Goal: Contribute content: Contribute content

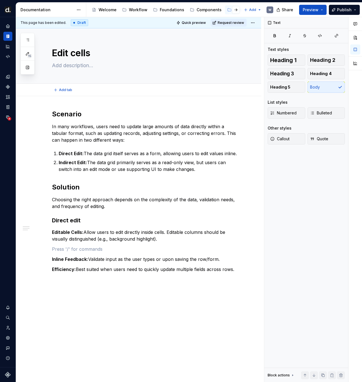
type textarea "*"
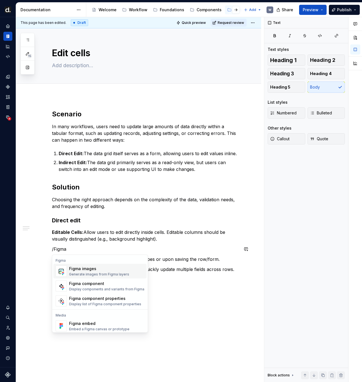
click at [77, 262] on div "Figma" at bounding box center [99, 260] width 93 height 4
click at [78, 265] on div "Figma images Generate images from Figma layers" at bounding box center [106, 270] width 75 height 11
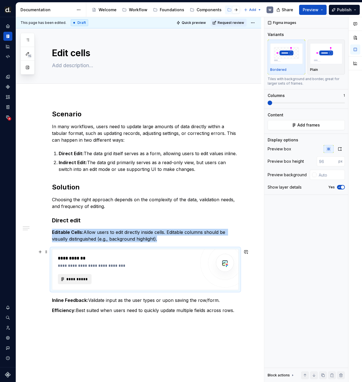
click at [83, 278] on span "**********" at bounding box center [77, 279] width 22 height 6
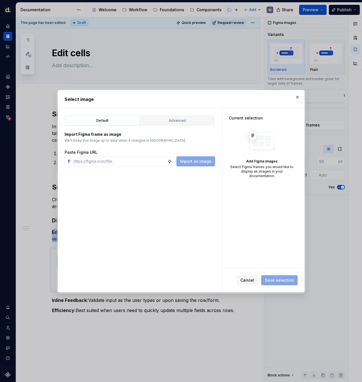
type textarea "*"
click at [161, 164] on input "text" at bounding box center [119, 161] width 96 height 10
type input "[URL][DOMAIN_NAME]"
click at [199, 163] on span "Import as image" at bounding box center [195, 161] width 31 height 6
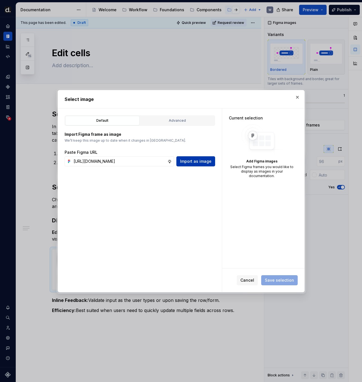
scroll to position [0, 0]
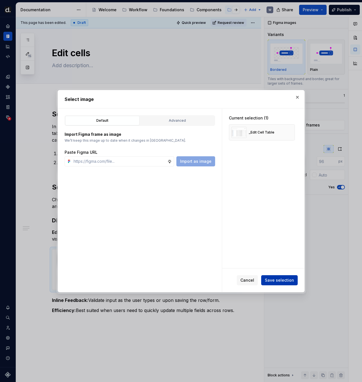
click at [276, 277] on span "Save selection" at bounding box center [279, 280] width 29 height 6
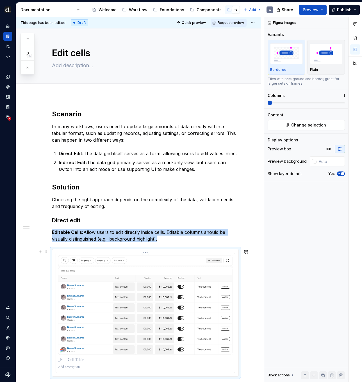
scroll to position [36, 0]
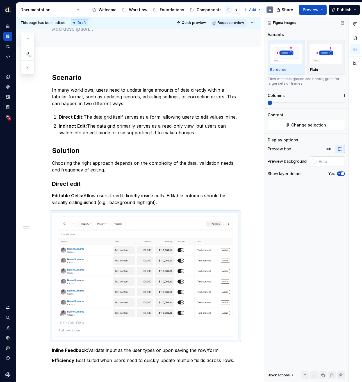
click at [327, 164] on input "text" at bounding box center [330, 161] width 28 height 10
type input "#F7F5F2"
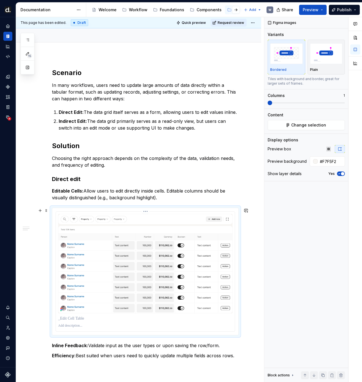
scroll to position [113, 0]
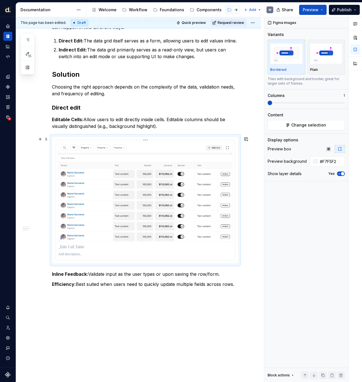
click at [142, 249] on p at bounding box center [145, 247] width 174 height 6
type textarea "*"
click at [66, 248] on p "*******" at bounding box center [146, 247] width 177 height 6
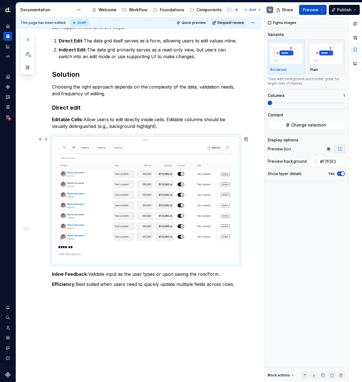
click at [78, 256] on p at bounding box center [145, 254] width 174 height 4
drag, startPoint x: 192, startPoint y: 256, endPoint x: 231, endPoint y: 256, distance: 39.3
click at [231, 256] on p "**********" at bounding box center [146, 254] width 177 height 4
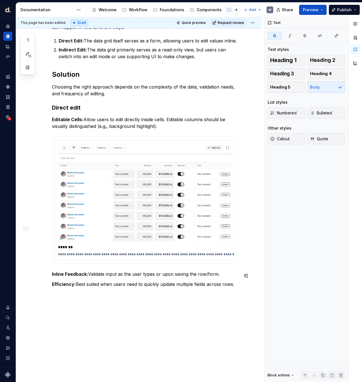
click at [62, 280] on div "**********" at bounding box center [145, 142] width 187 height 290
click at [52, 277] on strong "Inline Feedback:" at bounding box center [70, 274] width 36 height 6
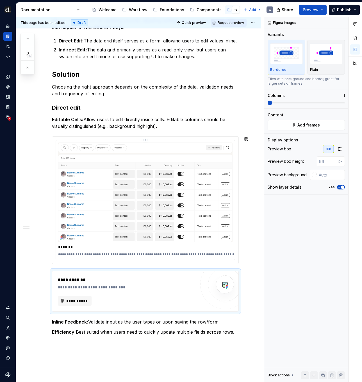
type textarea "*"
click at [82, 303] on span "**********" at bounding box center [77, 301] width 22 height 6
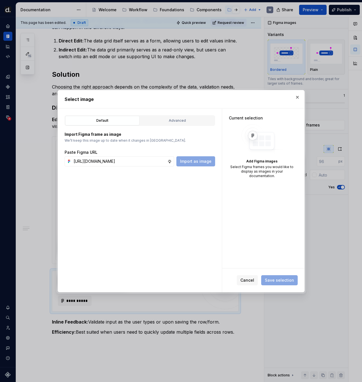
scroll to position [0, 173]
type input "[URL][DOMAIN_NAME]"
click at [188, 166] on div "Default Advanced Import Figma frame as image We’ll keep this image up to date w…" at bounding box center [140, 199] width 164 height 183
click at [188, 164] on button "Import as image" at bounding box center [195, 161] width 39 height 10
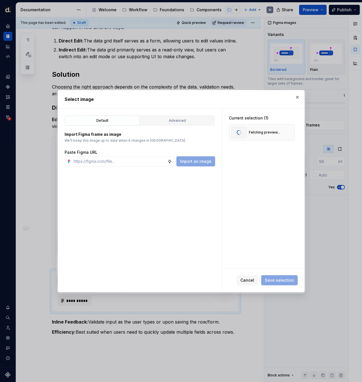
type textarea "*"
click at [149, 160] on input "text" at bounding box center [119, 161] width 96 height 10
click at [250, 199] on div "Current selection (1) _Edit Cell Table" at bounding box center [263, 187] width 82 height 159
click at [285, 271] on div "Cancel Save selection" at bounding box center [263, 280] width 82 height 24
click at [286, 276] on button "Save selection" at bounding box center [279, 280] width 36 height 10
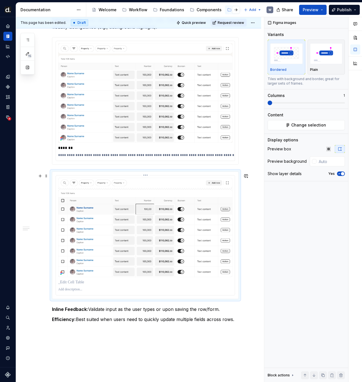
scroll to position [220, 0]
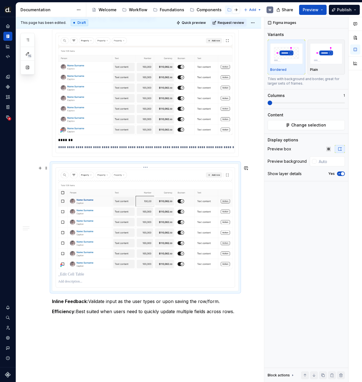
click at [104, 277] on p at bounding box center [145, 274] width 174 height 6
click at [296, 232] on div "Figma images Variants Bordered Plain Tiles with background and border, great fo…" at bounding box center [306, 199] width 84 height 365
click at [209, 220] on img at bounding box center [145, 219] width 174 height 99
click at [84, 284] on p at bounding box center [145, 281] width 174 height 4
click at [310, 125] on span "Change selection" at bounding box center [308, 125] width 35 height 6
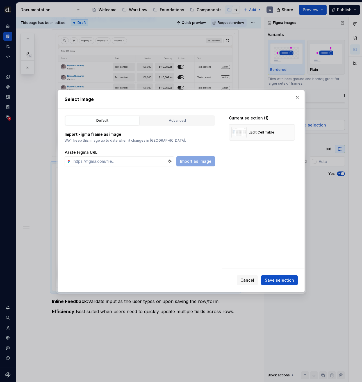
type textarea "*"
click at [290, 132] on button "button" at bounding box center [288, 132] width 8 height 8
click at [92, 155] on div "Paste Figma URL Import as image" at bounding box center [140, 157] width 150 height 17
click at [159, 160] on input "text" at bounding box center [119, 161] width 96 height 10
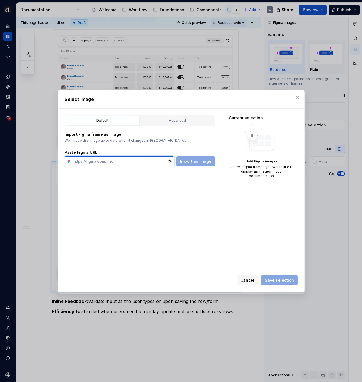
paste input "[URL][DOMAIN_NAME]"
type input "[URL][DOMAIN_NAME]"
click at [200, 160] on span "Import as image" at bounding box center [195, 161] width 31 height 6
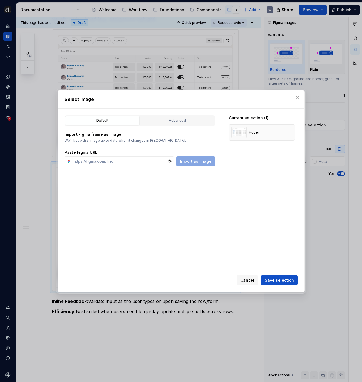
type textarea "*"
click at [278, 287] on div "Cancel Save selection" at bounding box center [263, 280] width 82 height 24
click at [278, 283] on button "Save selection" at bounding box center [279, 280] width 36 height 10
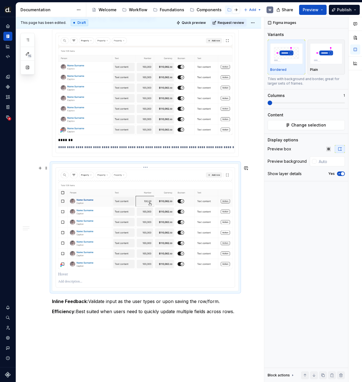
click at [108, 277] on p at bounding box center [145, 274] width 174 height 6
click at [100, 284] on p at bounding box center [145, 281] width 174 height 4
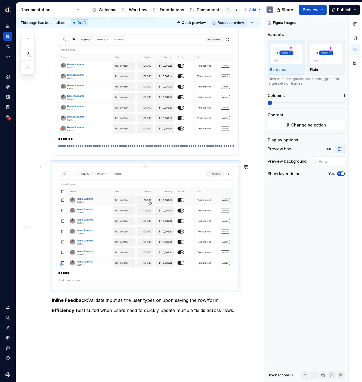
scroll to position [222, 0]
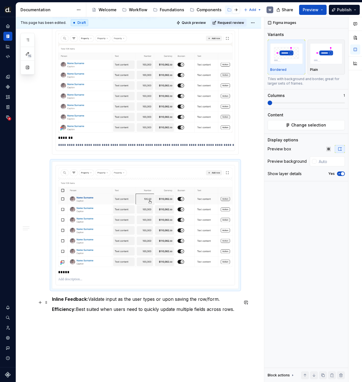
click at [51, 300] on div "**********" at bounding box center [138, 153] width 245 height 559
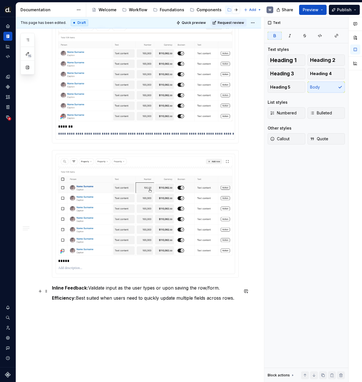
click at [57, 290] on strong "Inline Feedback:" at bounding box center [70, 288] width 36 height 6
click at [51, 293] on div "**********" at bounding box center [138, 142] width 245 height 559
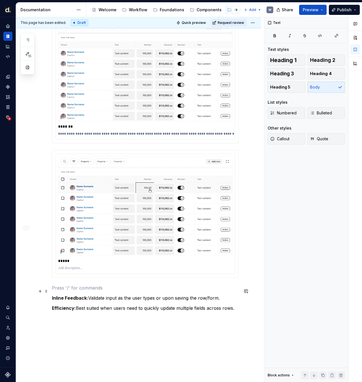
click at [85, 289] on p at bounding box center [145, 287] width 187 height 7
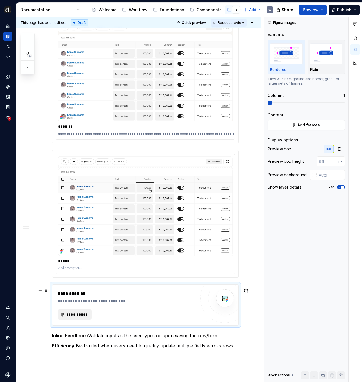
type textarea "*"
click at [81, 316] on span "**********" at bounding box center [77, 314] width 22 height 6
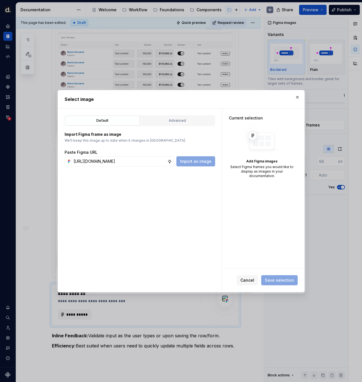
scroll to position [0, 172]
type input "[URL][DOMAIN_NAME]"
click at [202, 165] on button "Import as image" at bounding box center [195, 161] width 39 height 10
type textarea "*"
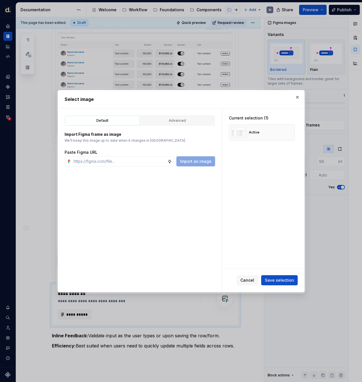
click at [285, 279] on span "Save selection" at bounding box center [279, 280] width 29 height 6
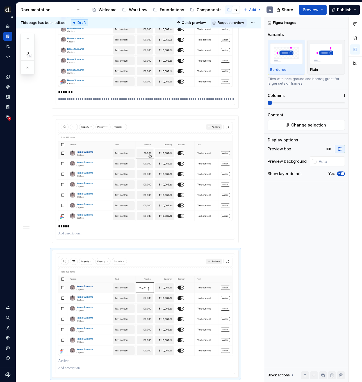
scroll to position [381, 0]
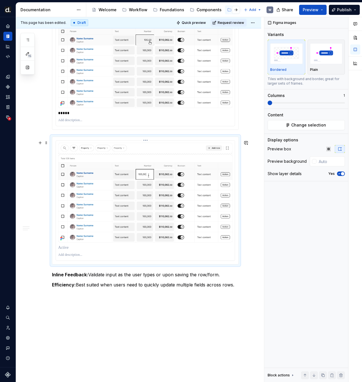
click at [74, 250] on p at bounding box center [145, 248] width 174 height 6
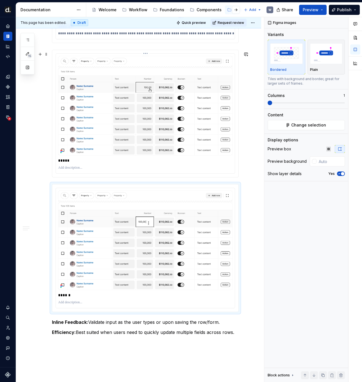
click at [85, 170] on p at bounding box center [145, 167] width 174 height 4
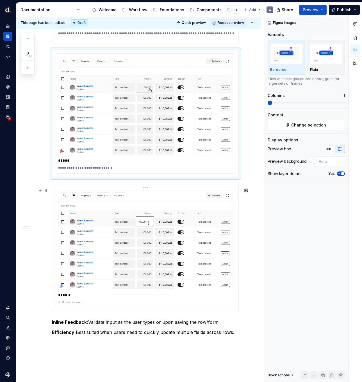
click at [89, 304] on p at bounding box center [145, 302] width 174 height 4
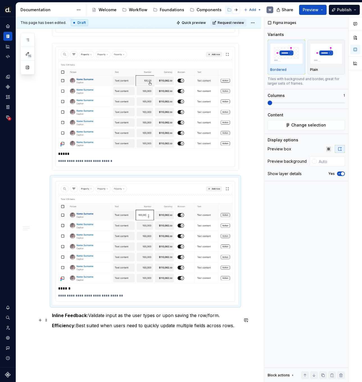
scroll to position [342, 0]
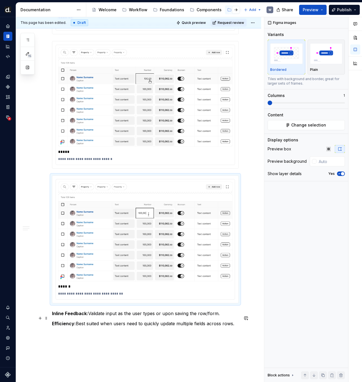
click at [128, 316] on p "Inline Feedback: Validate input as the user types or upon saving the row/form." at bounding box center [145, 313] width 187 height 7
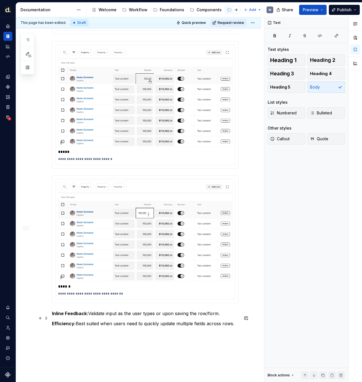
click at [231, 316] on p "Inline Feedback: Validate input as the user types or upon saving the row/form." at bounding box center [145, 313] width 187 height 7
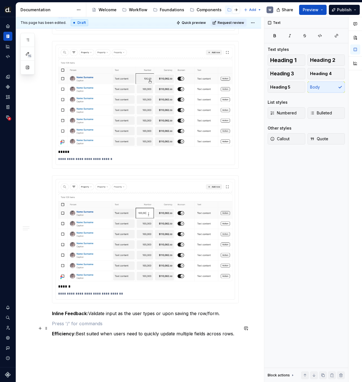
click at [76, 325] on p at bounding box center [145, 323] width 187 height 7
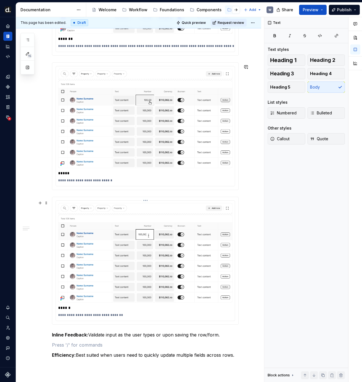
scroll to position [356, 0]
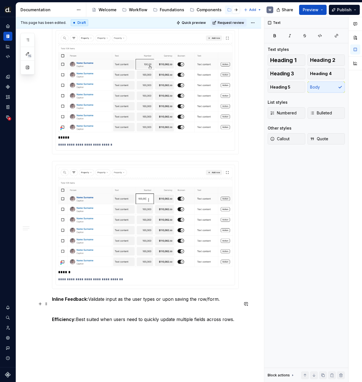
click at [207, 302] on p "Inline Feedback: Validate input as the user types or upon saving the row/form." at bounding box center [145, 298] width 187 height 7
click at [213, 310] on p at bounding box center [145, 308] width 187 height 7
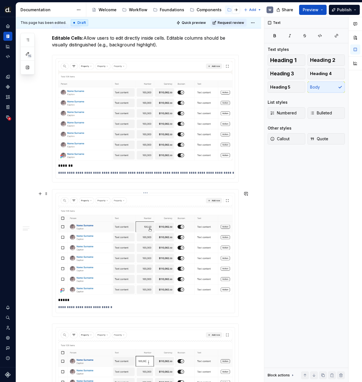
scroll to position [78, 0]
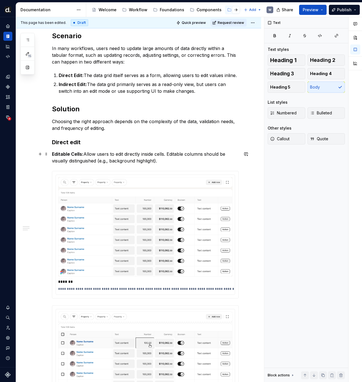
click at [73, 152] on strong "Editable Cells:" at bounding box center [67, 154] width 31 height 6
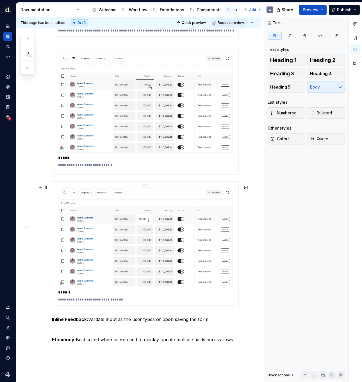
scroll to position [423, 0]
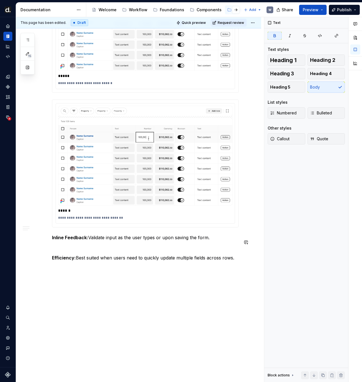
click at [75, 235] on strong "Inline Feedback:" at bounding box center [70, 237] width 36 height 6
drag, startPoint x: 76, startPoint y: 258, endPoint x: 244, endPoint y: 258, distance: 167.9
click at [244, 258] on div "**********" at bounding box center [138, 30] width 245 height 704
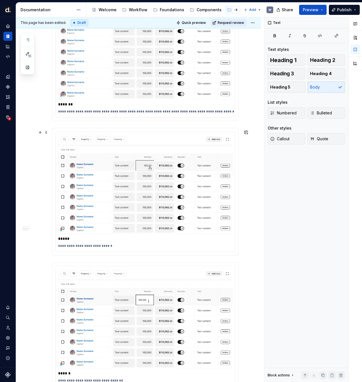
scroll to position [111, 0]
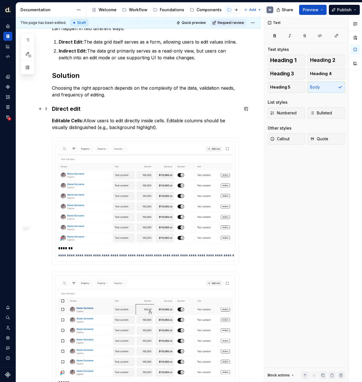
click at [98, 108] on h3 "Direct edit" at bounding box center [145, 109] width 187 height 8
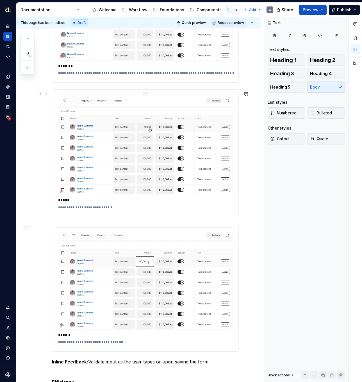
scroll to position [426, 0]
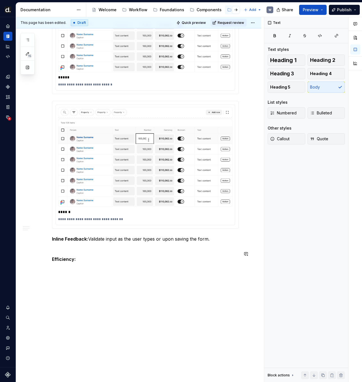
click at [84, 261] on p "Efficiency:" at bounding box center [145, 258] width 187 height 7
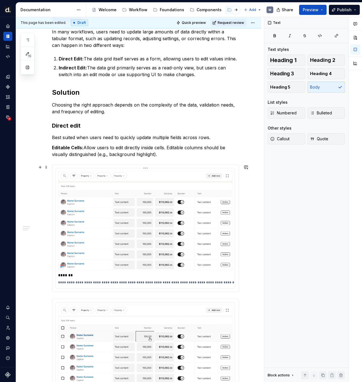
scroll to position [75, 0]
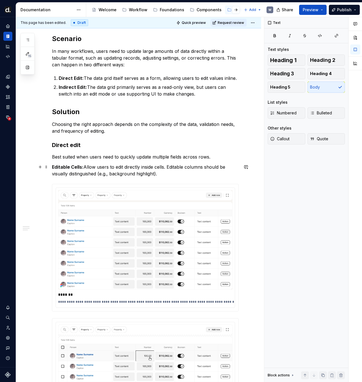
click at [83, 166] on p "Editable Cells: Allow users to edit directly inside cells. Editable columns sho…" at bounding box center [145, 169] width 187 height 13
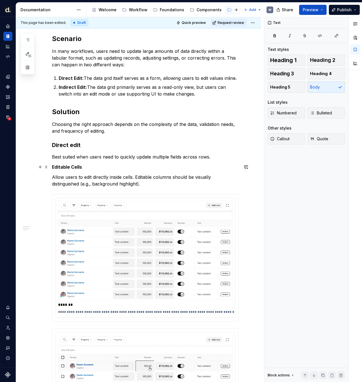
click at [75, 168] on strong "Editable Cells" at bounding box center [67, 167] width 30 height 6
click at [79, 167] on strong "Editable Cells" at bounding box center [67, 167] width 30 height 6
click at [73, 166] on strong "Editable Cells" at bounding box center [67, 167] width 30 height 6
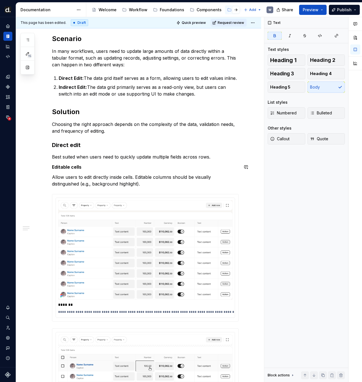
click at [75, 167] on strong "Editable cells" at bounding box center [66, 167] width 29 height 6
click at [103, 156] on button "button" at bounding box center [105, 156] width 8 height 8
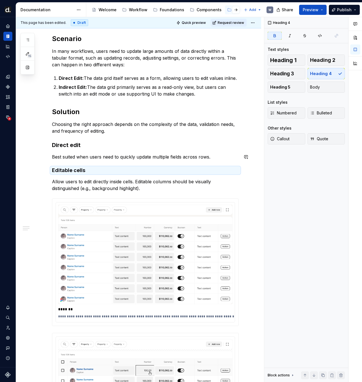
click at [74, 152] on div "**********" at bounding box center [145, 321] width 187 height 574
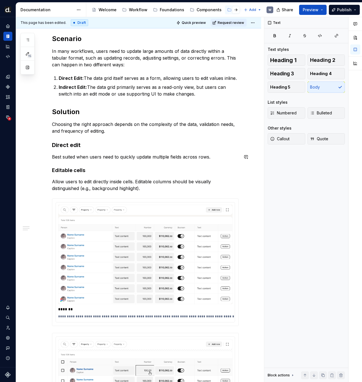
click at [72, 145] on h3 "Direct edit" at bounding box center [145, 145] width 187 height 8
click at [77, 175] on div "**********" at bounding box center [145, 321] width 187 height 574
click at [77, 170] on strong "Editable cells" at bounding box center [68, 170] width 33 height 6
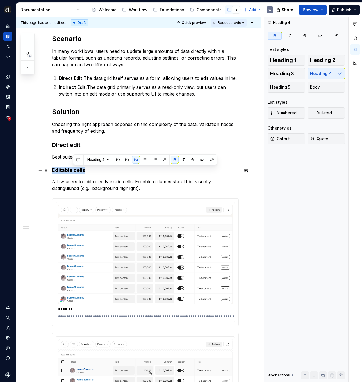
click at [77, 170] on strong "Editable cells" at bounding box center [68, 170] width 33 height 6
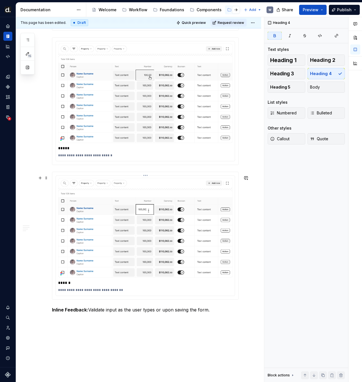
scroll to position [427, 0]
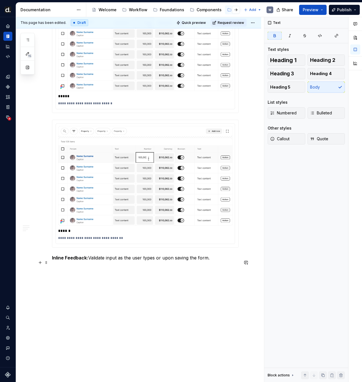
click at [78, 255] on strong "Inline Feedback:" at bounding box center [70, 258] width 36 height 6
click at [54, 257] on strong "Inline Feedback:" at bounding box center [70, 258] width 36 height 6
click at [51, 257] on div "**********" at bounding box center [138, 28] width 245 height 708
click at [90, 257] on p "Inline Feedback: Validate input as the user types or upon saving the form." at bounding box center [145, 257] width 187 height 7
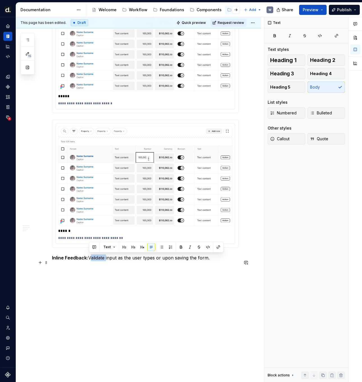
click at [90, 257] on p "Inline Feedback: Validate input as the user types or upon saving the form." at bounding box center [145, 257] width 187 height 7
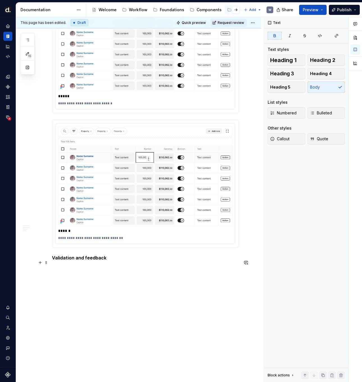
click at [97, 257] on strong "Validation and feedback" at bounding box center [79, 258] width 54 height 6
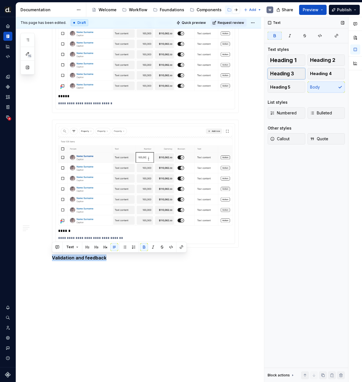
click at [294, 75] on button "Heading 3" at bounding box center [287, 73] width 38 height 11
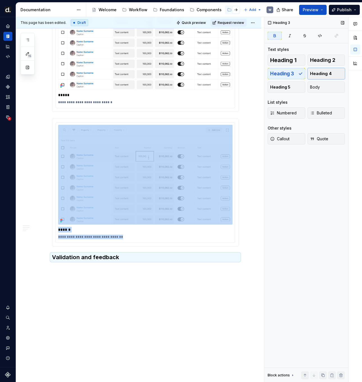
click at [322, 74] on span "Heading 4" at bounding box center [321, 74] width 22 height 6
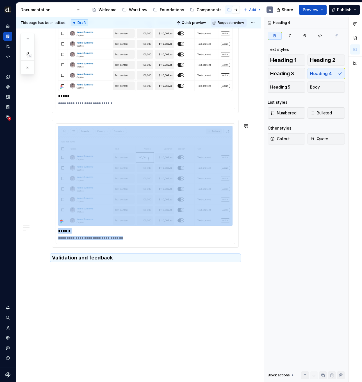
click at [117, 257] on h4 "Validation and feedback" at bounding box center [145, 257] width 187 height 7
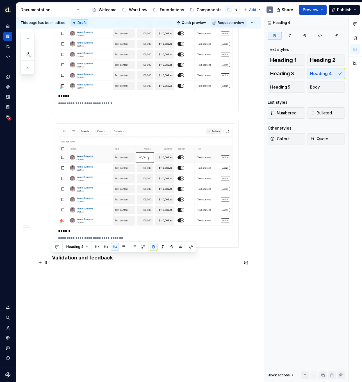
click at [117, 258] on h4 "Validation and feedback" at bounding box center [145, 257] width 187 height 7
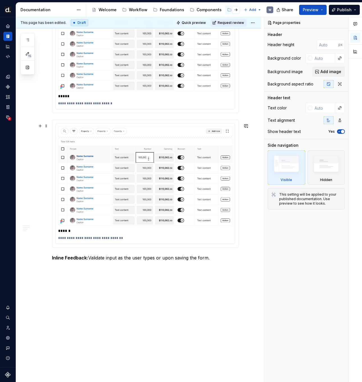
click at [113, 254] on p "Inline Feedback: Validate input as the user types or upon saving the form." at bounding box center [145, 257] width 187 height 7
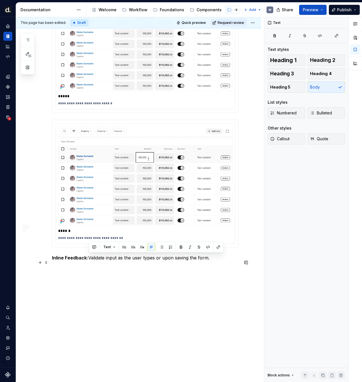
drag, startPoint x: 90, startPoint y: 257, endPoint x: 213, endPoint y: 257, distance: 123.0
click at [213, 257] on p "Inline Feedback: Validate input as the user types or upon saving the form." at bounding box center [145, 257] width 187 height 7
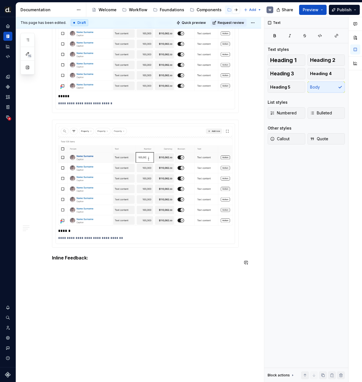
click at [102, 259] on p "Inline Feedback:" at bounding box center [145, 257] width 187 height 7
drag, startPoint x: 90, startPoint y: 257, endPoint x: 48, endPoint y: 256, distance: 42.4
click at [61, 255] on strong "Validation and feedback" at bounding box center [79, 258] width 54 height 6
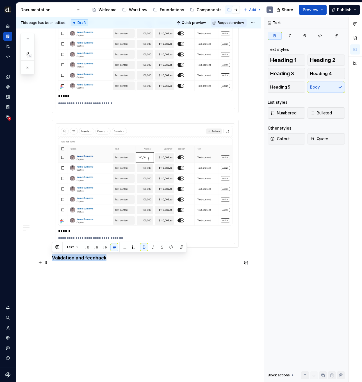
click at [61, 255] on strong "Validation and feedback" at bounding box center [79, 258] width 54 height 6
click at [105, 246] on button "button" at bounding box center [105, 247] width 8 height 8
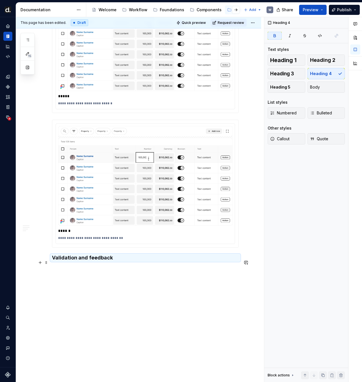
click at [114, 255] on h4 "Validation and feedback" at bounding box center [145, 257] width 187 height 7
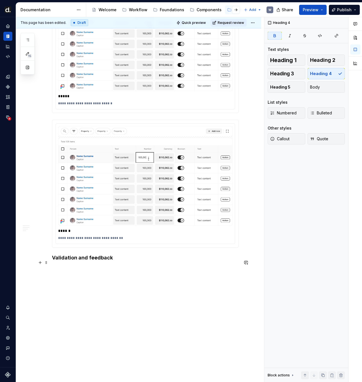
click at [115, 256] on h4 "Validation and feedback" at bounding box center [145, 257] width 187 height 7
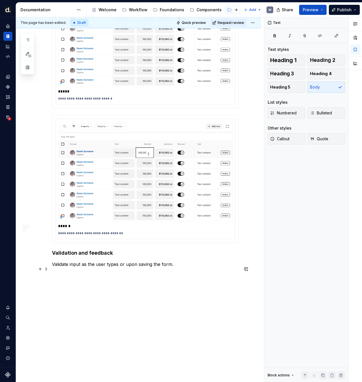
click at [109, 267] on p "Validate input as the user types or upon saving the form." at bounding box center [145, 264] width 187 height 7
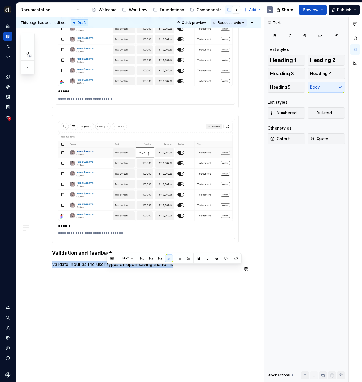
click at [109, 267] on p "Validate input as the user types or upon saving the form." at bounding box center [145, 264] width 187 height 7
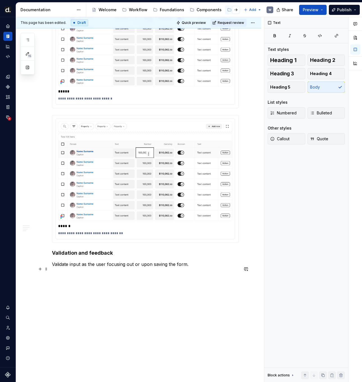
click at [218, 267] on p "Validate input as the user focusing out or upon saving the form." at bounding box center [145, 264] width 187 height 7
click at [289, 91] on button "Heading 5" at bounding box center [287, 86] width 38 height 11
click at [80, 279] on h5 at bounding box center [145, 277] width 187 height 6
click at [122, 280] on h5 "On focus out" at bounding box center [145, 277] width 187 height 6
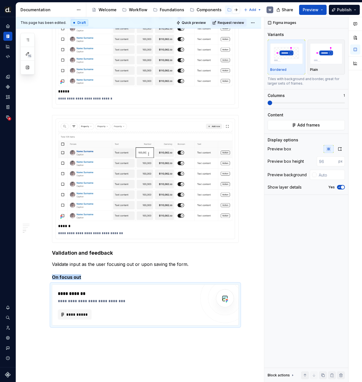
type textarea "*"
click at [83, 317] on span "**********" at bounding box center [77, 314] width 22 height 6
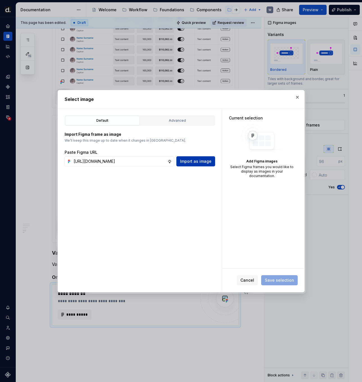
scroll to position [0, 173]
type input "[URL][DOMAIN_NAME]"
click at [195, 163] on span "Import as image" at bounding box center [195, 161] width 31 height 6
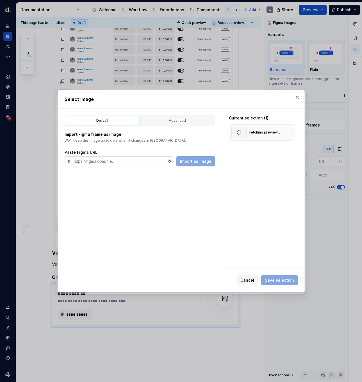
click at [150, 160] on input "text" at bounding box center [119, 161] width 96 height 10
paste input "[URL][DOMAIN_NAME]"
type input "[URL][DOMAIN_NAME]"
click at [203, 162] on span "Import as image" at bounding box center [195, 161] width 31 height 6
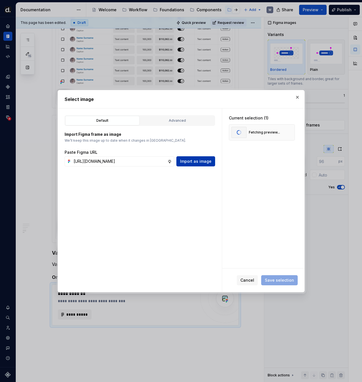
scroll to position [0, 0]
click at [280, 283] on button "Save selection" at bounding box center [279, 280] width 36 height 10
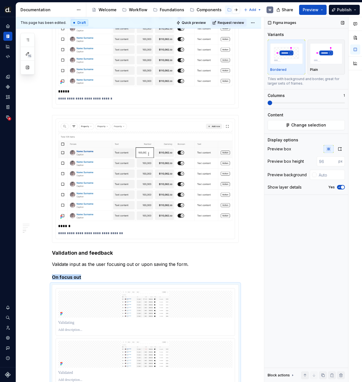
click at [268, 103] on span at bounding box center [270, 103] width 4 height 4
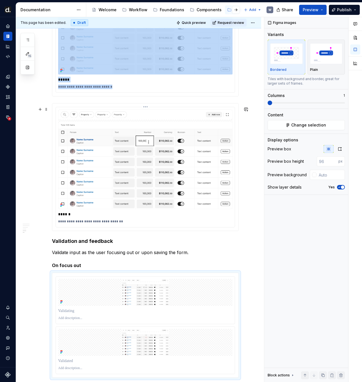
click at [194, 169] on img at bounding box center [145, 158] width 174 height 99
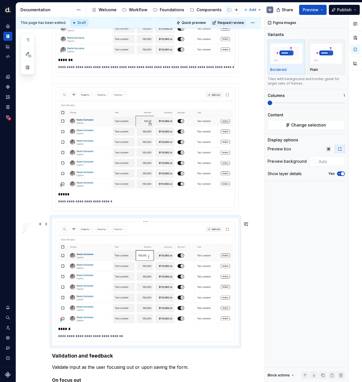
scroll to position [255, 0]
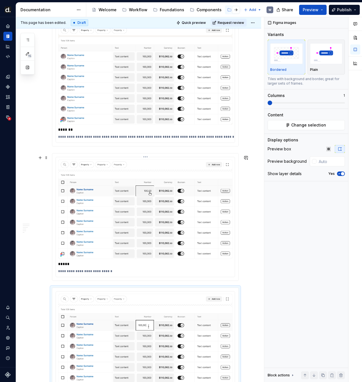
click at [199, 189] on img at bounding box center [145, 208] width 174 height 99
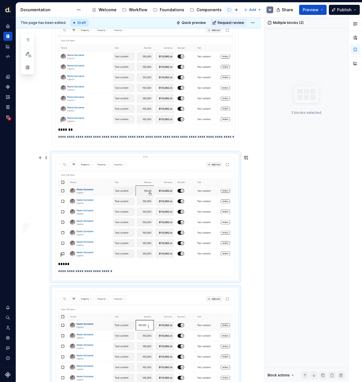
click at [192, 118] on img at bounding box center [145, 74] width 174 height 99
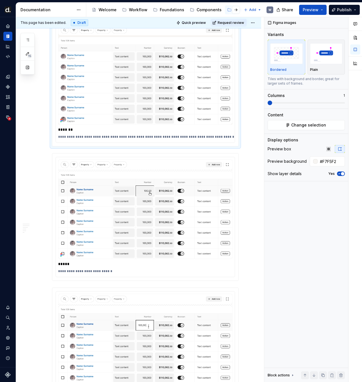
type textarea "*"
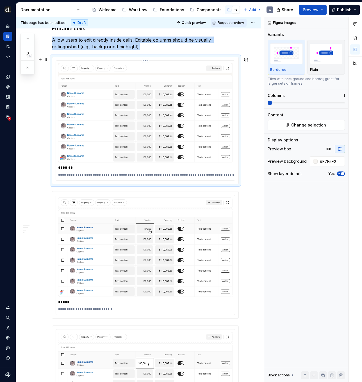
scroll to position [260, 0]
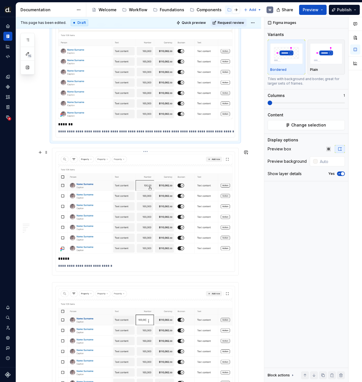
click at [199, 164] on img at bounding box center [145, 203] width 174 height 99
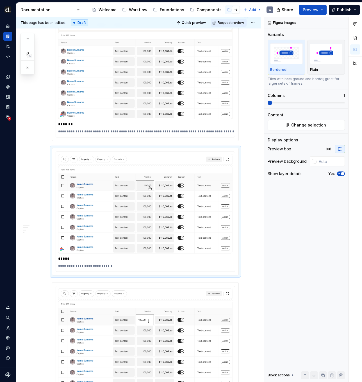
type input "#F7F5F2"
click at [193, 111] on img at bounding box center [145, 69] width 174 height 99
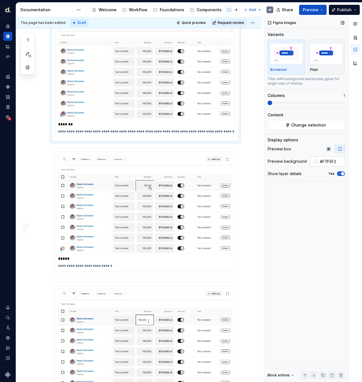
click at [326, 165] on input "#F7F5F2" at bounding box center [331, 161] width 27 height 10
click at [198, 198] on img at bounding box center [145, 203] width 174 height 99
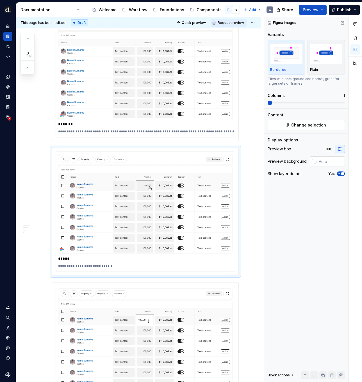
click at [333, 161] on input "text" at bounding box center [330, 161] width 28 height 10
paste input "#F7F5F2"
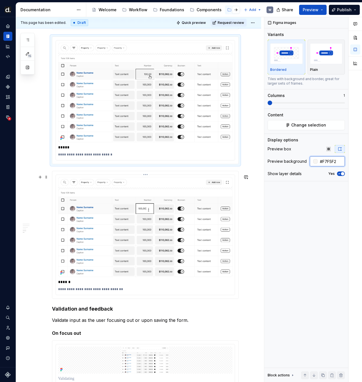
type input "#F7F5F2"
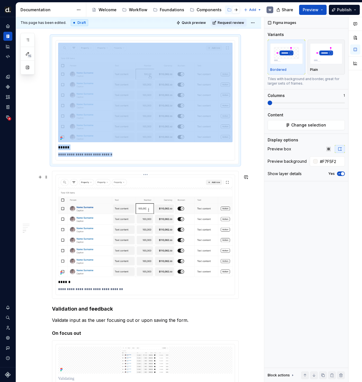
click at [158, 255] on img at bounding box center [145, 226] width 174 height 99
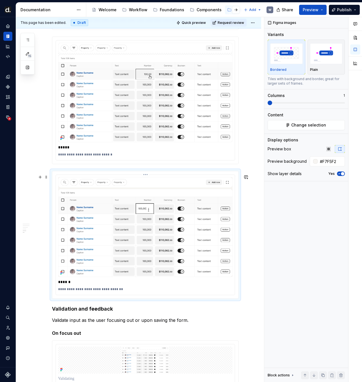
click at [211, 221] on img at bounding box center [145, 226] width 174 height 99
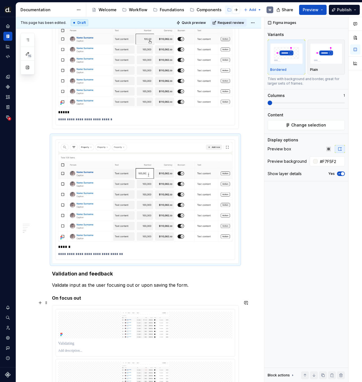
scroll to position [477, 0]
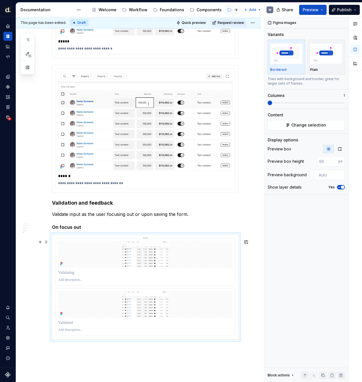
click at [196, 267] on img at bounding box center [145, 253] width 174 height 27
click at [339, 151] on button "button" at bounding box center [340, 149] width 10 height 8
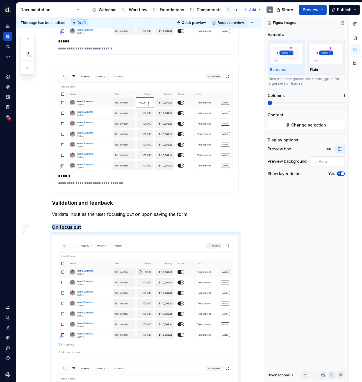
click at [325, 161] on input "text" at bounding box center [330, 161] width 28 height 10
paste input "#F7F5F2"
type input "#F7F5F2"
click at [295, 200] on div "Figma images Variants Bordered Plain Tiles with background and border, great fo…" at bounding box center [306, 199] width 84 height 365
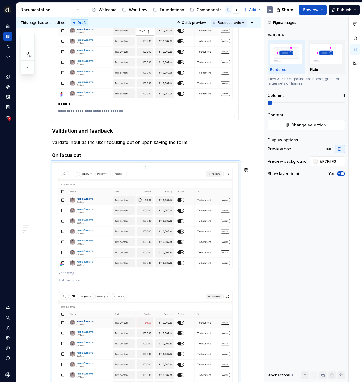
scroll to position [577, 0]
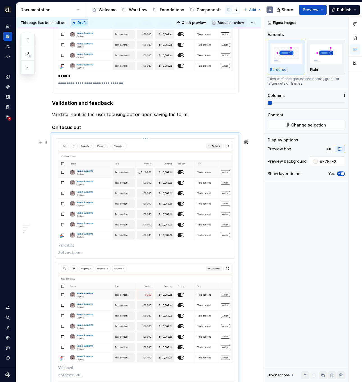
click at [67, 248] on p at bounding box center [145, 245] width 174 height 6
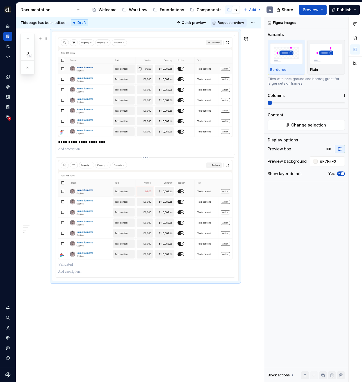
click at [77, 267] on p at bounding box center [145, 264] width 174 height 6
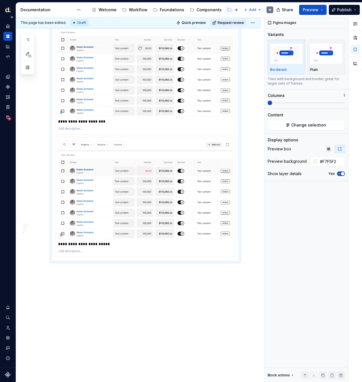
scroll to position [708, 0]
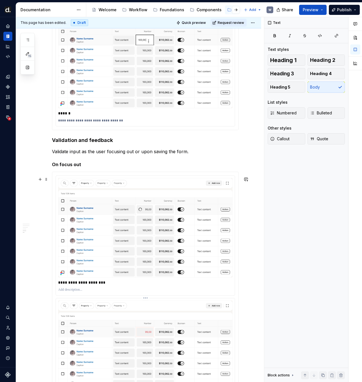
scroll to position [522, 0]
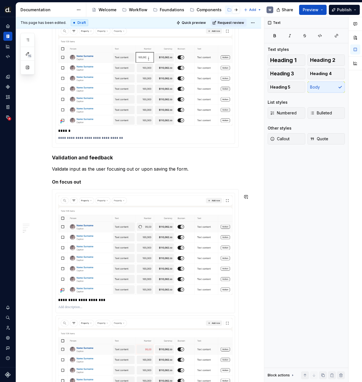
click at [86, 184] on h5 "On focus out" at bounding box center [145, 182] width 187 height 6
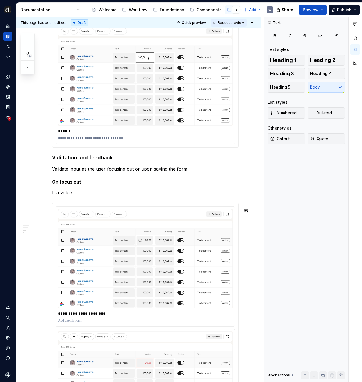
click at [63, 196] on p "If a value" at bounding box center [145, 192] width 187 height 7
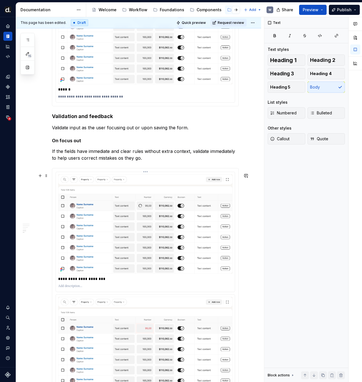
scroll to position [568, 0]
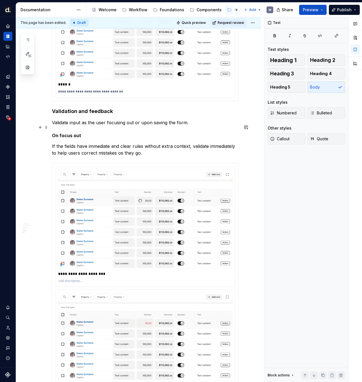
click at [200, 125] on p "Validate input as the user focusing out or upon saving the form." at bounding box center [145, 122] width 187 height 7
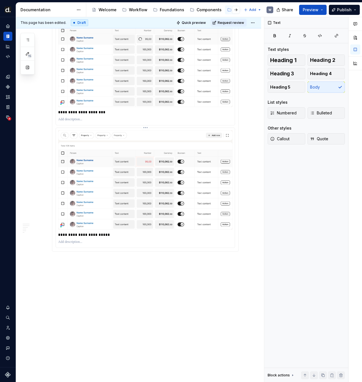
scroll to position [741, 0]
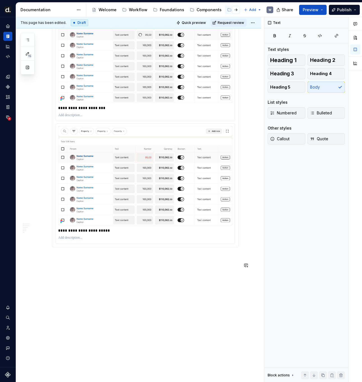
click at [92, 261] on p at bounding box center [145, 257] width 187 height 7
click at [292, 86] on button "Heading 5" at bounding box center [287, 86] width 38 height 11
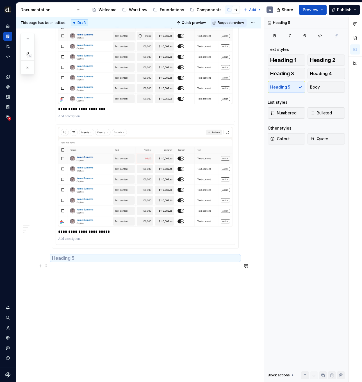
click at [61, 256] on h5 at bounding box center [145, 258] width 187 height 6
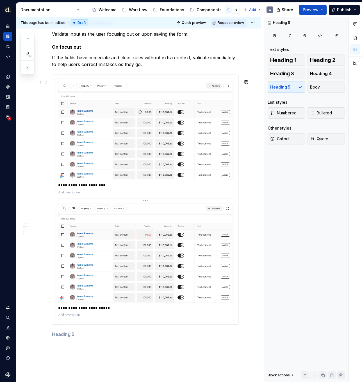
scroll to position [723, 0]
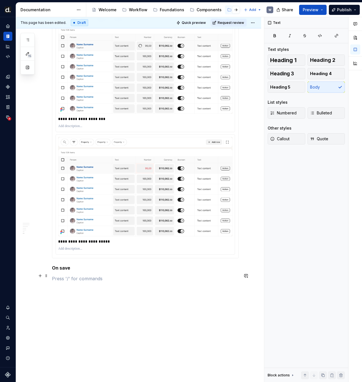
click at [66, 270] on h5 "On save" at bounding box center [145, 268] width 187 height 6
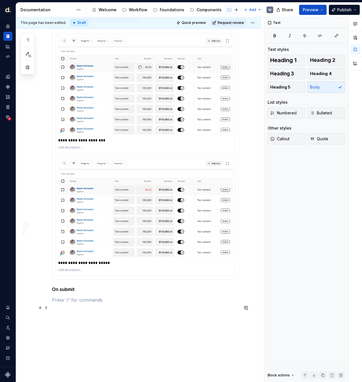
scroll to position [673, 0]
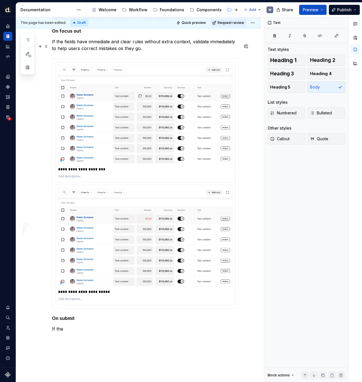
click at [71, 44] on p "If the fields have immediate and clear rules without extra context, validate im…" at bounding box center [145, 44] width 187 height 13
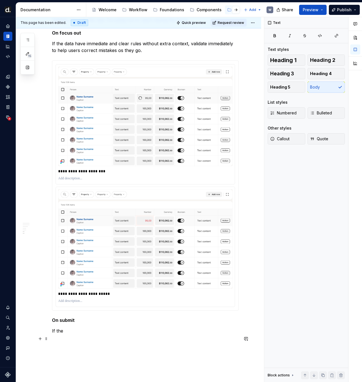
click at [67, 334] on p "If the" at bounding box center [145, 330] width 187 height 7
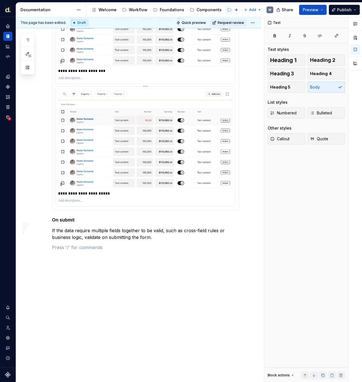
scroll to position [779, 0]
click at [82, 245] on p at bounding box center [145, 247] width 187 height 7
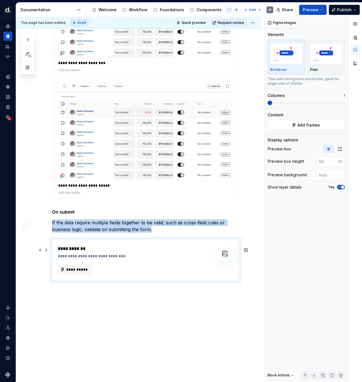
type textarea "*"
click at [86, 274] on button "**********" at bounding box center [75, 269] width 34 height 10
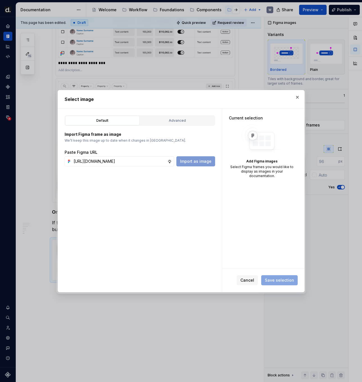
scroll to position [0, 173]
type input "[URL][DOMAIN_NAME]"
click at [187, 161] on span "Import as image" at bounding box center [195, 161] width 31 height 6
type textarea "*"
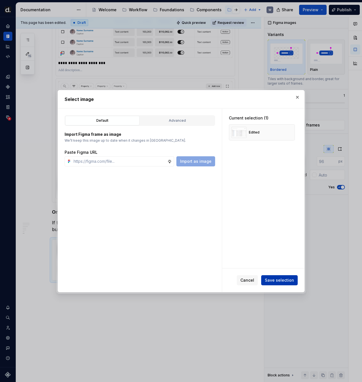
click at [287, 284] on button "Save selection" at bounding box center [279, 280] width 36 height 10
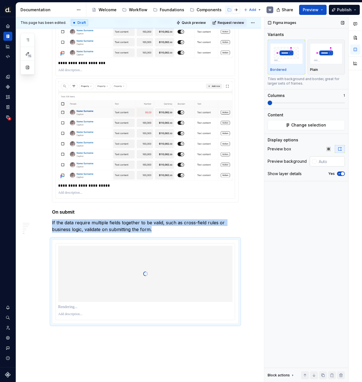
click at [333, 159] on input "text" at bounding box center [330, 161] width 28 height 10
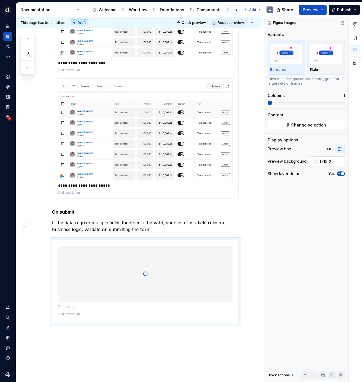
type input "#F7F5F2"
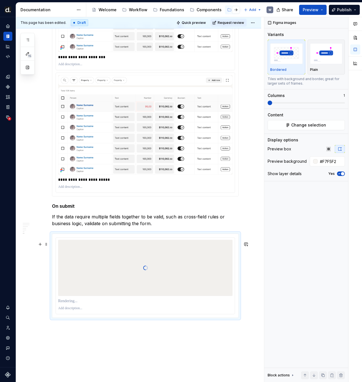
scroll to position [842, 0]
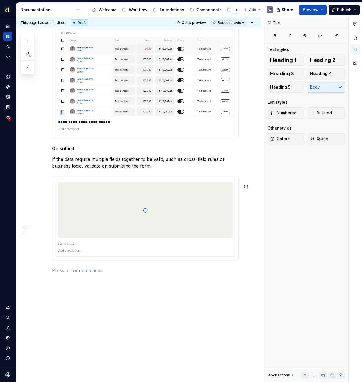
click at [79, 273] on p at bounding box center [145, 270] width 187 height 7
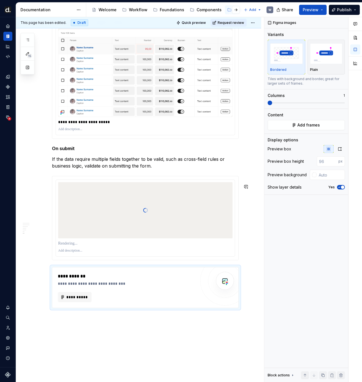
type textarea "*"
click at [76, 307] on div "**********" at bounding box center [145, 287] width 186 height 40
click at [76, 300] on span "**********" at bounding box center [77, 297] width 22 height 6
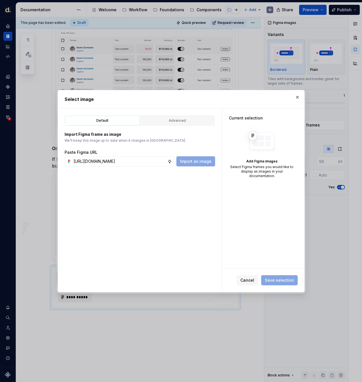
scroll to position [0, 172]
type input "[URL][DOMAIN_NAME]"
click at [197, 157] on button "Import as image" at bounding box center [195, 161] width 39 height 10
click at [285, 281] on span "Save selection" at bounding box center [279, 280] width 29 height 6
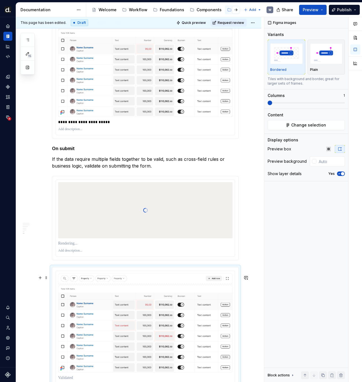
scroll to position [864, 0]
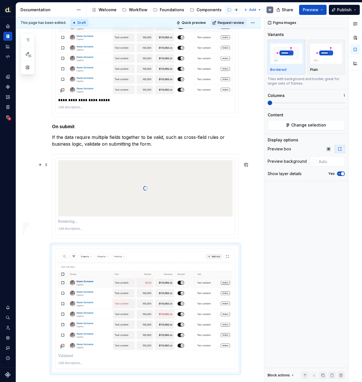
type input "#F7F5F2"
click at [184, 201] on div at bounding box center [145, 188] width 174 height 56
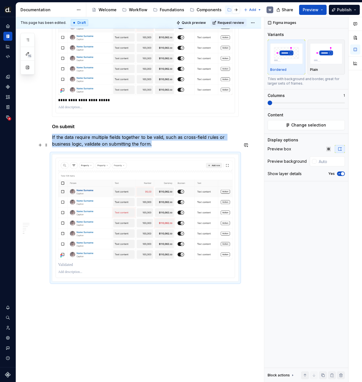
click at [181, 147] on p "If the data require multiple fields together to be valid, such as cross-field r…" at bounding box center [145, 140] width 187 height 13
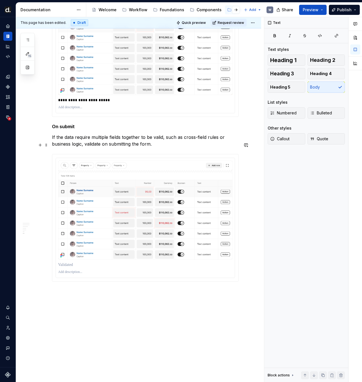
click at [155, 147] on p "If the data require multiple fields together to be valid, such as cross-field r…" at bounding box center [145, 140] width 187 height 13
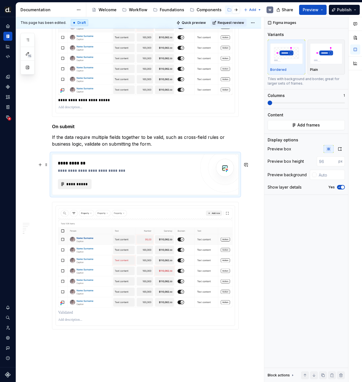
click at [84, 187] on span "**********" at bounding box center [77, 184] width 22 height 6
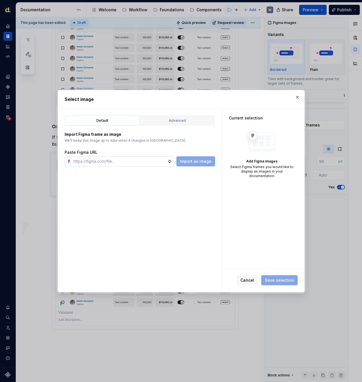
type textarea "*"
click at [166, 163] on input "text" at bounding box center [119, 161] width 96 height 10
paste input "[URL][DOMAIN_NAME]"
type input "[URL][DOMAIN_NAME]"
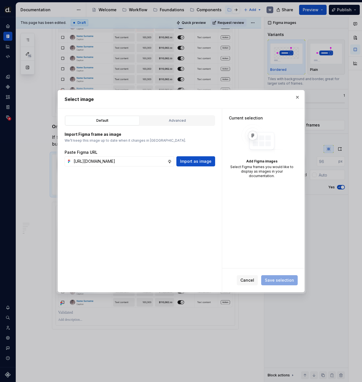
click at [197, 167] on div "Default Advanced Import Figma frame as image We’ll keep this image up to date w…" at bounding box center [140, 199] width 164 height 183
click at [195, 163] on span "Import as image" at bounding box center [195, 161] width 31 height 6
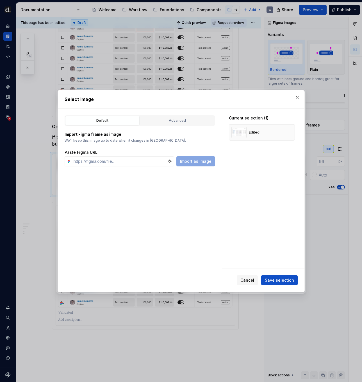
drag, startPoint x: 276, startPoint y: 277, endPoint x: 273, endPoint y: 278, distance: 3.5
click at [276, 277] on button "Save selection" at bounding box center [279, 280] width 36 height 10
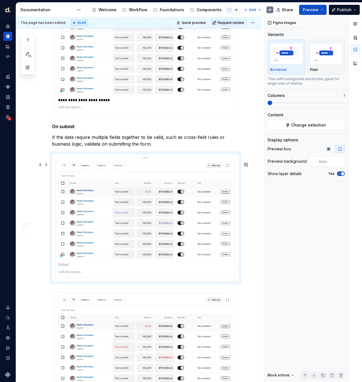
click at [101, 267] on p at bounding box center [145, 265] width 174 height 6
click at [94, 274] on p at bounding box center [145, 272] width 174 height 4
click at [117, 274] on p "**********" at bounding box center [146, 272] width 177 height 4
click at [111, 274] on p "**********" at bounding box center [146, 272] width 177 height 4
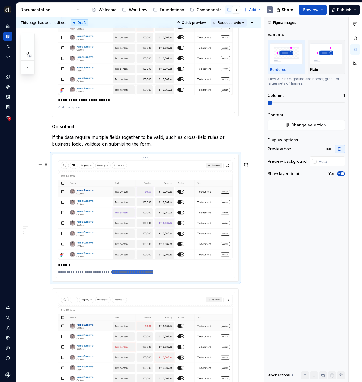
drag, startPoint x: 107, startPoint y: 282, endPoint x: 163, endPoint y: 283, distance: 56.7
click at [163, 274] on p "**********" at bounding box center [146, 272] width 177 height 4
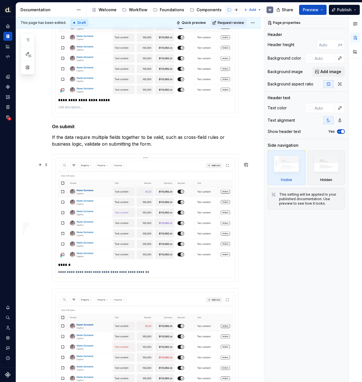
click at [148, 167] on html "[PERSON_NAME] UI W Design system data Documentation Accessibility guide for tre…" at bounding box center [181, 191] width 362 height 382
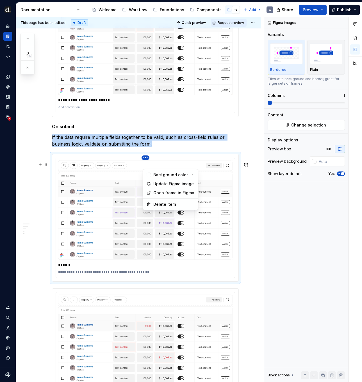
type textarea "*"
click at [161, 184] on div "Update Figma image" at bounding box center [173, 184] width 41 height 6
click at [141, 307] on img at bounding box center [145, 343] width 174 height 99
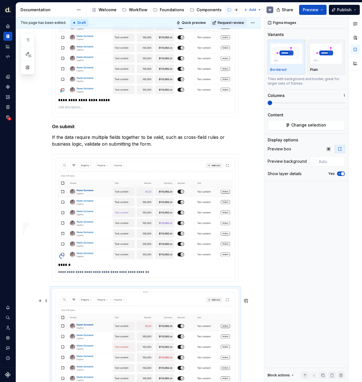
click at [144, 299] on html "[PERSON_NAME] UI W Design system data Documentation Accessibility guide for tre…" at bounding box center [181, 191] width 362 height 382
click at [159, 316] on div "Update Figma image" at bounding box center [170, 319] width 52 height 9
click at [190, 249] on img at bounding box center [145, 209] width 174 height 99
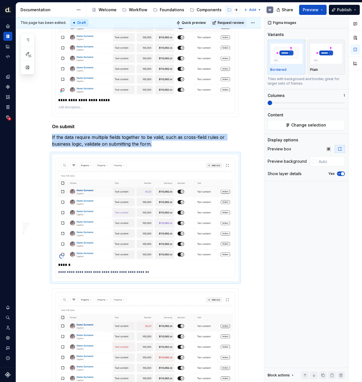
type input "#F7F5F2"
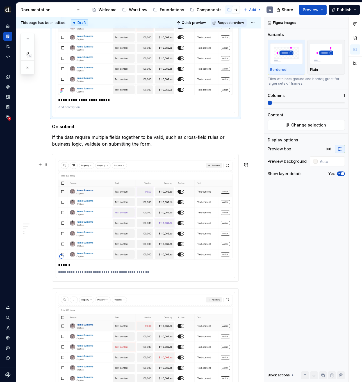
click at [209, 230] on img at bounding box center [145, 209] width 174 height 99
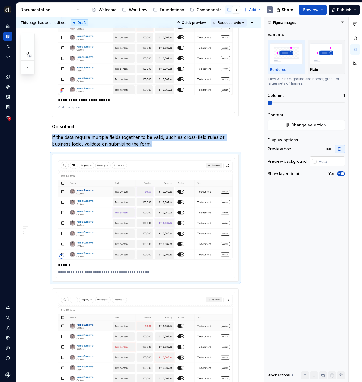
click at [336, 161] on input "text" at bounding box center [330, 161] width 28 height 10
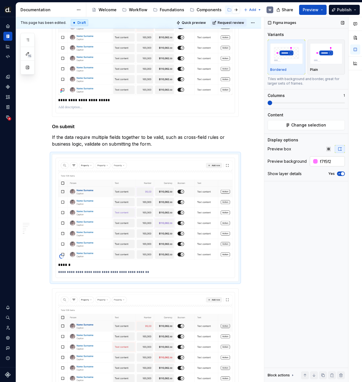
type input "#F7F5F2"
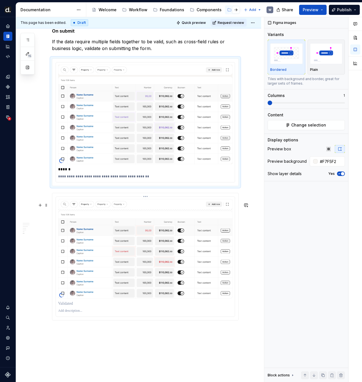
scroll to position [970, 0]
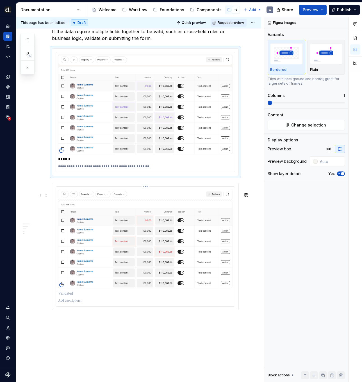
click at [206, 273] on img at bounding box center [145, 238] width 174 height 99
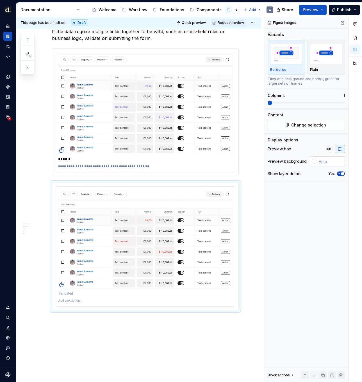
click at [323, 160] on input "text" at bounding box center [330, 161] width 28 height 10
type input "#F7F5F2"
click at [81, 296] on p at bounding box center [145, 293] width 174 height 6
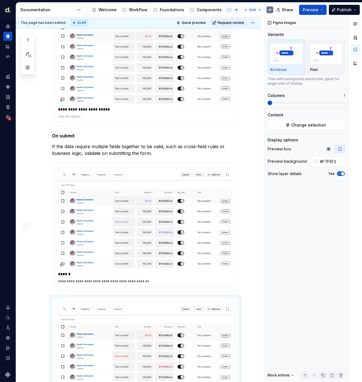
scroll to position [858, 0]
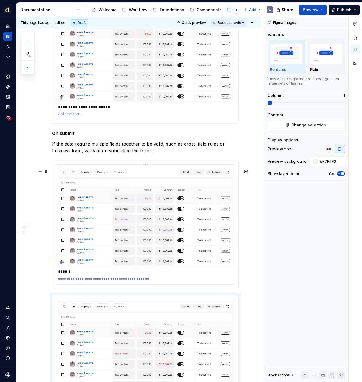
click at [68, 274] on p "******" at bounding box center [146, 271] width 177 height 6
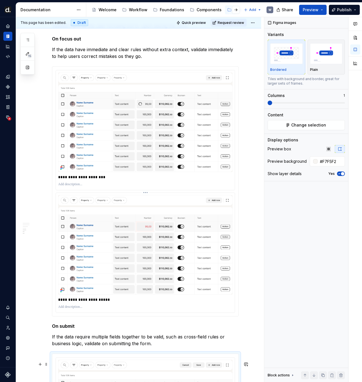
scroll to position [664, 0]
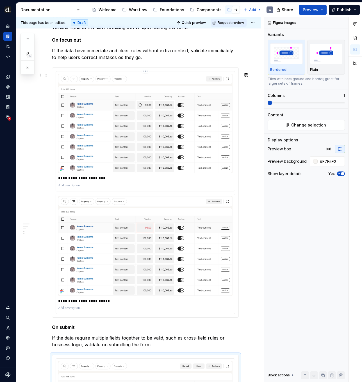
click at [73, 182] on div "**********" at bounding box center [145, 178] width 174 height 8
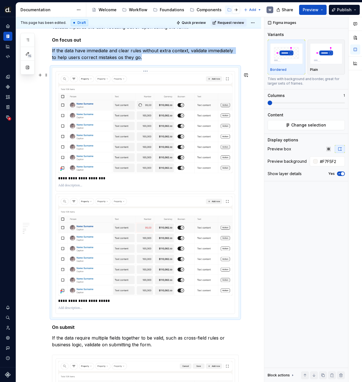
click at [72, 181] on p "**********" at bounding box center [146, 178] width 177 height 6
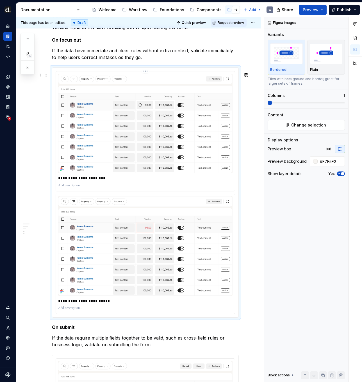
click at [72, 181] on p "**********" at bounding box center [146, 178] width 177 height 6
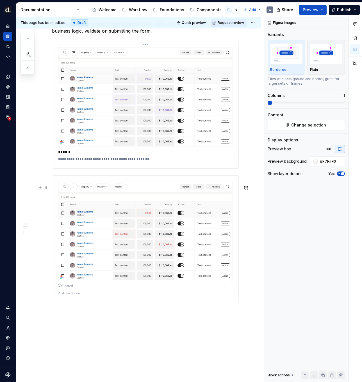
scroll to position [932, 0]
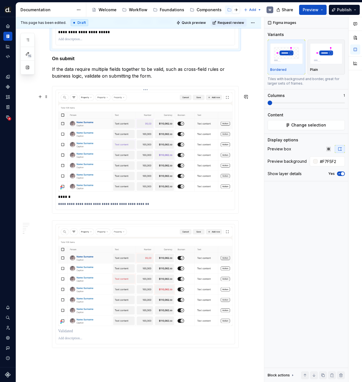
click at [67, 199] on p "******" at bounding box center [146, 197] width 177 height 6
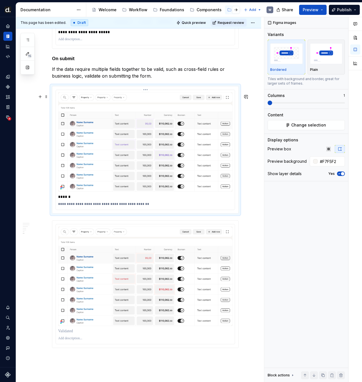
click at [67, 199] on p "******" at bounding box center [146, 197] width 177 height 6
click at [69, 206] on p "**********" at bounding box center [146, 204] width 177 height 4
click at [72, 206] on p "**********" at bounding box center [146, 204] width 177 height 4
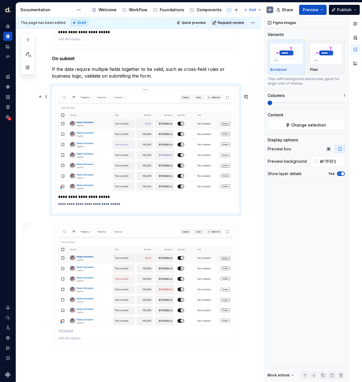
click at [121, 206] on p "**********" at bounding box center [146, 204] width 177 height 4
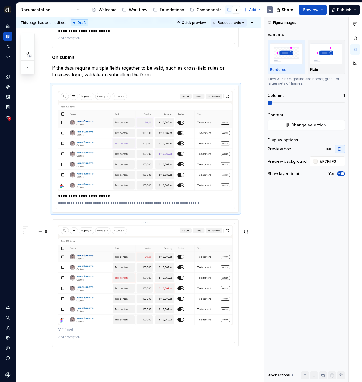
click at [80, 332] on p at bounding box center [146, 330] width 177 height 6
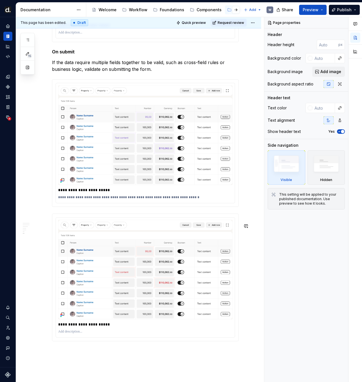
scroll to position [957, 0]
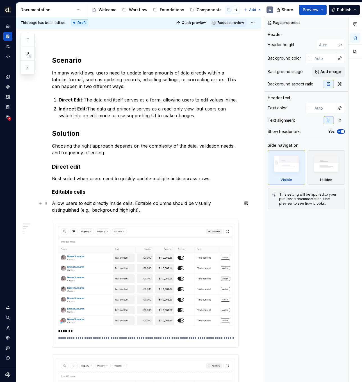
scroll to position [54, 0]
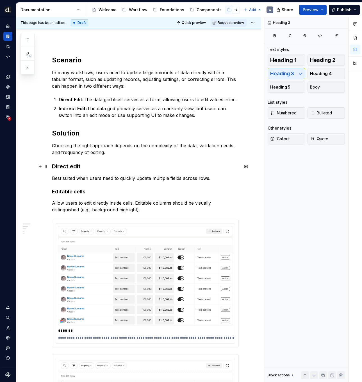
click at [70, 166] on h3 "Direct edit" at bounding box center [145, 166] width 187 height 8
copy h3 "Direct edit"
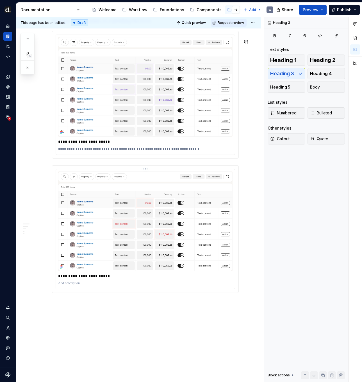
scroll to position [991, 0]
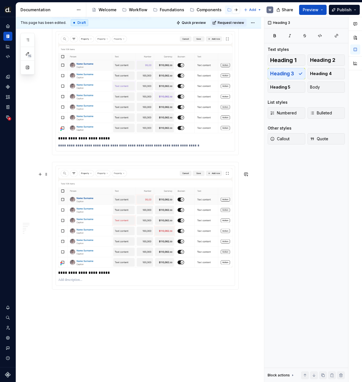
click at [65, 303] on p "Direct edit" at bounding box center [145, 299] width 187 height 7
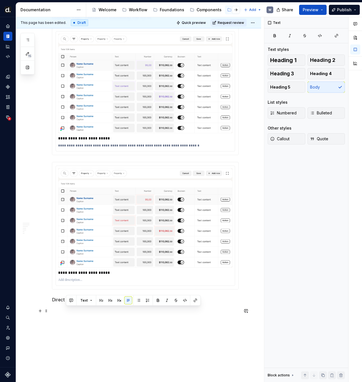
click at [65, 303] on p "Direct edit" at bounding box center [145, 299] width 187 height 7
click at [61, 303] on p "Direct edit" at bounding box center [145, 299] width 187 height 7
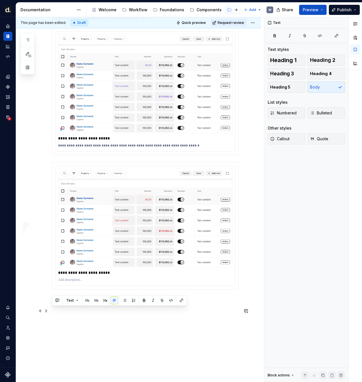
drag, startPoint x: 61, startPoint y: 311, endPoint x: 64, endPoint y: 310, distance: 3.1
click at [61, 303] on p "Direct edit" at bounding box center [145, 299] width 187 height 7
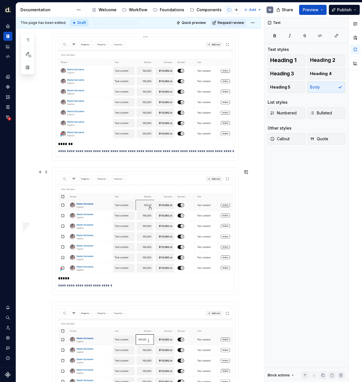
scroll to position [91, 0]
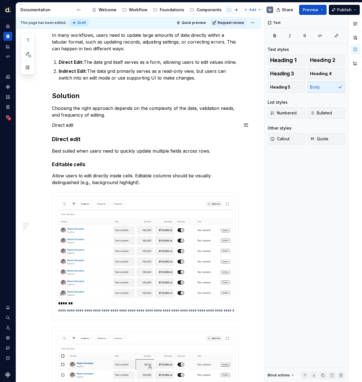
click at [67, 126] on p "Direct edit" at bounding box center [145, 125] width 187 height 7
click at [91, 114] on div "Text" at bounding box center [119, 115] width 132 height 8
click at [70, 126] on p "Direct edit" at bounding box center [145, 125] width 187 height 7
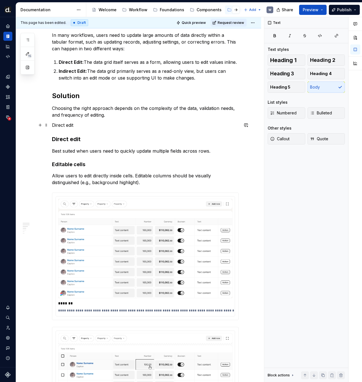
click at [70, 126] on p "Direct edit" at bounding box center [145, 125] width 187 height 7
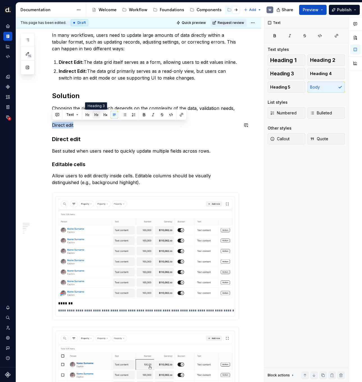
click at [97, 114] on button "button" at bounding box center [96, 115] width 8 height 8
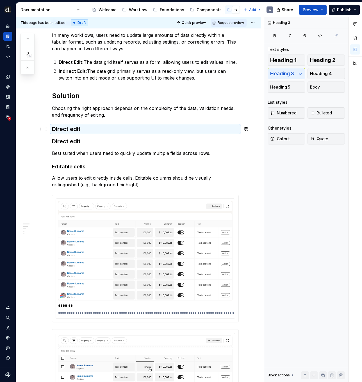
click at [69, 132] on h3 "Direct edit" at bounding box center [145, 129] width 187 height 8
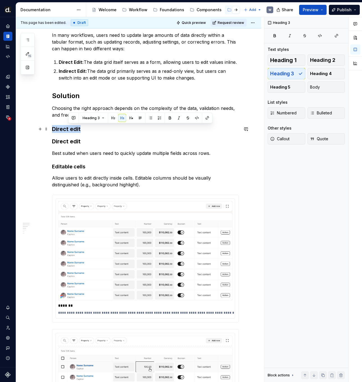
click at [69, 132] on h3 "Direct edit" at bounding box center [145, 129] width 187 height 8
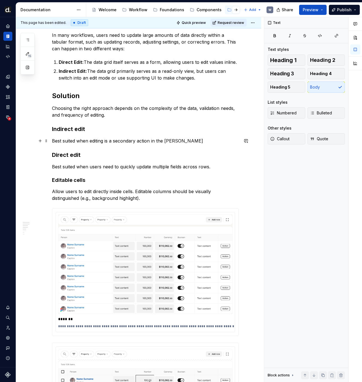
click at [77, 140] on p "Best suited when editing is a secondary action in the [PERSON_NAME]" at bounding box center [145, 140] width 187 height 7
drag, startPoint x: 188, startPoint y: 141, endPoint x: 209, endPoint y: 141, distance: 21.1
click at [209, 141] on p "Best suited for the context where editing is a secondary action in the [PERSON_…" at bounding box center [145, 140] width 187 height 7
click at [123, 141] on p "Best suited for the context where editing is a secondary action." at bounding box center [145, 140] width 187 height 7
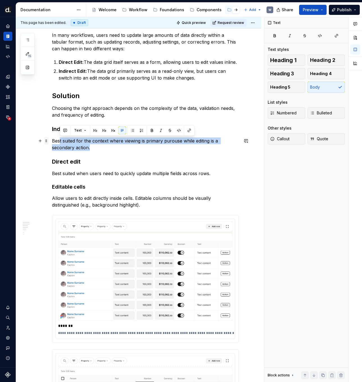
drag, startPoint x: 101, startPoint y: 150, endPoint x: 47, endPoint y: 141, distance: 54.3
click at [54, 143] on p "Best suited for the context where viewing is primary purouse while editing is a…" at bounding box center [145, 143] width 187 height 13
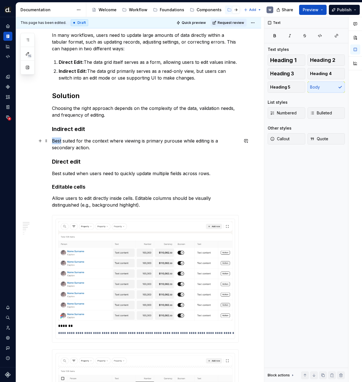
click at [54, 143] on p "Best suited for the context where viewing is primary purouse while editing is a…" at bounding box center [145, 143] width 187 height 13
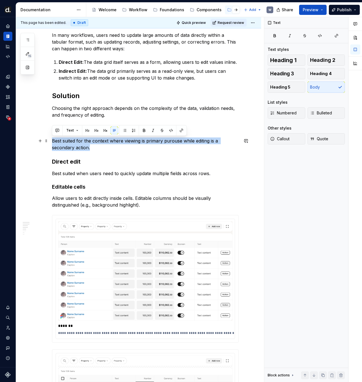
click at [54, 143] on p "Best suited for the context where viewing is primary purouse while editing is a…" at bounding box center [145, 143] width 187 height 13
copy p "Best suited for the context where viewing is primary purouse while editing is a…"
click at [77, 145] on p "Best suited for the context where viewing is primary purouse while editing is a…" at bounding box center [145, 143] width 187 height 13
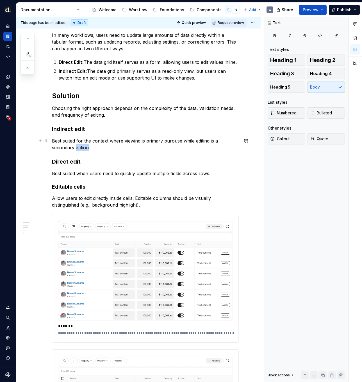
click at [77, 145] on p "Best suited for the context where viewing is primary purouse while editing is a…" at bounding box center [145, 143] width 187 height 13
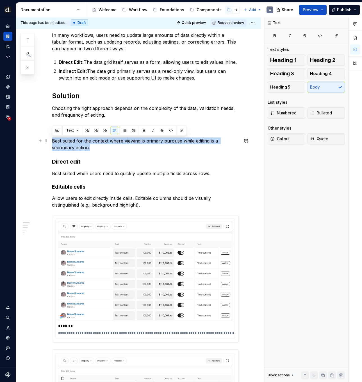
click at [77, 145] on p "Best suited for the context where viewing is primary purouse while editing is a…" at bounding box center [145, 143] width 187 height 13
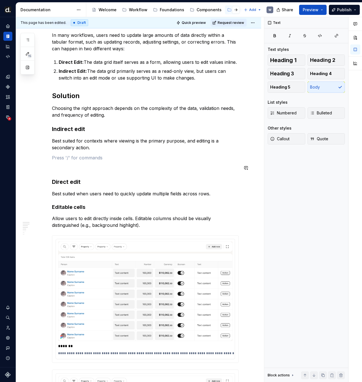
click at [75, 160] on p at bounding box center [145, 157] width 187 height 7
click at [76, 157] on p "Edit in drawer" at bounding box center [145, 157] width 187 height 7
click at [106, 149] on button "button" at bounding box center [105, 147] width 8 height 8
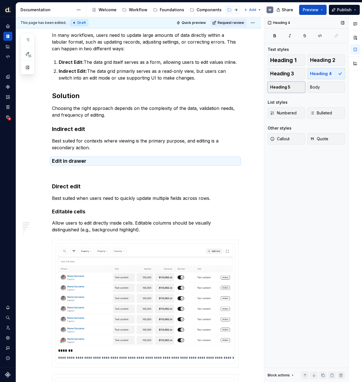
click at [286, 84] on button "Heading 5" at bounding box center [287, 86] width 38 height 11
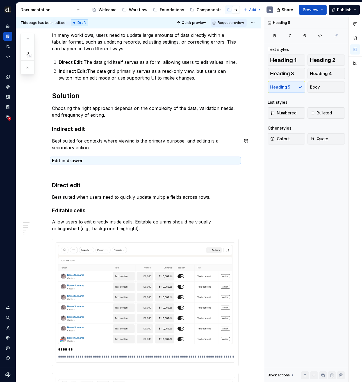
click at [98, 161] on h5 "Edit in drawer" at bounding box center [145, 160] width 187 height 6
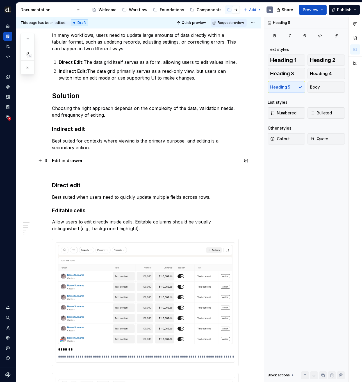
click at [97, 160] on h5 "Edit in drawer" at bounding box center [145, 160] width 187 height 6
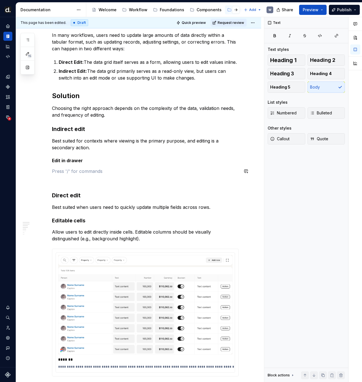
click at [65, 160] on h5 "Edit in drawer" at bounding box center [145, 160] width 187 height 6
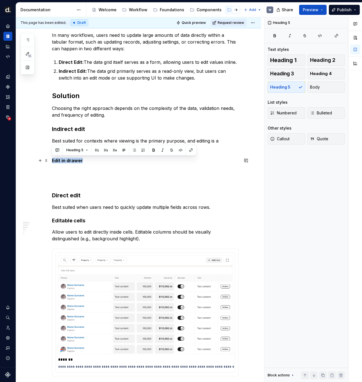
click at [65, 160] on h5 "Edit in drawer" at bounding box center [145, 160] width 187 height 6
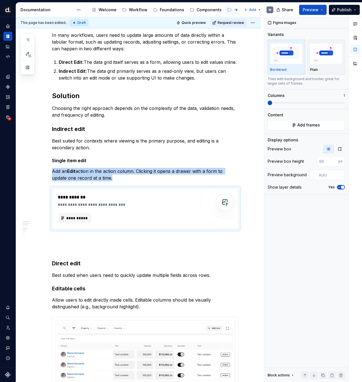
type textarea "*"
click at [88, 216] on button "**********" at bounding box center [75, 218] width 34 height 10
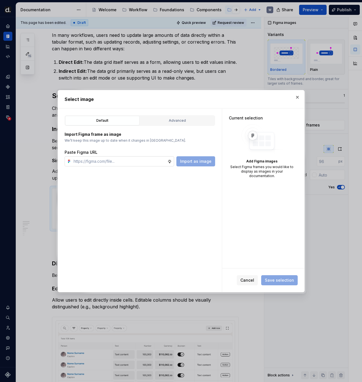
click at [148, 160] on input "text" at bounding box center [119, 161] width 96 height 10
paste input "[URL][DOMAIN_NAME]"
type input "[URL][DOMAIN_NAME]"
click at [191, 161] on span "Import as image" at bounding box center [195, 161] width 31 height 6
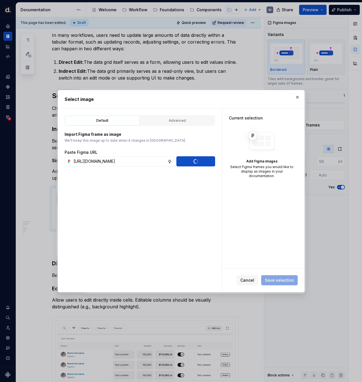
scroll to position [0, 0]
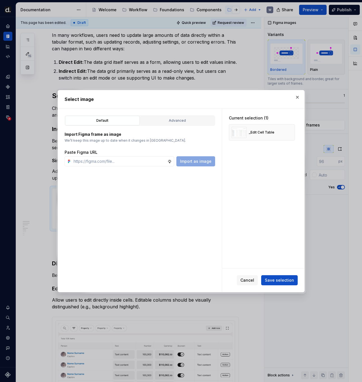
type textarea "*"
click at [284, 273] on div "Cancel Save selection" at bounding box center [263, 280] width 82 height 24
click at [285, 275] on button "Save selection" at bounding box center [279, 280] width 36 height 10
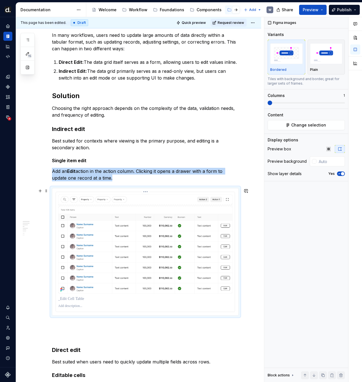
click at [124, 270] on img at bounding box center [145, 243] width 174 height 99
click at [90, 302] on div at bounding box center [145, 298] width 174 height 8
click at [88, 300] on p at bounding box center [145, 299] width 174 height 6
click at [86, 301] on p at bounding box center [145, 299] width 174 height 6
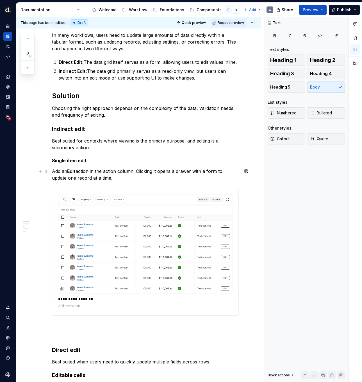
click at [108, 180] on p "Add an Edit action in the action column. Clicking it opens a drawer with a form…" at bounding box center [145, 174] width 187 height 13
click at [98, 162] on h5 "Single item edit" at bounding box center [145, 160] width 187 height 6
click at [101, 177] on p "Add an Edit action in the action column. Clicking it opens a drawer with a form…" at bounding box center [145, 174] width 187 height 13
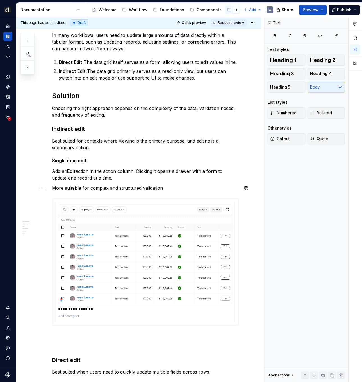
click at [170, 189] on p "More suitable for complex and structured validation" at bounding box center [145, 187] width 187 height 7
click at [111, 335] on p at bounding box center [145, 335] width 187 height 7
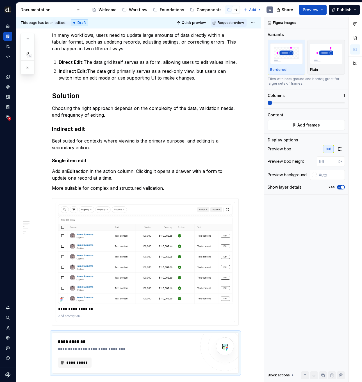
type textarea "*"
click at [143, 280] on img at bounding box center [145, 253] width 174 height 99
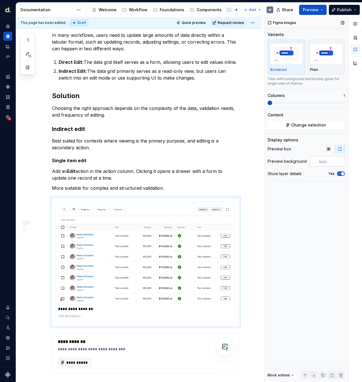
click at [325, 160] on input "text" at bounding box center [330, 161] width 28 height 10
type input "#F7F5F2"
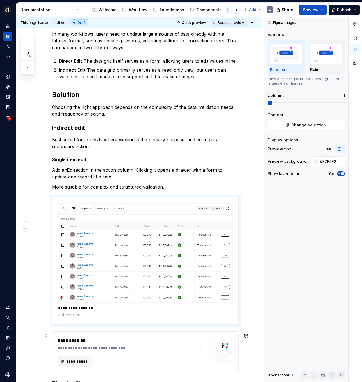
scroll to position [168, 0]
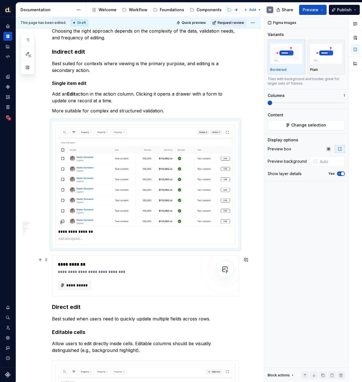
click at [79, 292] on div "**********" at bounding box center [145, 275] width 186 height 40
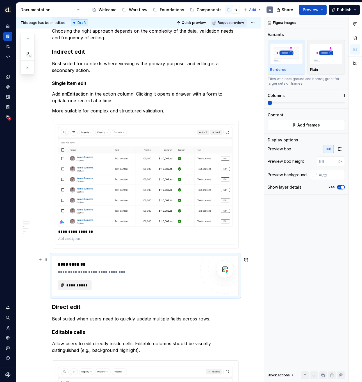
click at [82, 288] on span "**********" at bounding box center [77, 285] width 22 height 6
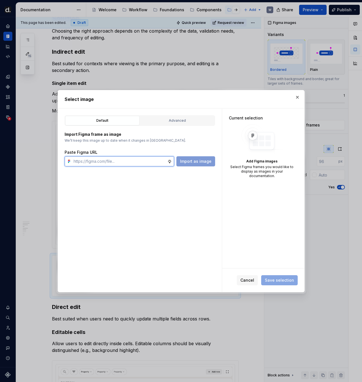
paste input "[URL][DOMAIN_NAME]"
type input "[URL][DOMAIN_NAME]"
click at [197, 160] on span "Import as image" at bounding box center [195, 161] width 31 height 6
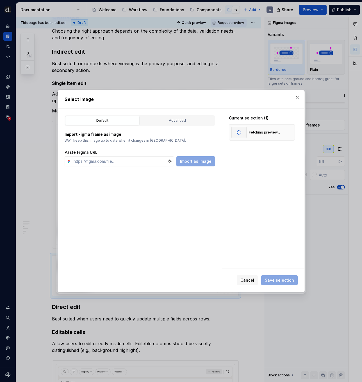
click at [256, 198] on div "Current selection (1) Fetching preview..." at bounding box center [263, 187] width 82 height 159
type textarea "*"
click at [283, 282] on button "Save selection" at bounding box center [279, 280] width 36 height 10
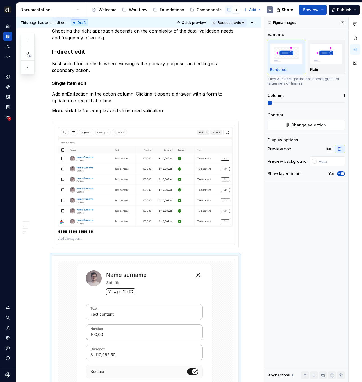
scroll to position [304, 0]
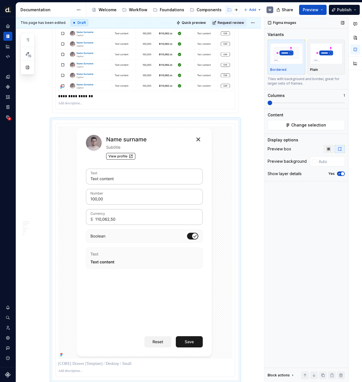
click at [329, 150] on icon "button" at bounding box center [328, 149] width 4 height 4
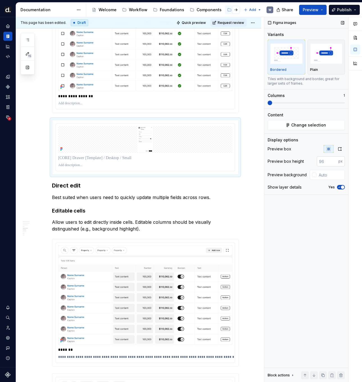
click at [328, 159] on input "number" at bounding box center [328, 161] width 22 height 10
type input "#F7F5F2"
click at [191, 89] on img at bounding box center [145, 41] width 174 height 99
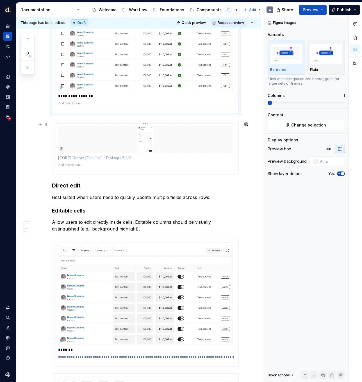
drag, startPoint x: 199, startPoint y: 138, endPoint x: 252, endPoint y: 152, distance: 54.7
click at [199, 138] on img at bounding box center [145, 139] width 137 height 27
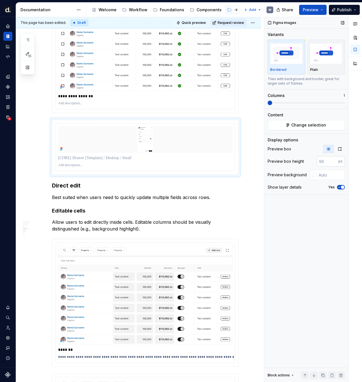
click at [323, 163] on input "number" at bounding box center [328, 161] width 22 height 10
type input "560"
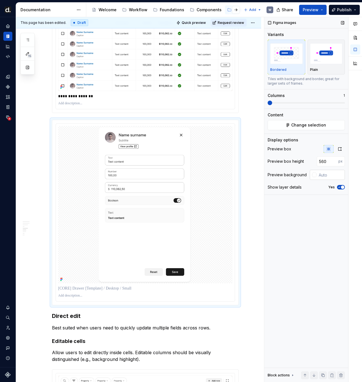
click at [325, 172] on input "text" at bounding box center [330, 175] width 28 height 10
type input "#F7F5F2"
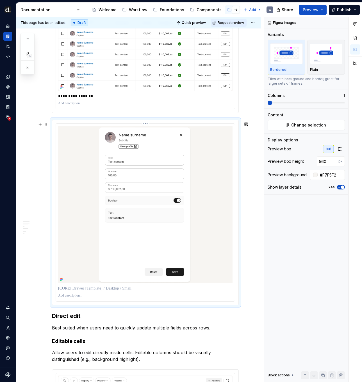
click at [124, 288] on p at bounding box center [145, 288] width 174 height 6
click at [53, 317] on h3 "Direct edit" at bounding box center [145, 316] width 187 height 8
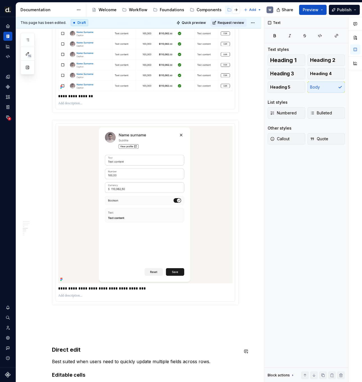
scroll to position [467, 0]
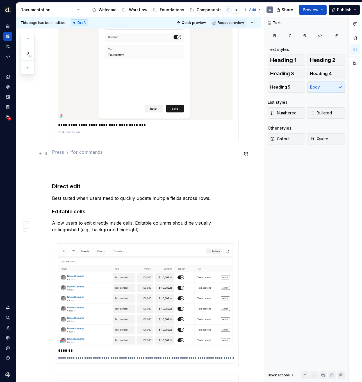
click at [87, 154] on p at bounding box center [145, 152] width 187 height 7
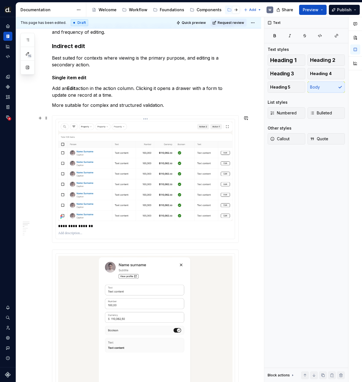
scroll to position [168, 0]
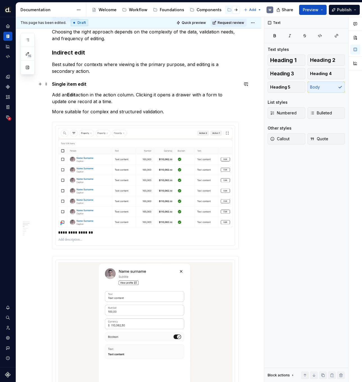
click at [69, 83] on h5 "Single item edit" at bounding box center [145, 84] width 187 height 6
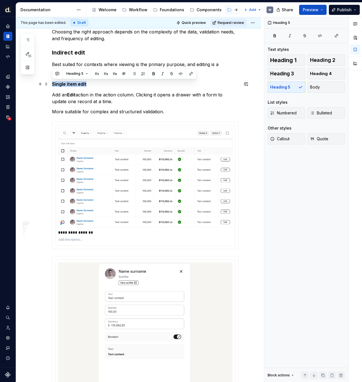
copy h5 "Single item edit"
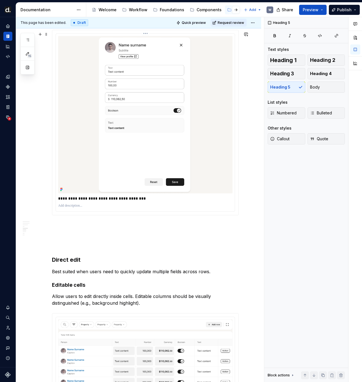
scroll to position [426, 0]
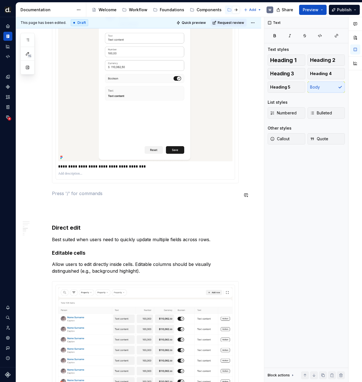
click at [67, 194] on p "Single item edit" at bounding box center [145, 193] width 187 height 7
click at [67, 195] on p "Single item edit" at bounding box center [145, 193] width 187 height 7
click at [63, 195] on p "Batch edit" at bounding box center [145, 193] width 187 height 7
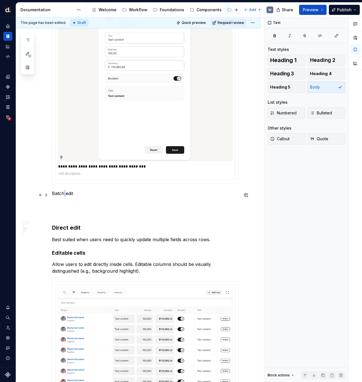
click at [63, 195] on p "Batch edit" at bounding box center [145, 193] width 187 height 7
click at [294, 91] on button "Heading 5" at bounding box center [287, 86] width 38 height 11
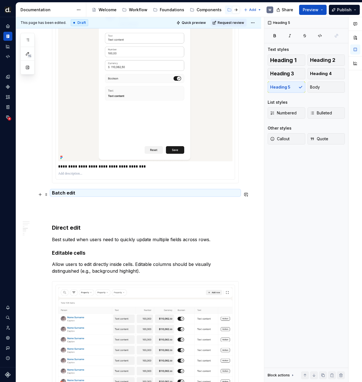
click at [102, 193] on h5 "Batch edit" at bounding box center [145, 193] width 187 height 6
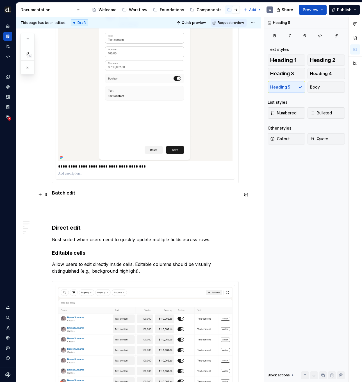
click at [100, 194] on h5 "Batch edit" at bounding box center [145, 193] width 187 height 6
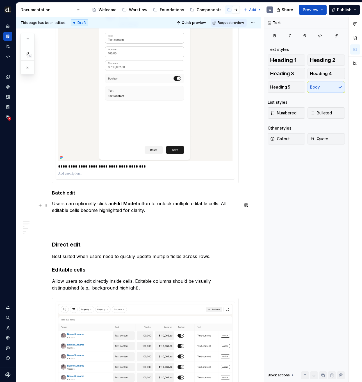
click at [138, 204] on p "Users can optionally click an Edit Mode button to unlock multiple editable cell…" at bounding box center [145, 206] width 187 height 13
click at [136, 204] on p "Users can optionally click an Edit Mode button to unlock multiple editable cell…" at bounding box center [145, 206] width 187 height 13
click at [188, 211] on p "Users can optionally click an Edit {XXX} button to unlock multiple editable cel…" at bounding box center [145, 206] width 187 height 13
click at [185, 211] on p "Users can optionally click an Edit {XXX} button to unlock multiple editable cel…" at bounding box center [145, 206] width 187 height 13
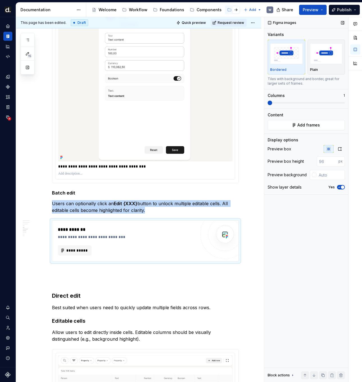
type textarea "*"
click at [84, 253] on span "**********" at bounding box center [77, 250] width 22 height 6
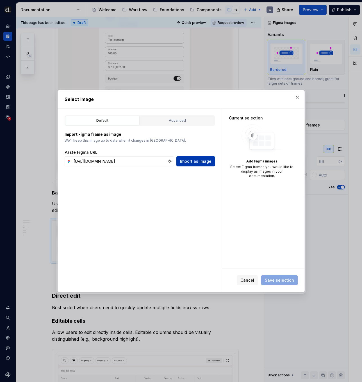
scroll to position [0, 172]
type input "[URL][DOMAIN_NAME]"
click at [199, 164] on button "Import as image" at bounding box center [195, 161] width 39 height 10
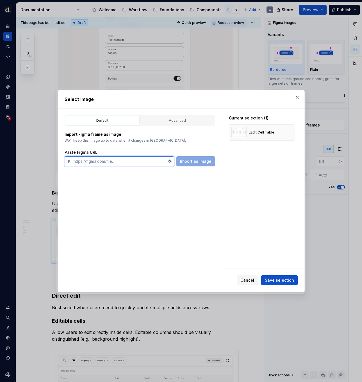
click at [154, 164] on input "text" at bounding box center [119, 161] width 96 height 10
paste input "[URL][DOMAIN_NAME]"
type input "[URL][DOMAIN_NAME]"
click at [204, 164] on button "Import as image" at bounding box center [195, 161] width 39 height 10
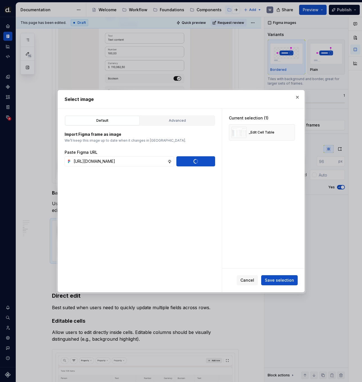
scroll to position [0, 0]
type textarea "*"
click at [275, 280] on span "Save selection" at bounding box center [279, 280] width 29 height 6
click at [275, 280] on div "Cancel Save selection" at bounding box center [267, 280] width 61 height 10
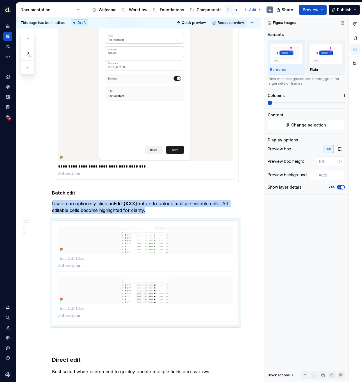
click at [268, 104] on span at bounding box center [270, 103] width 4 height 4
click at [342, 149] on button "button" at bounding box center [340, 149] width 10 height 8
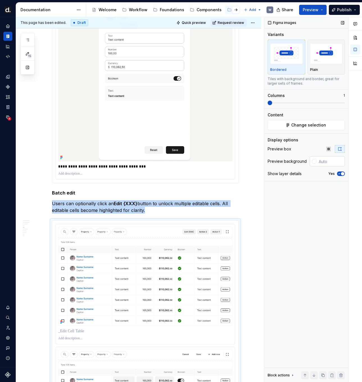
click at [330, 163] on input "text" at bounding box center [330, 161] width 28 height 10
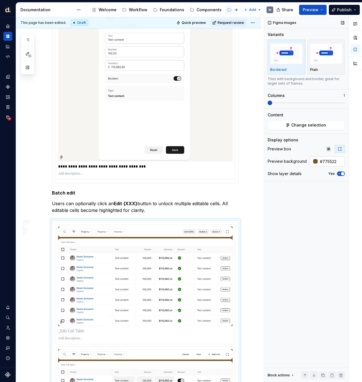
click at [322, 161] on input "#775522" at bounding box center [331, 161] width 27 height 10
type input "v"
type input "#F7F5F2"
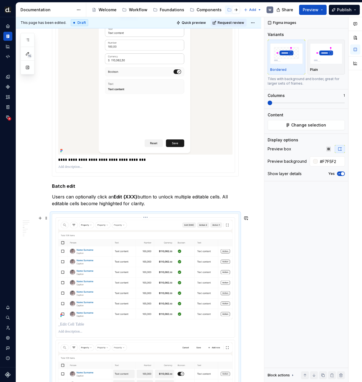
scroll to position [434, 0]
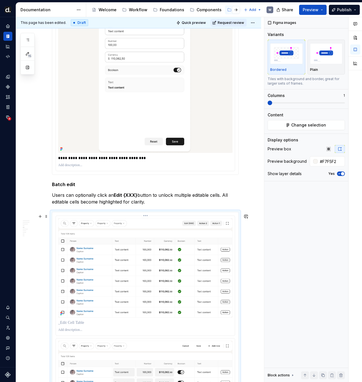
click at [74, 325] on p at bounding box center [145, 322] width 174 height 6
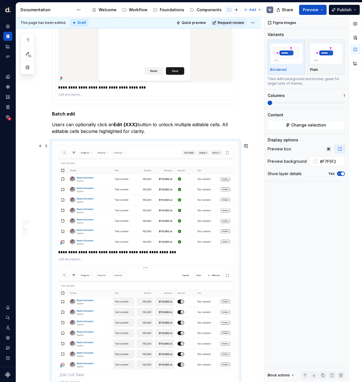
scroll to position [615, 0]
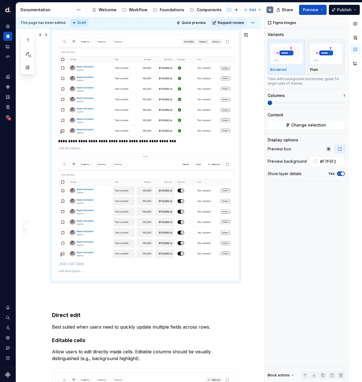
click at [77, 266] on p at bounding box center [145, 264] width 174 height 6
click at [54, 304] on p at bounding box center [145, 300] width 187 height 7
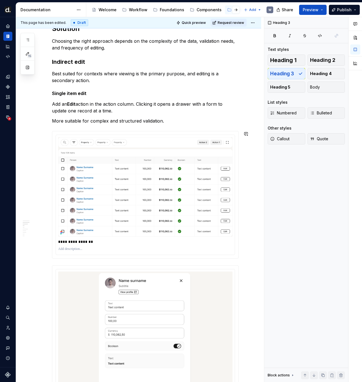
scroll to position [170, 0]
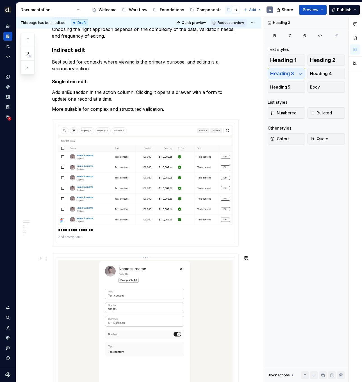
click at [122, 291] on img at bounding box center [145, 337] width 137 height 157
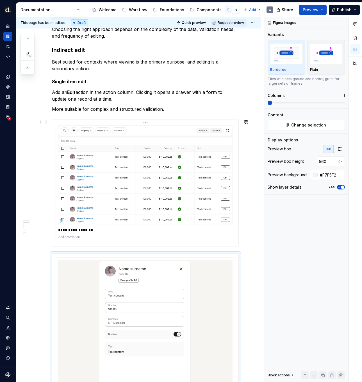
click at [152, 221] on img at bounding box center [145, 174] width 174 height 99
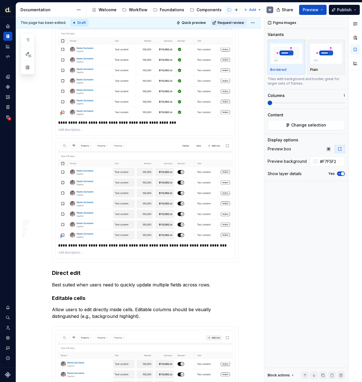
scroll to position [0, 0]
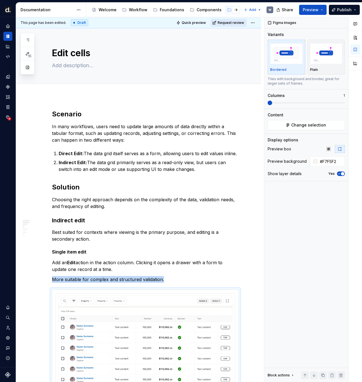
click at [232, 21] on span "Request review" at bounding box center [231, 22] width 26 height 4
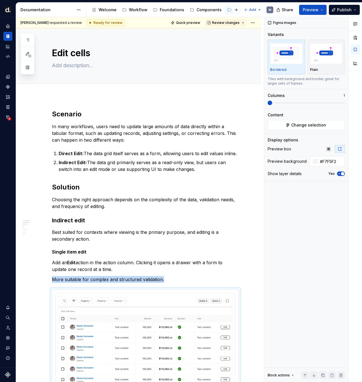
click at [232, 22] on span "Review changes" at bounding box center [226, 22] width 28 height 4
click at [230, 32] on div "Approve" at bounding box center [244, 34] width 49 height 6
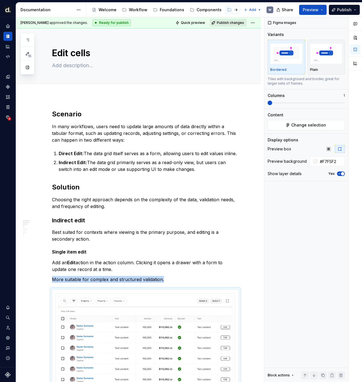
click at [233, 23] on span "Publish changes" at bounding box center [230, 22] width 27 height 4
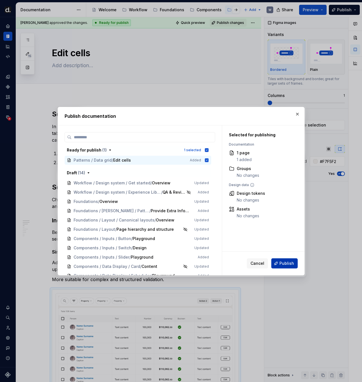
click at [283, 264] on span "Publish" at bounding box center [286, 263] width 15 height 6
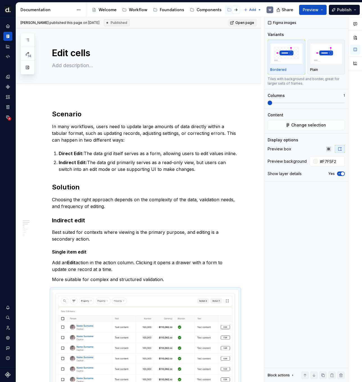
type textarea "*"
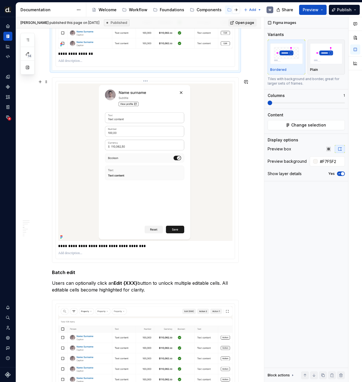
scroll to position [349, 0]
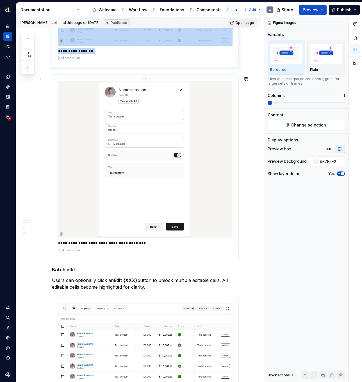
click at [168, 137] on img at bounding box center [145, 159] width 137 height 157
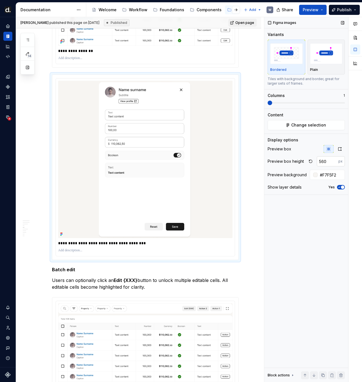
click at [328, 161] on input "560" at bounding box center [328, 161] width 22 height 10
type input "480"
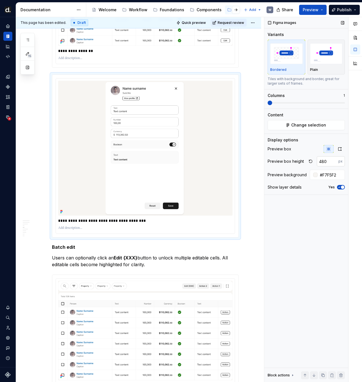
type textarea "*"
click at [328, 161] on input "480" at bounding box center [328, 161] width 22 height 10
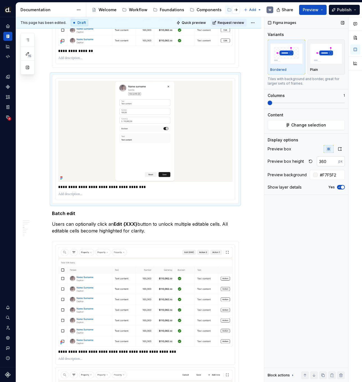
click at [329, 160] on input "360" at bounding box center [328, 161] width 22 height 10
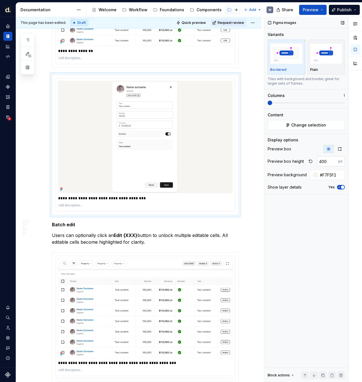
click at [329, 160] on input "400" at bounding box center [328, 161] width 22 height 10
type input "480"
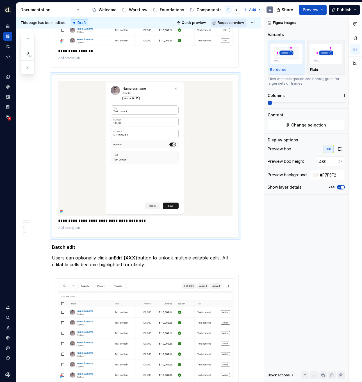
click at [232, 24] on span "Request review" at bounding box center [231, 22] width 26 height 4
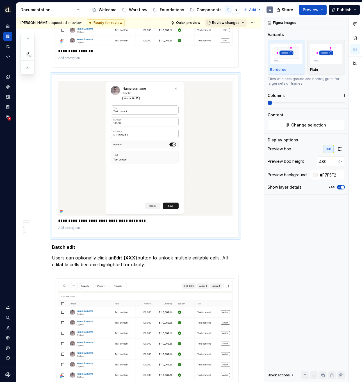
click at [233, 26] on button "Review changes" at bounding box center [226, 23] width 42 height 8
click at [232, 36] on div "Approve" at bounding box center [244, 34] width 49 height 6
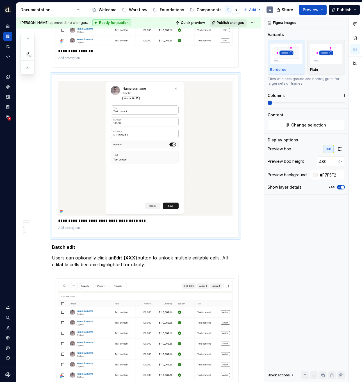
click at [230, 22] on span "Publish changes" at bounding box center [230, 22] width 27 height 4
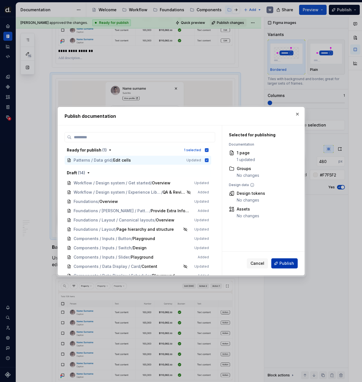
click at [289, 263] on span "Publish" at bounding box center [286, 263] width 15 height 6
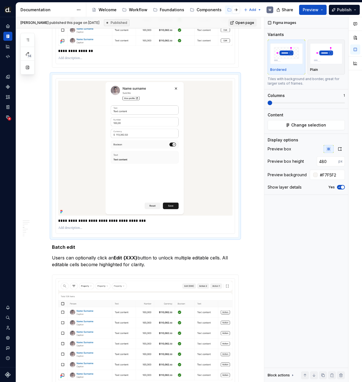
type textarea "*"
click at [155, 109] on img at bounding box center [145, 148] width 137 height 135
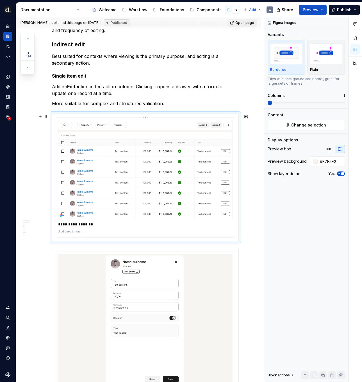
click at [166, 128] on img at bounding box center [145, 169] width 174 height 99
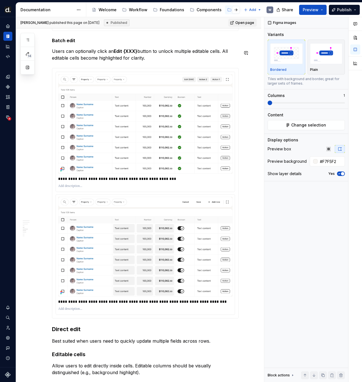
scroll to position [560, 0]
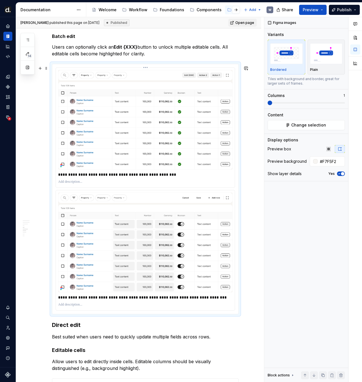
click at [156, 84] on img at bounding box center [145, 119] width 174 height 99
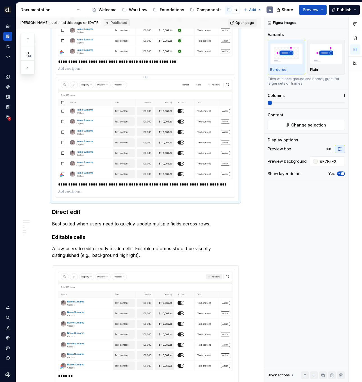
click at [151, 119] on img at bounding box center [145, 128] width 174 height 99
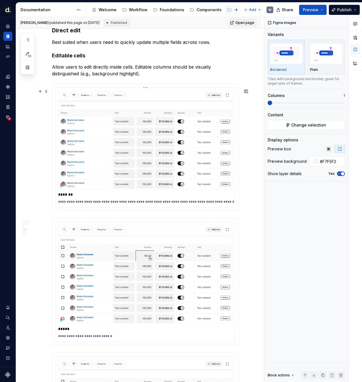
click at [155, 134] on img at bounding box center [145, 139] width 174 height 99
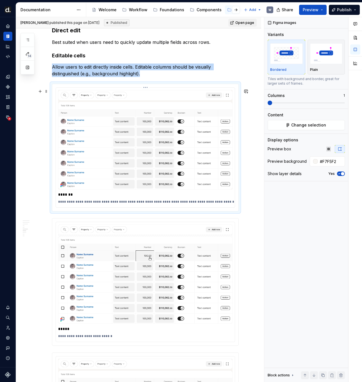
scroll to position [969, 0]
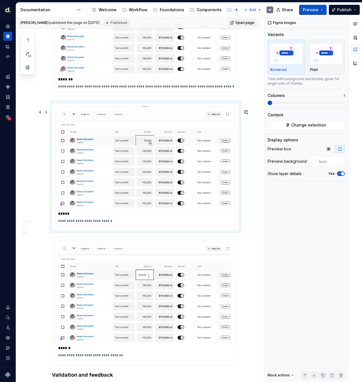
click at [157, 141] on img at bounding box center [145, 158] width 174 height 99
click at [336, 159] on input "text" at bounding box center [330, 161] width 28 height 10
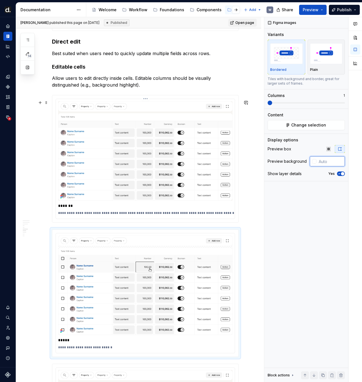
scroll to position [786, 0]
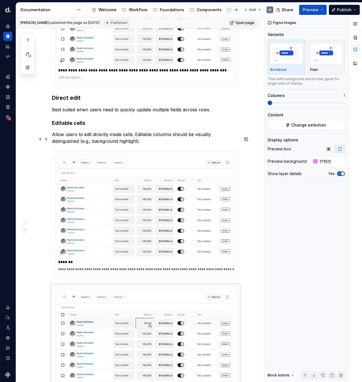
type input "#F7F5F2"
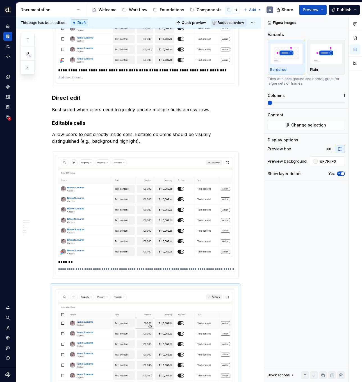
click at [231, 23] on span "Request review" at bounding box center [231, 22] width 26 height 4
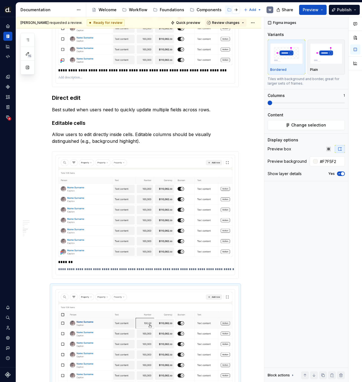
click at [231, 24] on span "Review changes" at bounding box center [226, 22] width 28 height 4
click at [230, 34] on div "Approve" at bounding box center [244, 34] width 49 height 6
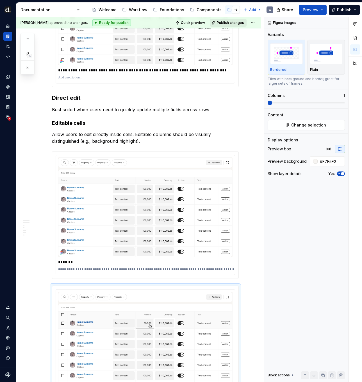
click at [229, 22] on span "Publish changes" at bounding box center [230, 22] width 27 height 4
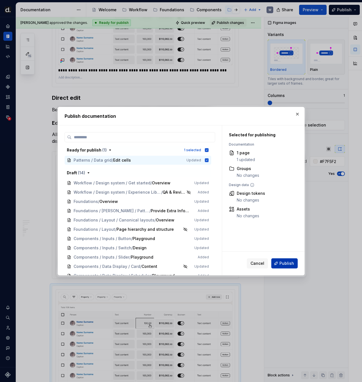
click at [294, 265] on button "Publish" at bounding box center [284, 263] width 26 height 10
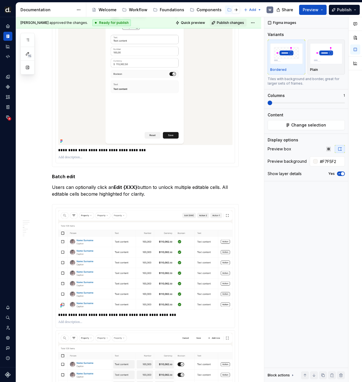
scroll to position [228, 0]
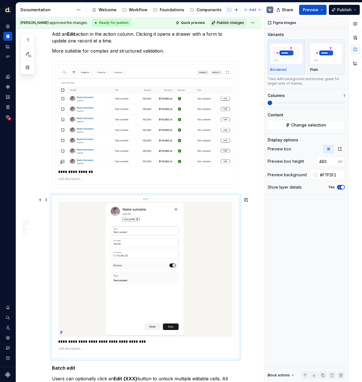
click at [174, 227] on img at bounding box center [145, 268] width 137 height 135
click at [223, 23] on span "Publish changes" at bounding box center [230, 22] width 27 height 4
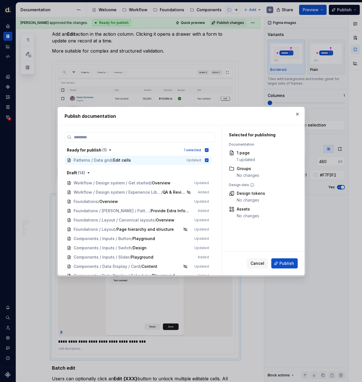
click at [286, 265] on span "Publish" at bounding box center [286, 263] width 15 height 6
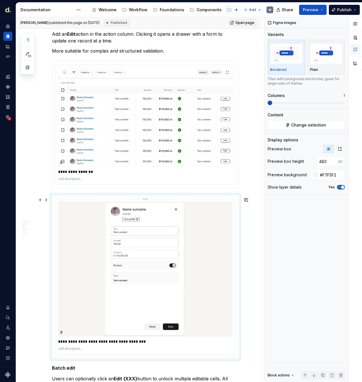
click at [159, 208] on img at bounding box center [145, 268] width 137 height 135
click at [339, 153] on div "Preview box Preview box height 480 px Preview background #F7F5F2 Show layer det…" at bounding box center [306, 169] width 77 height 49
click at [339, 150] on icon "button" at bounding box center [339, 148] width 3 height 3
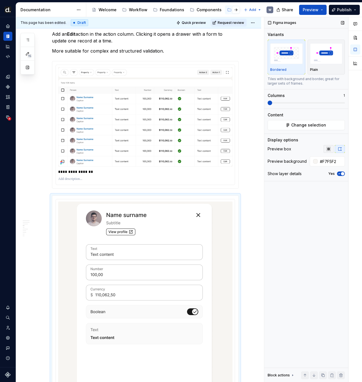
click at [331, 149] on button "button" at bounding box center [328, 149] width 10 height 8
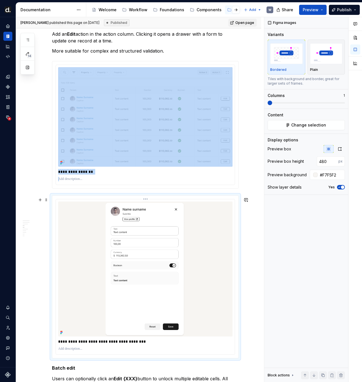
click at [175, 224] on img at bounding box center [145, 268] width 137 height 135
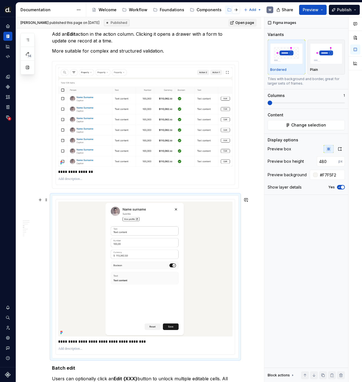
click at [143, 200] on div "**********" at bounding box center [145, 276] width 186 height 162
click at [147, 200] on html "[PERSON_NAME] UI W Design system data Documentation Accessibility guide for tre…" at bounding box center [181, 191] width 362 height 382
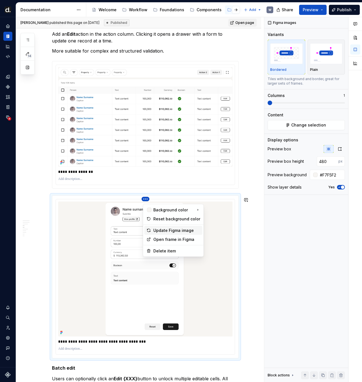
click at [167, 232] on div "Update Figma image" at bounding box center [176, 230] width 47 height 6
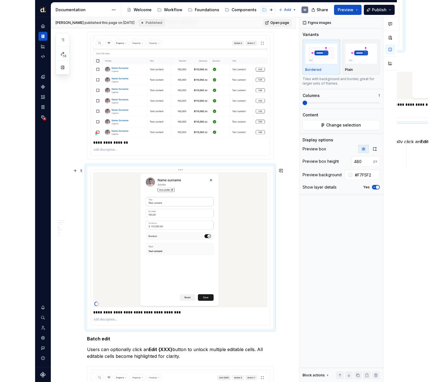
scroll to position [335, 0]
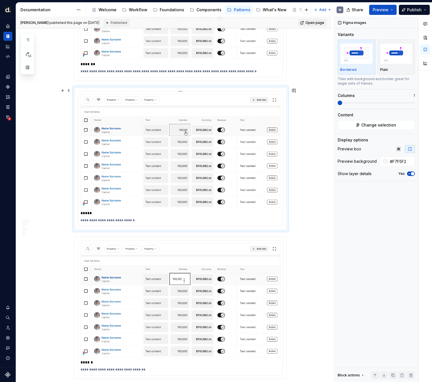
click at [162, 123] on img at bounding box center [181, 151] width 200 height 114
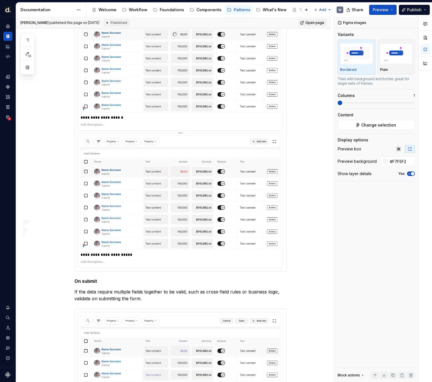
scroll to position [1515, 0]
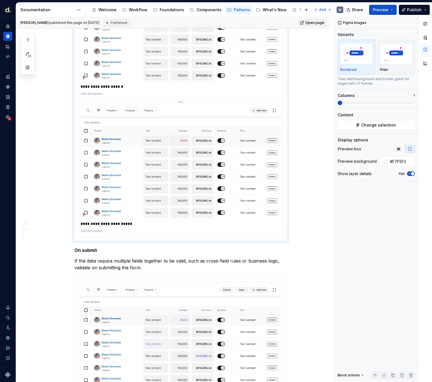
click at [175, 135] on img at bounding box center [181, 161] width 200 height 114
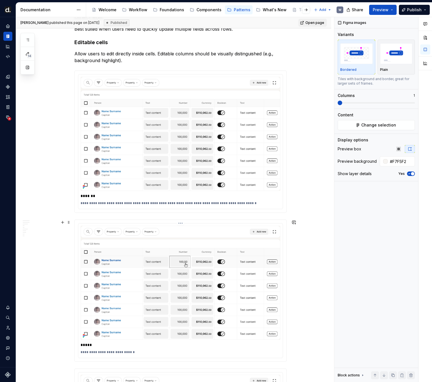
scroll to position [903, 0]
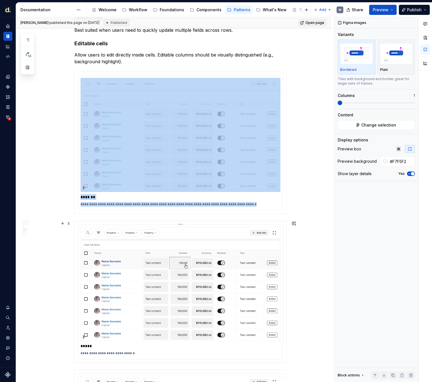
click at [200, 232] on img at bounding box center [181, 284] width 200 height 114
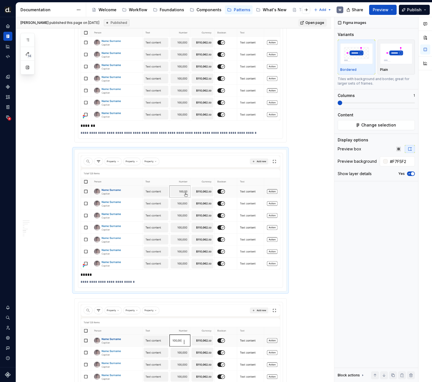
scroll to position [988, 0]
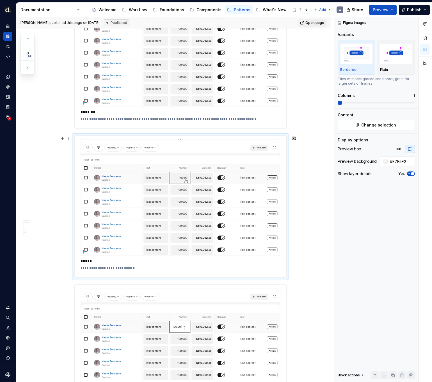
click at [216, 183] on img at bounding box center [181, 198] width 200 height 114
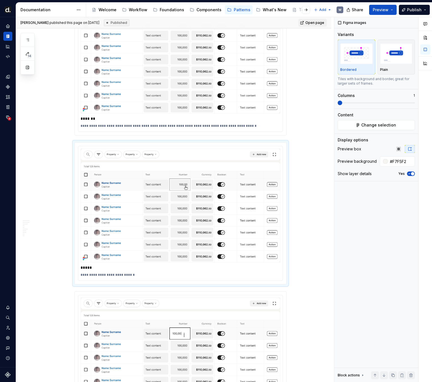
scroll to position [979, 0]
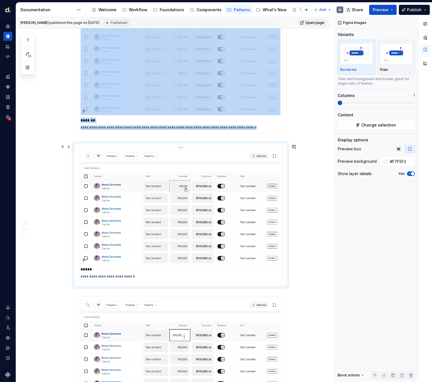
click at [126, 149] on div "**********" at bounding box center [180, 215] width 204 height 134
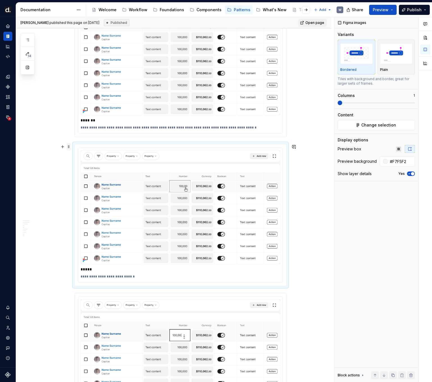
click at [70, 146] on span at bounding box center [69, 147] width 4 height 8
click at [83, 154] on div "Duplicate" at bounding box center [96, 156] width 36 height 6
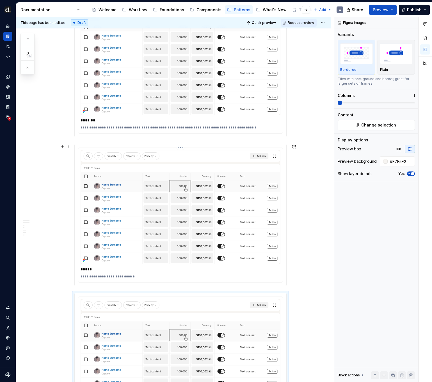
scroll to position [1032, 0]
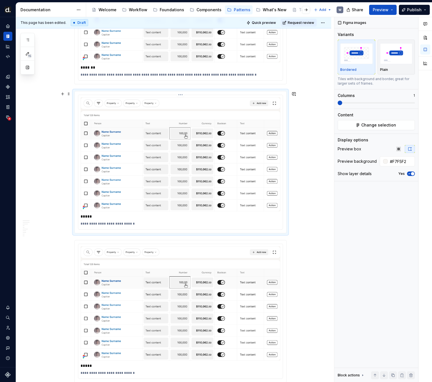
click at [101, 155] on img at bounding box center [181, 154] width 200 height 114
click at [73, 98] on div "**********" at bounding box center [173, 199] width 315 height 2270
click at [70, 96] on span at bounding box center [69, 94] width 4 height 8
click at [91, 145] on div "Delete" at bounding box center [96, 144] width 36 height 6
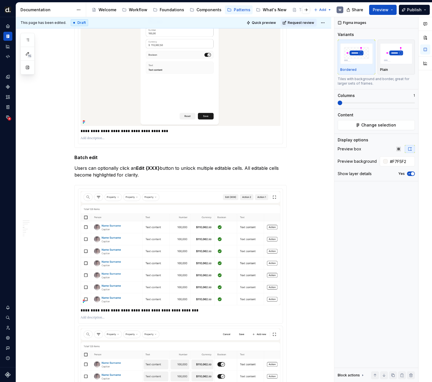
scroll to position [336, 0]
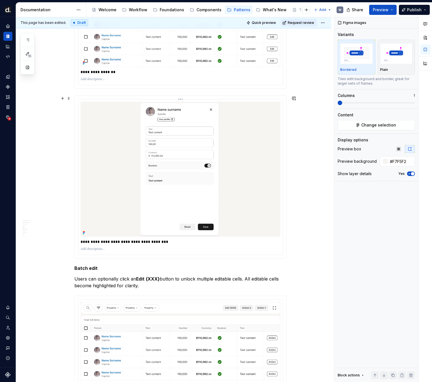
click at [161, 147] on img at bounding box center [180, 169] width 137 height 135
click at [306, 18] on div "This page has been edited. Draft Quick preview Request review" at bounding box center [173, 22] width 315 height 11
click at [307, 23] on span "Request review" at bounding box center [301, 22] width 26 height 4
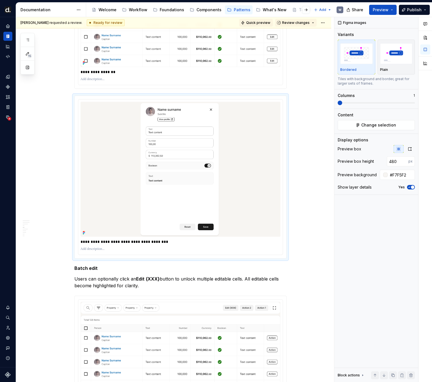
click at [264, 21] on span "Quick preview" at bounding box center [258, 22] width 24 height 4
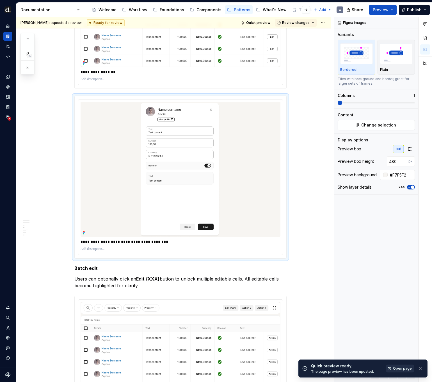
click at [362, 371] on link "Open page" at bounding box center [400, 368] width 28 height 8
click at [297, 26] on button "Review changes" at bounding box center [296, 23] width 42 height 8
click at [298, 33] on div "Approve" at bounding box center [314, 34] width 49 height 6
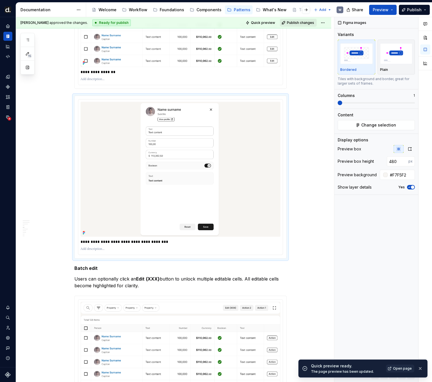
click at [298, 25] on button "Publish changes" at bounding box center [298, 23] width 37 height 8
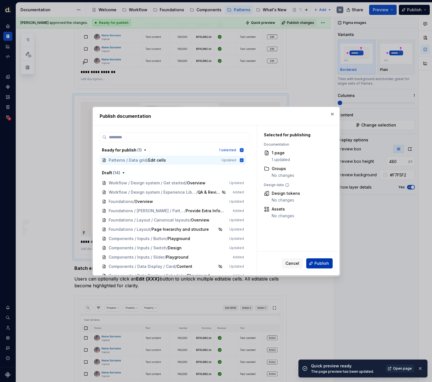
click at [324, 266] on button "Publish" at bounding box center [319, 263] width 26 height 10
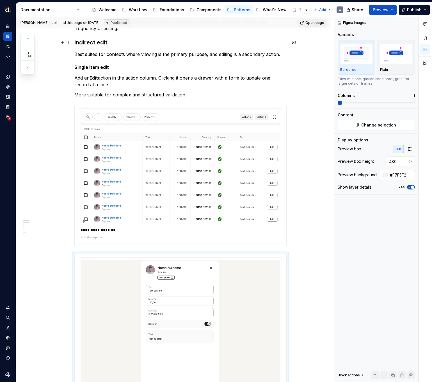
scroll to position [74, 0]
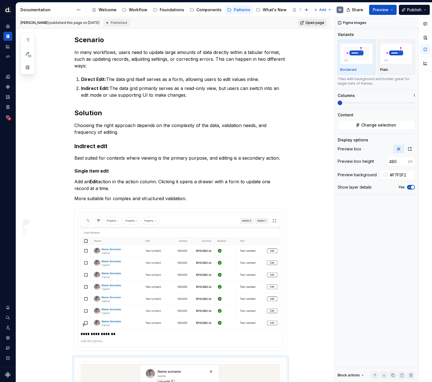
click at [312, 23] on span "Open page" at bounding box center [314, 22] width 19 height 4
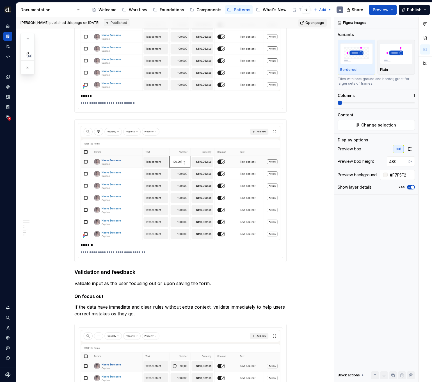
scroll to position [1220, 0]
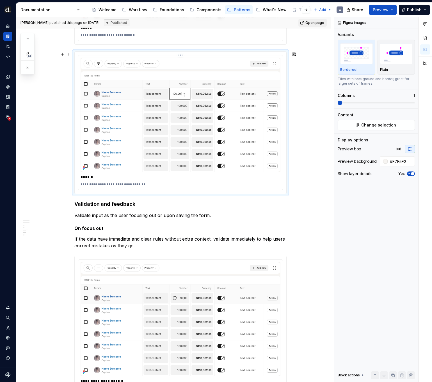
click at [136, 134] on img at bounding box center [181, 115] width 200 height 114
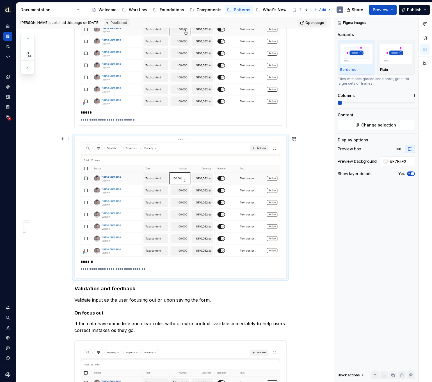
scroll to position [1124, 0]
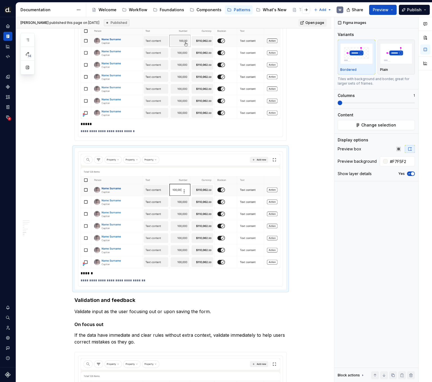
click at [202, 121] on div "*****" at bounding box center [181, 124] width 200 height 8
click at [222, 178] on img at bounding box center [181, 211] width 200 height 114
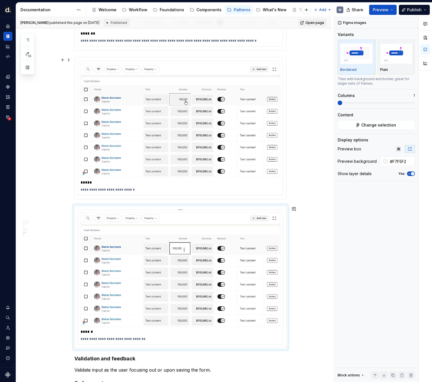
scroll to position [1030, 0]
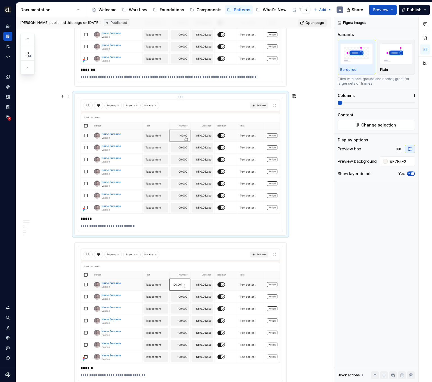
click at [217, 162] on img at bounding box center [181, 156] width 200 height 114
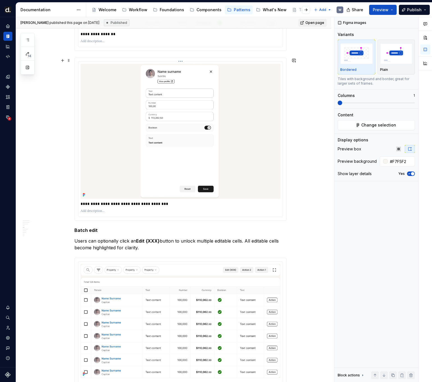
scroll to position [369, 0]
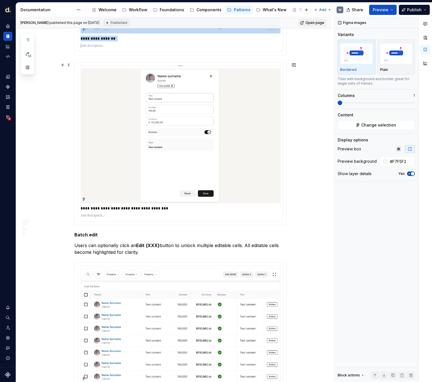
click at [195, 140] on img at bounding box center [180, 135] width 137 height 135
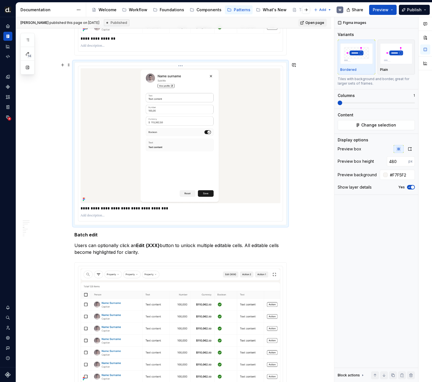
click at [136, 208] on p "**********" at bounding box center [181, 208] width 200 height 6
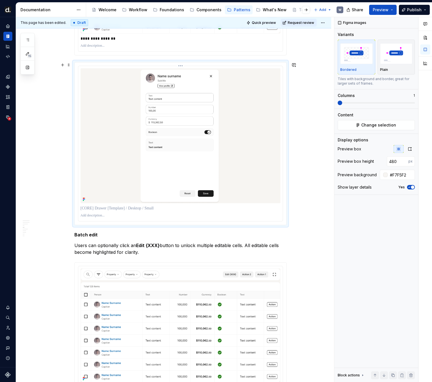
type textarea "*"
click at [265, 158] on div at bounding box center [181, 135] width 200 height 135
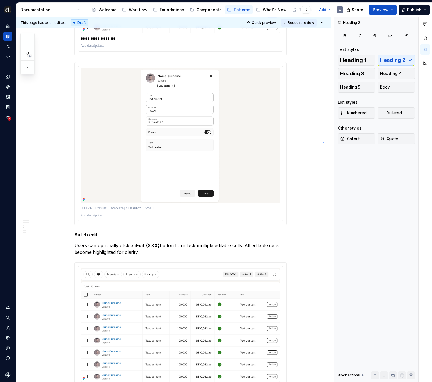
click at [323, 141] on div "**********" at bounding box center [175, 199] width 318 height 365
click at [266, 132] on div at bounding box center [181, 135] width 200 height 135
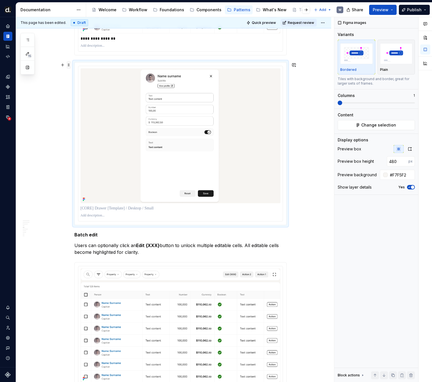
click at [68, 65] on span at bounding box center [69, 65] width 4 height 8
click at [90, 117] on div "Delete" at bounding box center [96, 115] width 36 height 6
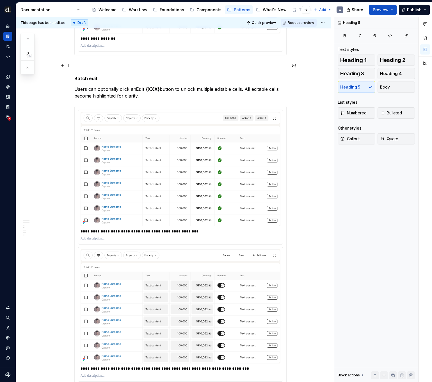
click at [89, 66] on p at bounding box center [180, 65] width 212 height 7
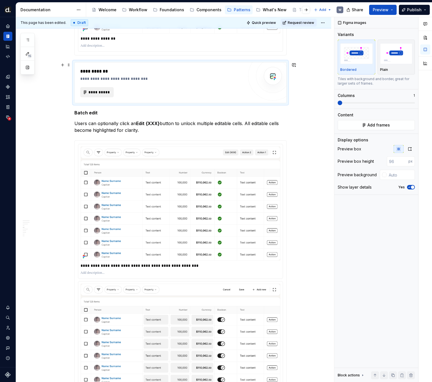
click at [97, 97] on button "**********" at bounding box center [97, 92] width 34 height 10
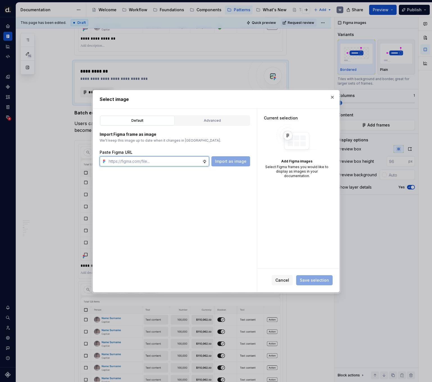
paste input "[URL][DOMAIN_NAME]"
type input "[URL][DOMAIN_NAME]"
click at [234, 167] on div "Default Advanced Import Figma frame as image We’ll keep this image up to date w…" at bounding box center [175, 199] width 164 height 183
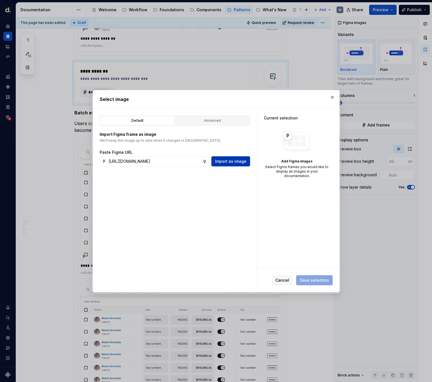
click at [233, 163] on span "Import as image" at bounding box center [230, 161] width 31 height 6
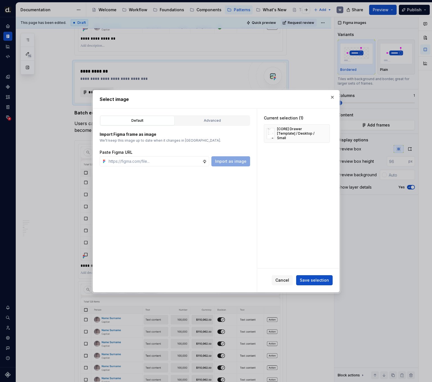
type textarea "*"
click at [319, 282] on button "Save selection" at bounding box center [314, 280] width 36 height 10
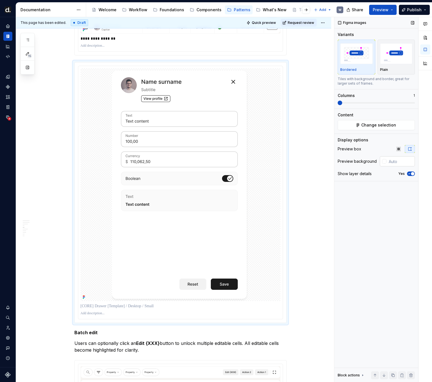
click at [362, 162] on input "text" at bounding box center [401, 161] width 28 height 10
type input "#F7F5F2"
click at [362, 148] on icon "button" at bounding box center [398, 149] width 4 height 4
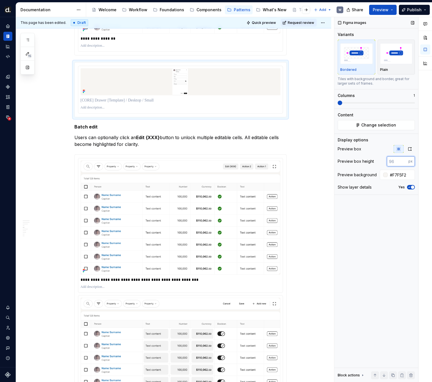
click at [362, 157] on input "number" at bounding box center [398, 161] width 22 height 10
type input "5"
type input "480"
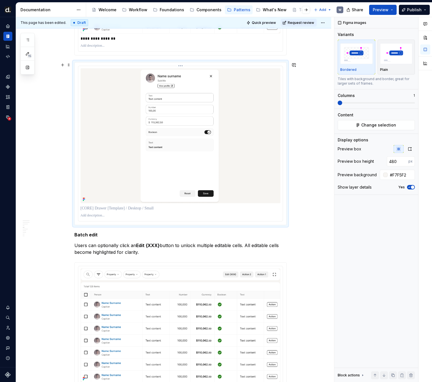
click at [133, 210] on p at bounding box center [181, 208] width 200 height 6
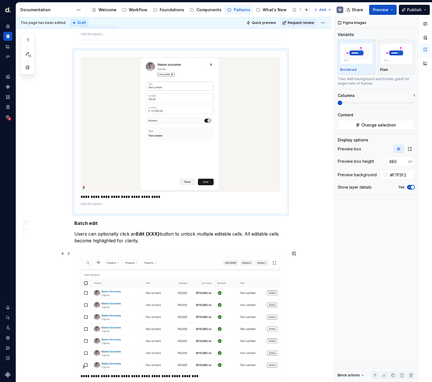
scroll to position [542, 0]
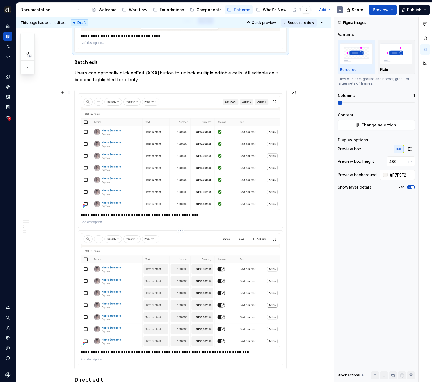
click at [138, 275] on img at bounding box center [181, 290] width 200 height 114
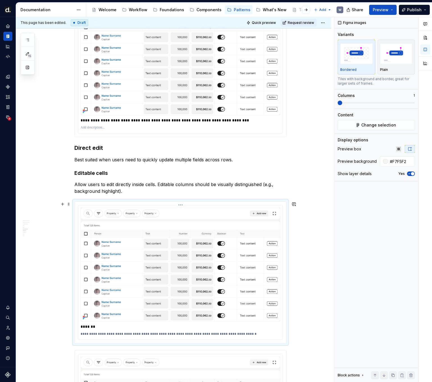
click at [140, 273] on img at bounding box center [181, 264] width 200 height 114
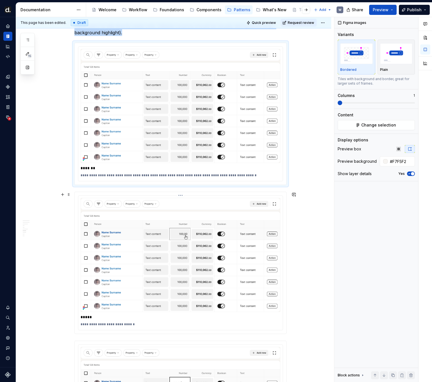
click at [141, 273] on img at bounding box center [181, 255] width 200 height 114
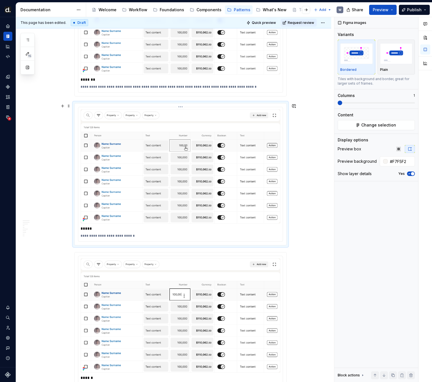
scroll to position [1037, 0]
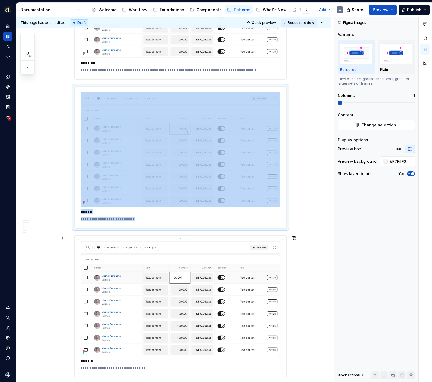
click at [146, 279] on img at bounding box center [181, 298] width 200 height 114
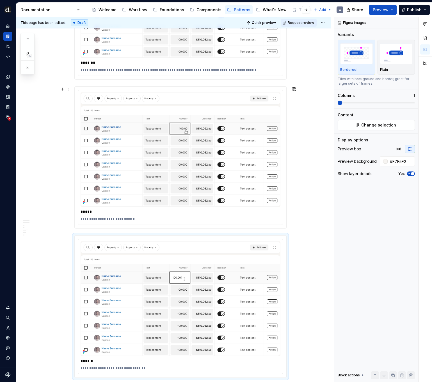
click at [156, 212] on p "*****" at bounding box center [181, 212] width 200 height 6
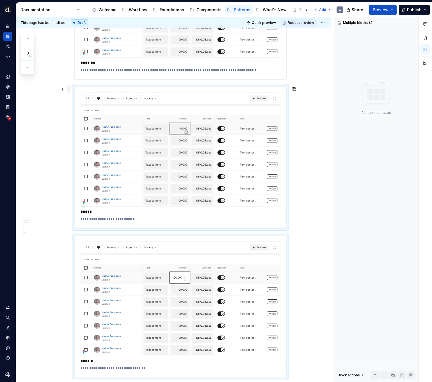
click at [69, 88] on span at bounding box center [69, 89] width 4 height 8
click at [87, 135] on div "Delete" at bounding box center [93, 138] width 48 height 9
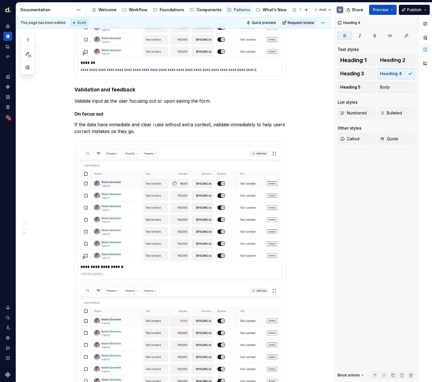
click at [133, 64] on p "*******" at bounding box center [181, 63] width 200 height 6
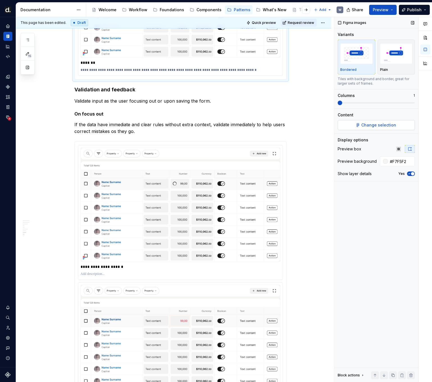
click at [362, 122] on button "Change selection" at bounding box center [376, 125] width 77 height 10
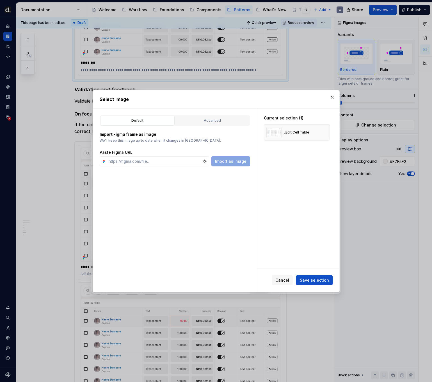
type textarea "*"
drag, startPoint x: 147, startPoint y: 92, endPoint x: 156, endPoint y: 103, distance: 13.6
click at [155, 102] on div "Select image" at bounding box center [216, 99] width 246 height 18
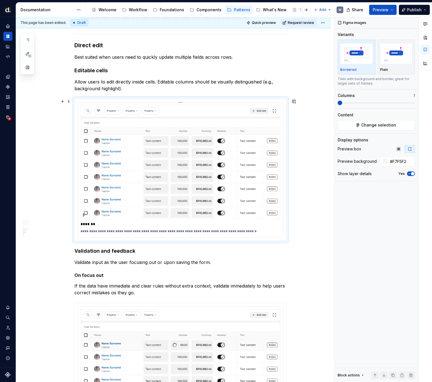
scroll to position [825, 0]
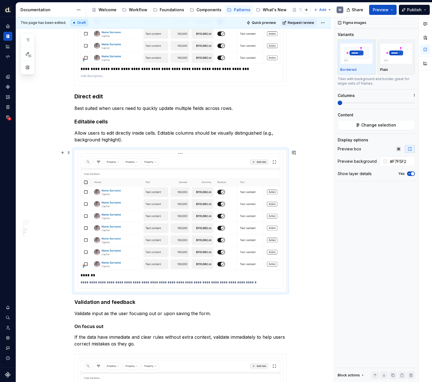
click at [165, 213] on img at bounding box center [181, 213] width 200 height 114
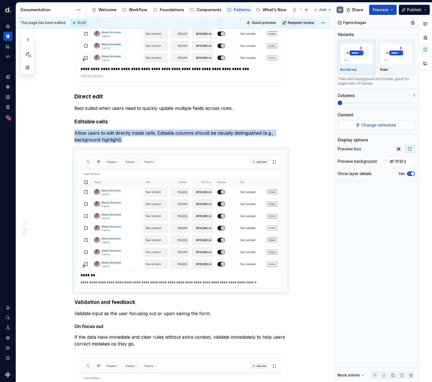
click at [362, 125] on span "Change selection" at bounding box center [378, 125] width 35 height 6
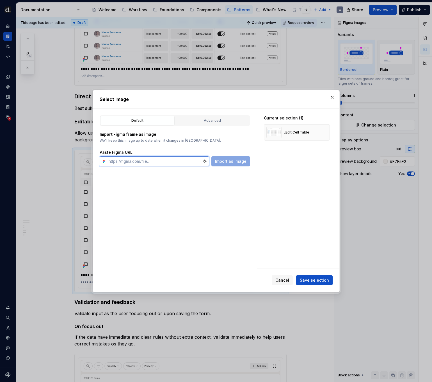
paste input "[URL][DOMAIN_NAME]"
type input "[URL][DOMAIN_NAME]"
click at [228, 163] on span "Import as image" at bounding box center [230, 161] width 31 height 6
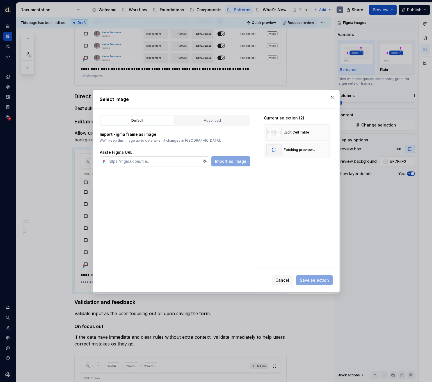
click at [190, 158] on input "text" at bounding box center [154, 161] width 96 height 10
paste input "[URL][DOMAIN_NAME]"
type input "[URL][DOMAIN_NAME]"
click at [230, 163] on span "Import as image" at bounding box center [230, 161] width 31 height 6
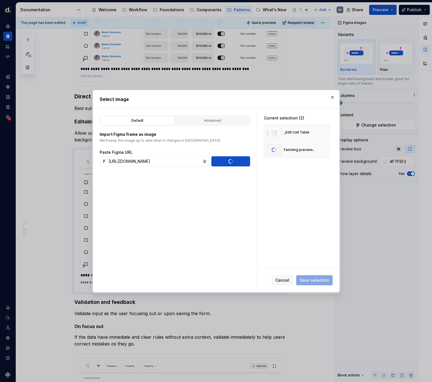
scroll to position [0, 0]
click at [319, 275] on div "Cancel Save selection" at bounding box center [298, 280] width 82 height 24
click at [319, 276] on button "Save selection" at bounding box center [314, 280] width 36 height 10
type textarea "*"
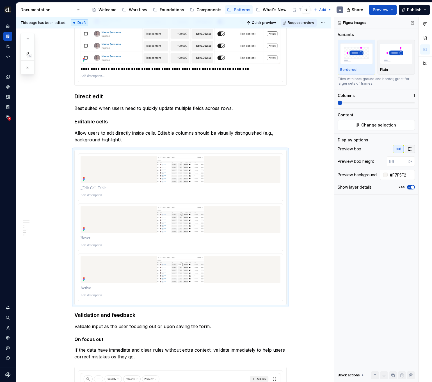
click at [362, 148] on icon "button" at bounding box center [410, 149] width 4 height 4
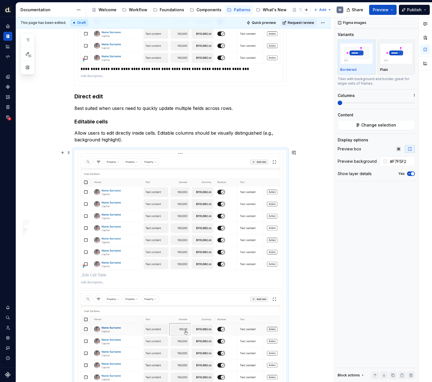
click at [109, 277] on p at bounding box center [181, 275] width 200 height 6
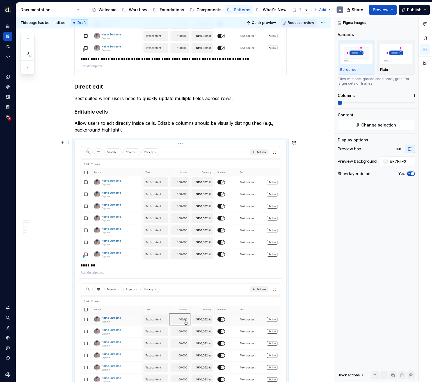
scroll to position [835, 0]
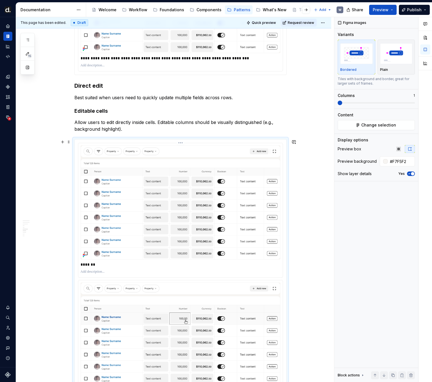
click at [102, 267] on div "*******" at bounding box center [181, 264] width 200 height 8
click at [102, 271] on p at bounding box center [181, 271] width 200 height 4
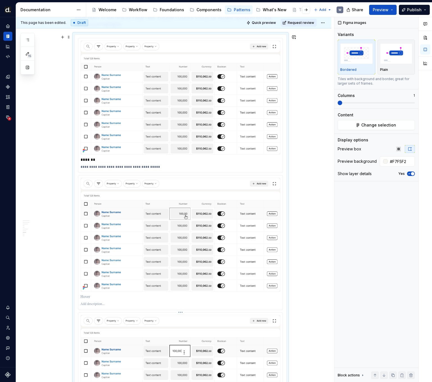
scroll to position [1028, 0]
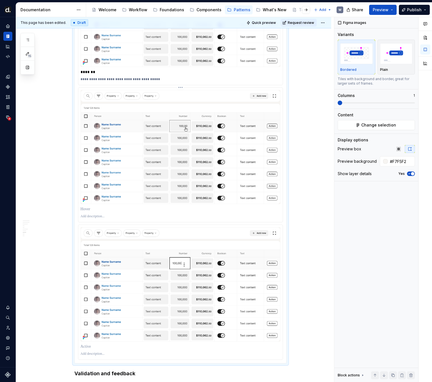
click at [91, 209] on p at bounding box center [181, 209] width 200 height 6
click at [92, 349] on div at bounding box center [181, 346] width 200 height 8
click at [92, 346] on p at bounding box center [181, 346] width 200 height 6
click at [96, 355] on div at bounding box center [181, 353] width 200 height 7
click at [97, 353] on p at bounding box center [181, 353] width 200 height 4
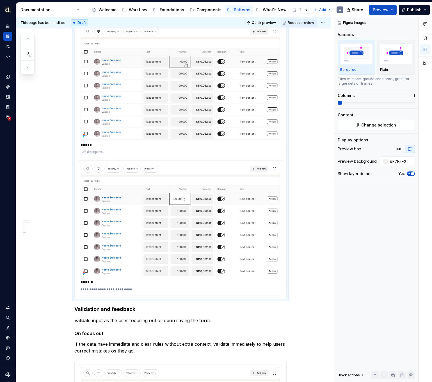
scroll to position [1129, 0]
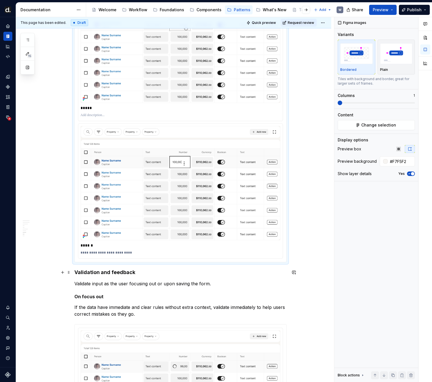
click at [47, 274] on div "**********" at bounding box center [173, 16] width 315 height 2098
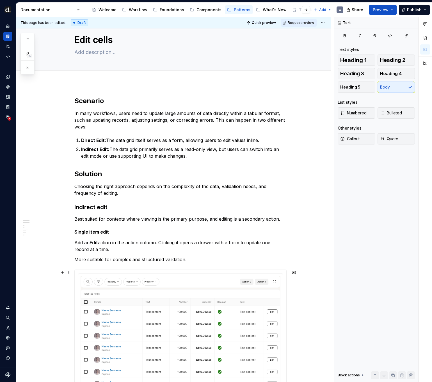
scroll to position [0, 0]
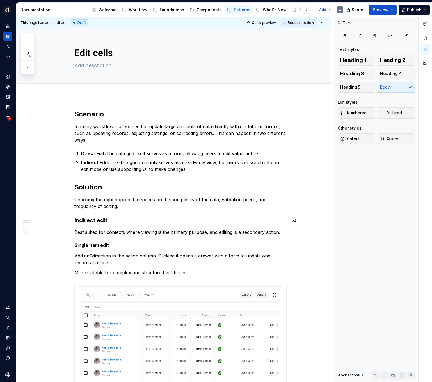
click at [129, 209] on p "Choosing the right approach depends on the complexity of the data, validation n…" at bounding box center [180, 202] width 212 height 13
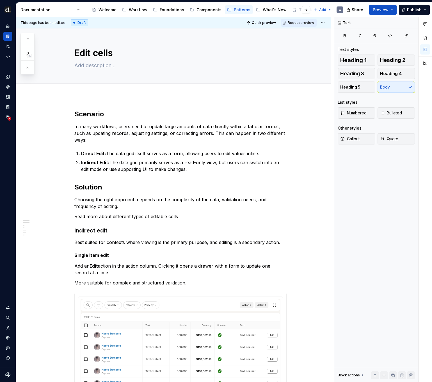
type textarea "*"
drag, startPoint x: 151, startPoint y: 216, endPoint x: 188, endPoint y: 218, distance: 36.5
click at [187, 218] on p "Read more about different types of editable cells" at bounding box center [180, 216] width 212 height 7
click at [282, 207] on button "button" at bounding box center [281, 206] width 8 height 8
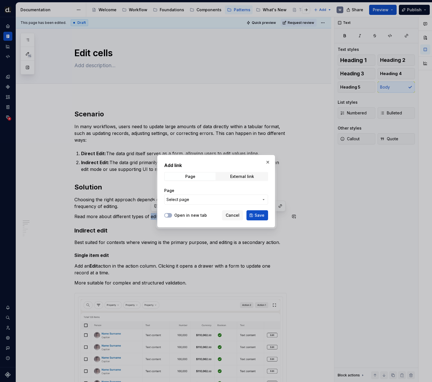
click at [229, 197] on span "Select page" at bounding box center [212, 200] width 93 height 6
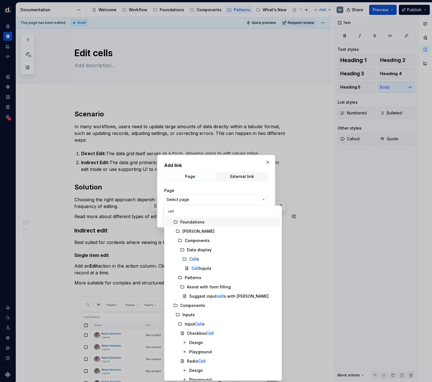
type input "cells"
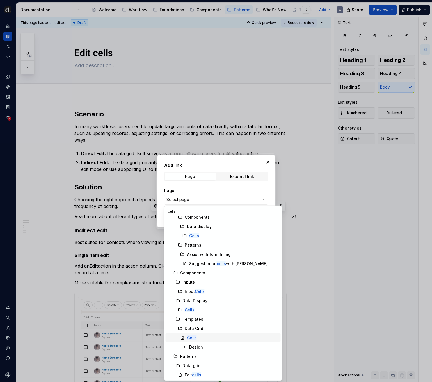
click at [209, 339] on div "Cells" at bounding box center [233, 338] width 92 height 6
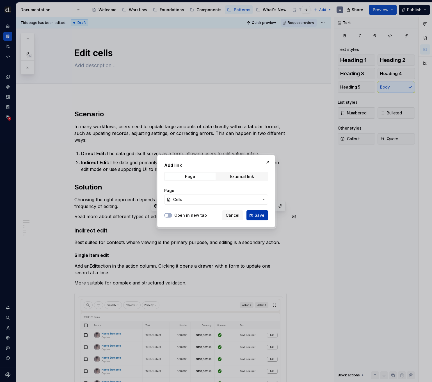
click at [261, 214] on span "Save" at bounding box center [260, 215] width 10 height 6
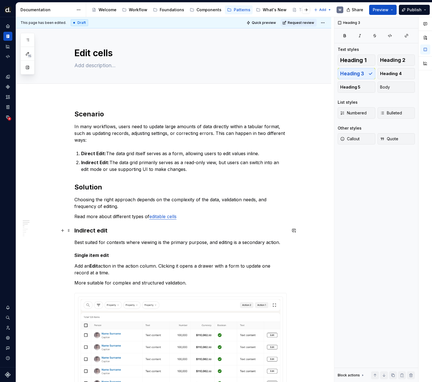
click at [213, 232] on h3 "Indirect edit" at bounding box center [180, 230] width 212 height 8
click at [195, 217] on p "Read more about different types of editable cells" at bounding box center [180, 216] width 212 height 7
click at [99, 216] on p "Read more about different types of editable cells ." at bounding box center [180, 216] width 212 height 7
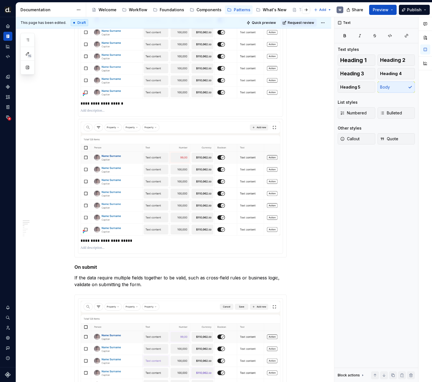
scroll to position [0, 0]
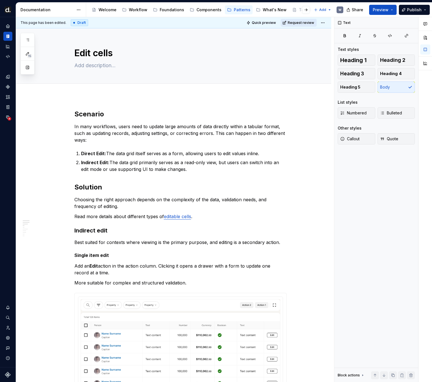
click at [303, 24] on span "Request review" at bounding box center [301, 22] width 26 height 4
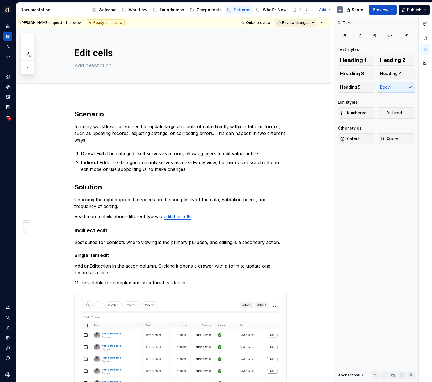
click at [299, 25] on button "Review changes" at bounding box center [296, 23] width 42 height 8
click at [298, 33] on div "Approve" at bounding box center [314, 34] width 49 height 6
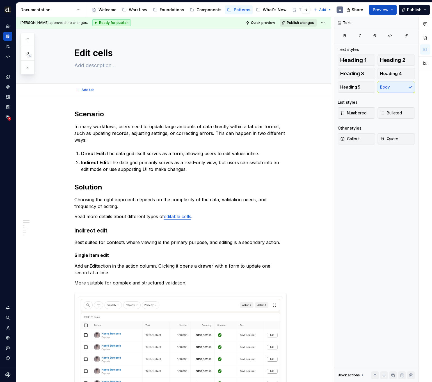
click at [298, 23] on span "Publish changes" at bounding box center [300, 22] width 27 height 4
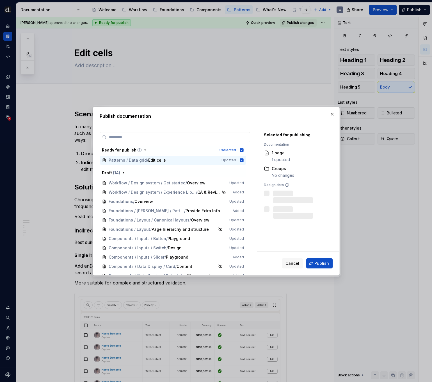
click at [321, 263] on span "Publish" at bounding box center [321, 263] width 15 height 6
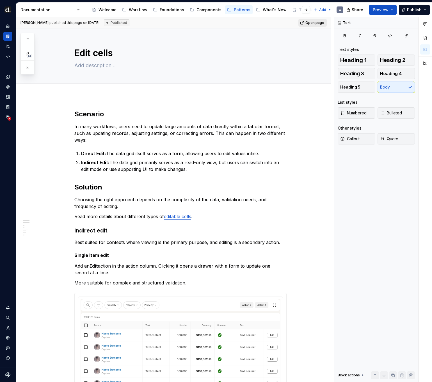
click at [320, 22] on span "Open page" at bounding box center [314, 22] width 19 height 4
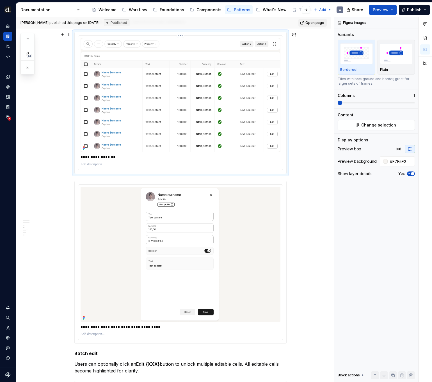
click at [168, 145] on img at bounding box center [181, 95] width 200 height 114
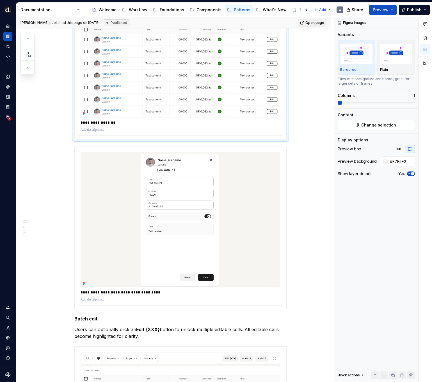
scroll to position [309, 0]
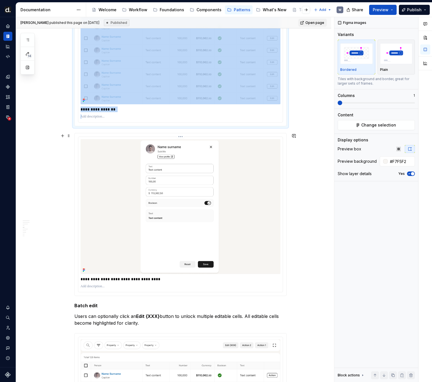
click at [169, 163] on img at bounding box center [180, 206] width 137 height 135
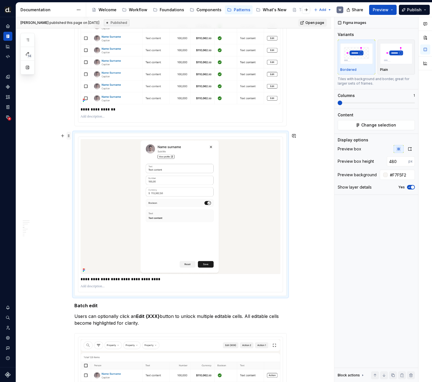
click at [71, 136] on span at bounding box center [69, 136] width 4 height 8
click at [104, 183] on div "Delete" at bounding box center [96, 185] width 36 height 6
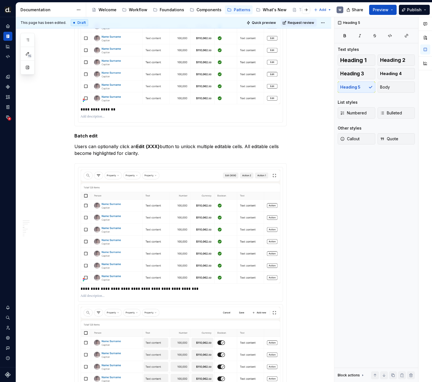
type textarea "*"
click at [165, 105] on div "**********" at bounding box center [181, 109] width 200 height 8
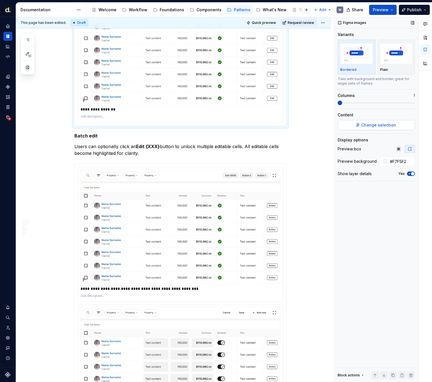
click at [362, 128] on button "Change selection" at bounding box center [376, 125] width 77 height 10
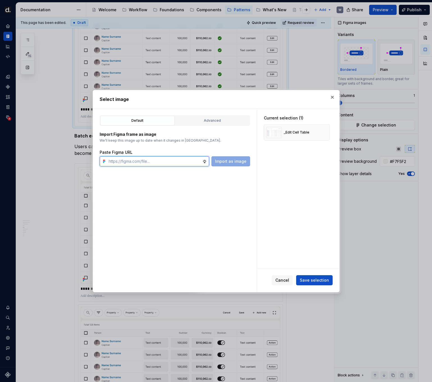
click at [161, 158] on input "text" at bounding box center [154, 161] width 96 height 10
click at [162, 161] on input "text" at bounding box center [154, 161] width 96 height 10
paste input "[URL][DOMAIN_NAME]"
type input "[URL][DOMAIN_NAME]"
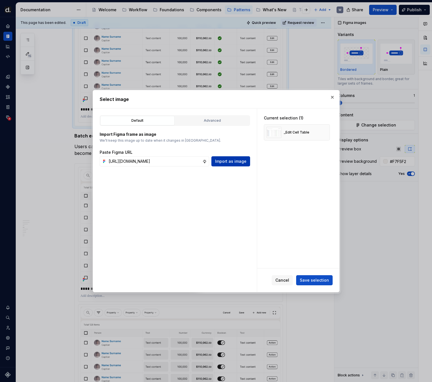
scroll to position [0, 0]
click at [232, 163] on span "Import as image" at bounding box center [230, 161] width 31 height 6
type textarea "*"
click at [327, 282] on span "Save selection" at bounding box center [314, 280] width 29 height 6
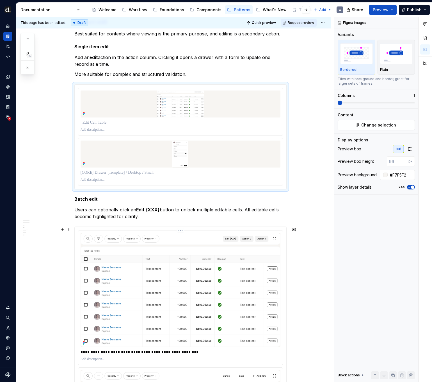
scroll to position [200, 0]
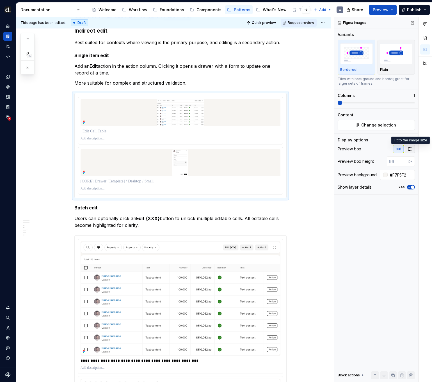
click at [362, 150] on icon "button" at bounding box center [410, 149] width 4 height 4
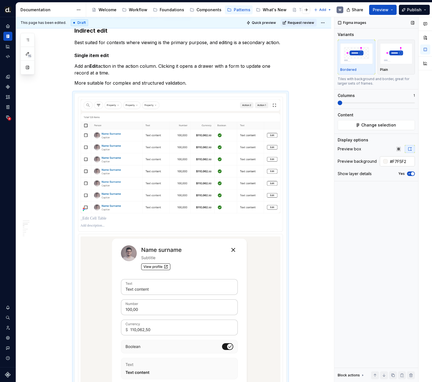
click at [362, 163] on input "#F7F5F2" at bounding box center [401, 161] width 27 height 10
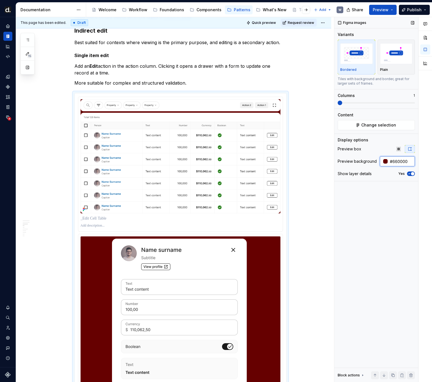
click at [362, 163] on input "#660000" at bounding box center [401, 161] width 27 height 10
type input "#F7F5F2"
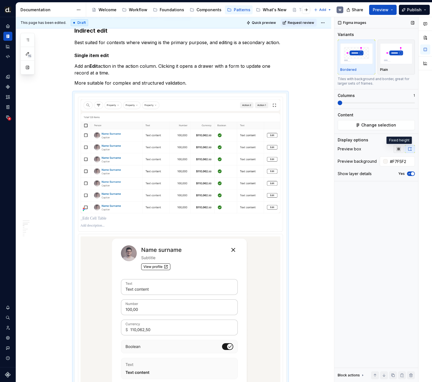
click at [362, 151] on button "button" at bounding box center [399, 149] width 10 height 8
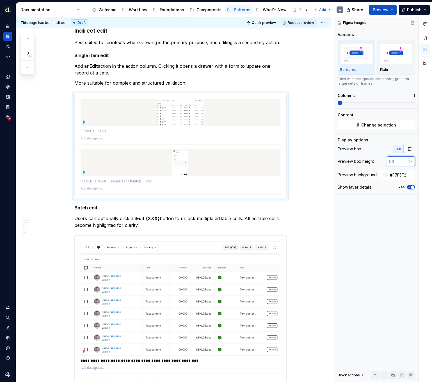
click at [362, 161] on input "number" at bounding box center [398, 161] width 22 height 10
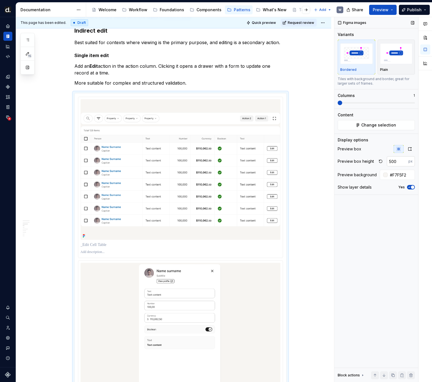
click at [362, 161] on input "500" at bounding box center [398, 161] width 22 height 10
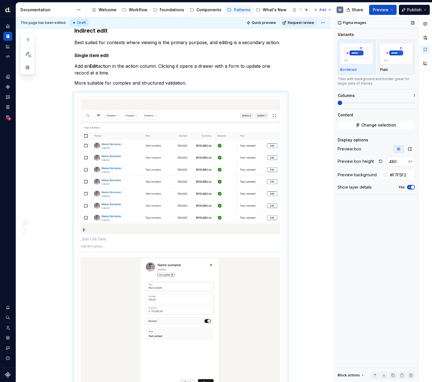
click at [362, 161] on input "480" at bounding box center [398, 161] width 22 height 10
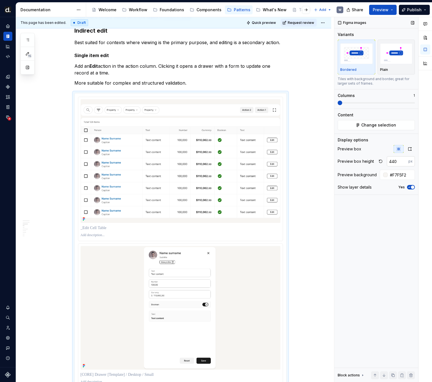
click at [362, 161] on input "440" at bounding box center [398, 161] width 22 height 10
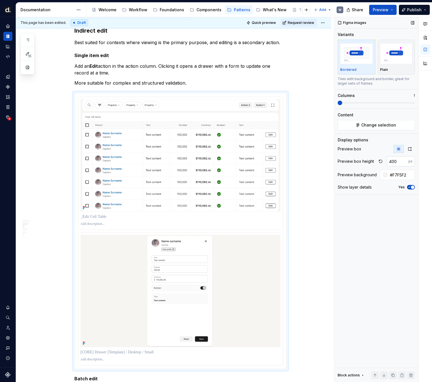
click at [362, 161] on input "400" at bounding box center [398, 161] width 22 height 10
type input "420"
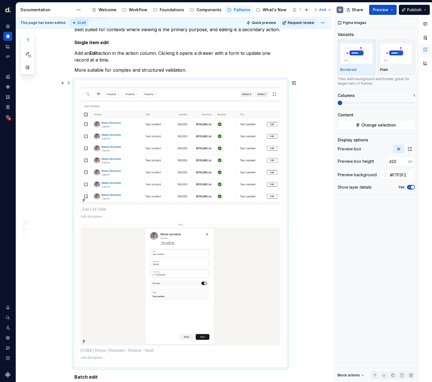
scroll to position [263, 0]
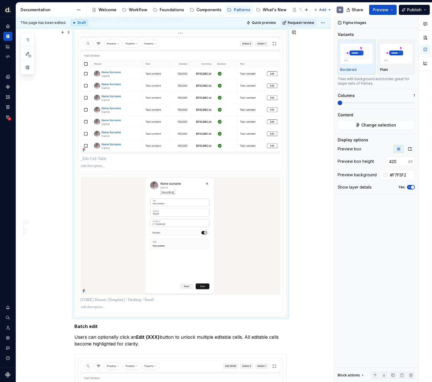
click at [107, 158] on p at bounding box center [181, 159] width 200 height 6
click at [130, 298] on p at bounding box center [181, 300] width 200 height 6
click at [339, 243] on div "Figma images Variants Bordered Plain Tiles with background and border, great fo…" at bounding box center [376, 199] width 84 height 365
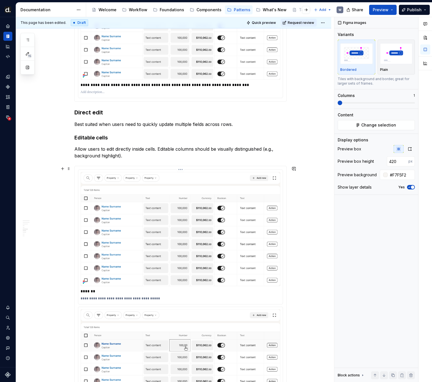
scroll to position [893, 0]
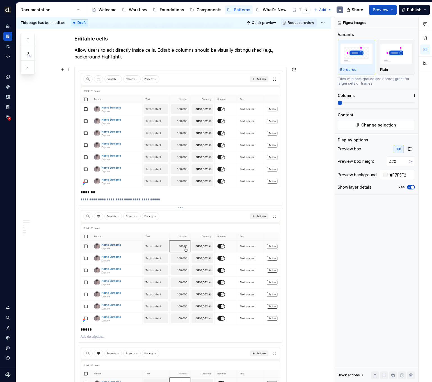
click at [203, 211] on img at bounding box center [181, 267] width 200 height 114
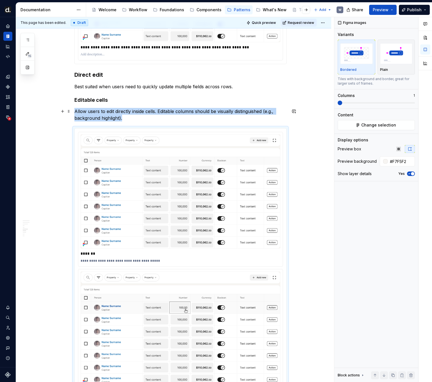
scroll to position [829, 0]
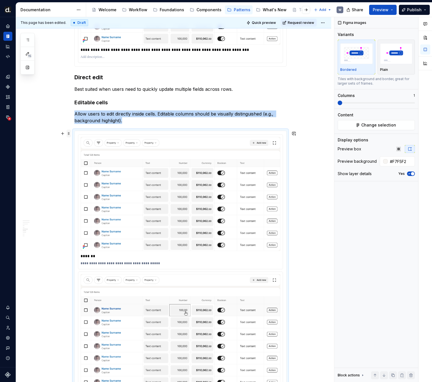
click at [70, 132] on span at bounding box center [69, 133] width 4 height 8
click at [102, 184] on div "Delete" at bounding box center [96, 183] width 36 height 6
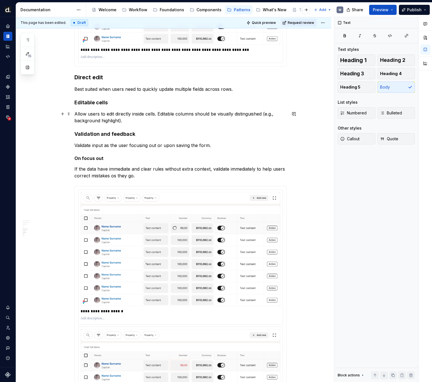
click at [139, 120] on p "Allow users to edit directly inside cells. Editable columns should be visually …" at bounding box center [180, 116] width 212 height 13
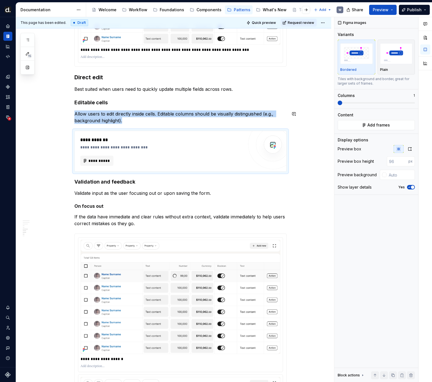
type textarea "*"
click at [109, 158] on span "**********" at bounding box center [99, 161] width 22 height 6
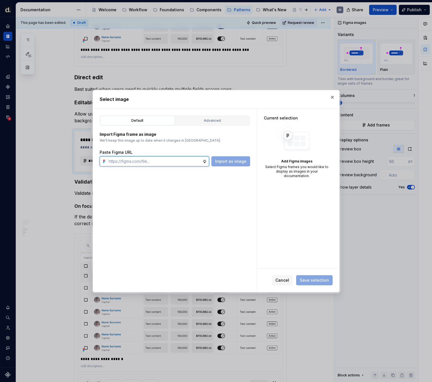
paste input "[URL][DOMAIN_NAME]"
type input "[URL][DOMAIN_NAME]"
click at [222, 163] on span "Import as image" at bounding box center [230, 161] width 31 height 6
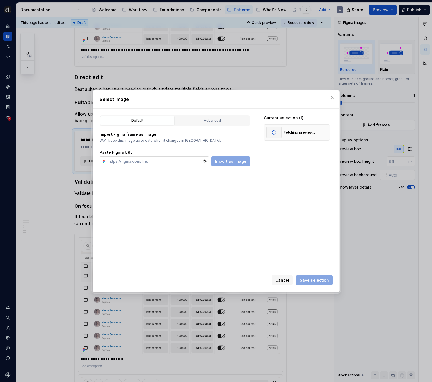
click at [174, 159] on input "text" at bounding box center [154, 161] width 96 height 10
paste input "[URL][DOMAIN_NAME]"
type input "[URL][DOMAIN_NAME]"
click at [237, 162] on span "Import as image" at bounding box center [230, 161] width 31 height 6
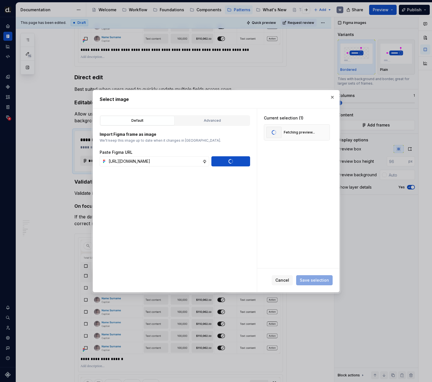
scroll to position [0, 0]
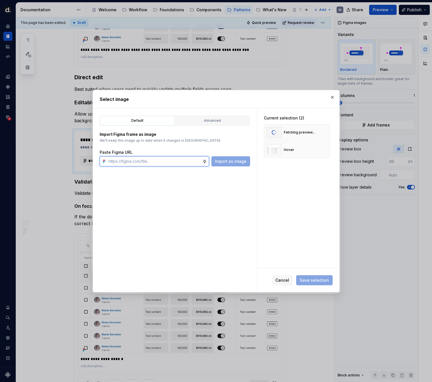
click at [151, 159] on input "text" at bounding box center [154, 161] width 96 height 10
paste input "[URL][DOMAIN_NAME]"
type input "[URL][DOMAIN_NAME]"
click at [227, 161] on span "Import as image" at bounding box center [230, 161] width 31 height 6
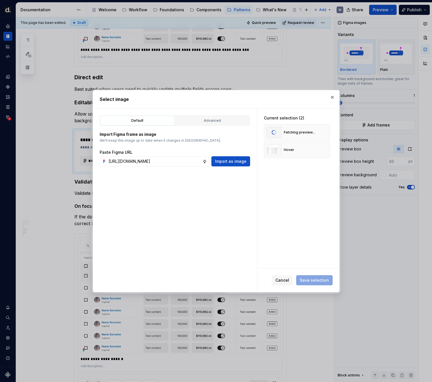
scroll to position [0, 0]
type textarea "*"
click at [328, 280] on span "Save selection" at bounding box center [314, 280] width 29 height 6
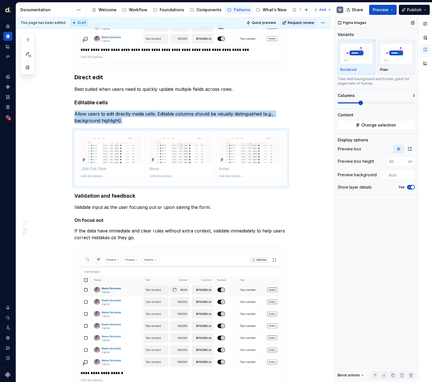
click at [359, 104] on span at bounding box center [361, 103] width 4 height 4
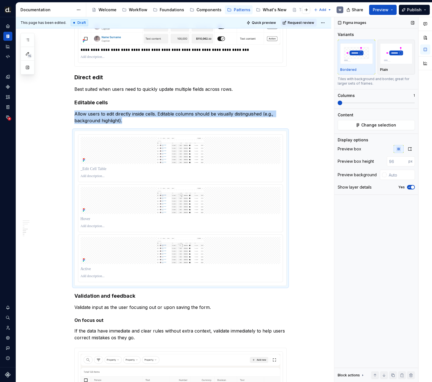
click at [338, 104] on span at bounding box center [376, 103] width 77 height 4
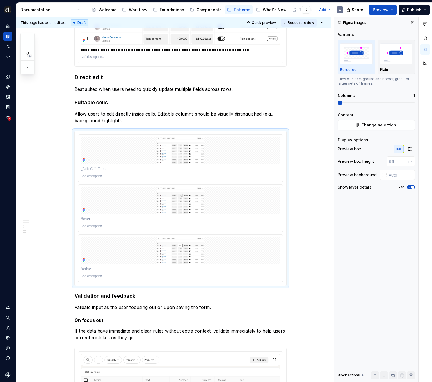
click at [335, 104] on div "Figma images Variants Bordered Plain Tiles with background and border, great fo…" at bounding box center [376, 199] width 84 height 365
click at [362, 149] on icon "button" at bounding box center [410, 149] width 4 height 4
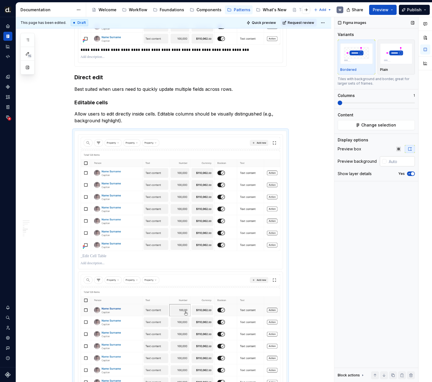
click at [362, 163] on input "text" at bounding box center [401, 161] width 28 height 10
type input "#F7F5F2"
click at [303, 21] on span "Request review" at bounding box center [301, 22] width 26 height 4
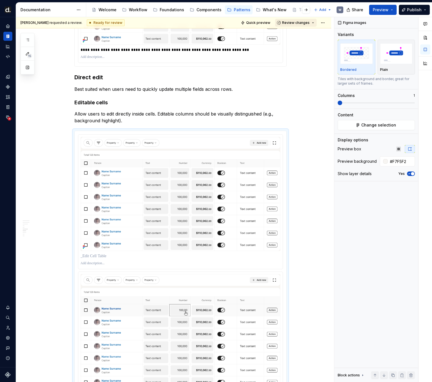
click at [303, 22] on span "Review changes" at bounding box center [296, 22] width 28 height 4
click at [305, 37] on div "This page is ready to publish." at bounding box center [314, 39] width 49 height 4
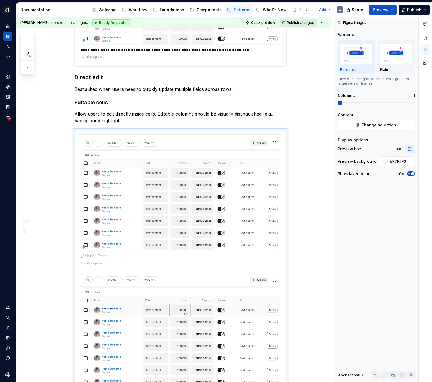
click at [306, 24] on span "Publish changes" at bounding box center [300, 22] width 27 height 4
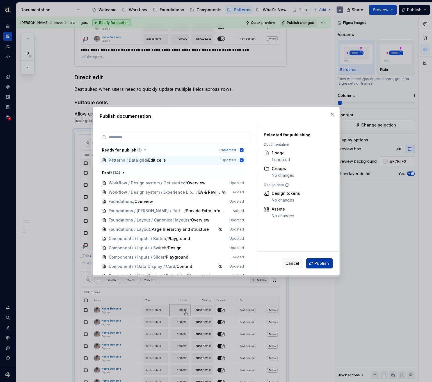
click at [321, 262] on span "Publish" at bounding box center [321, 263] width 15 height 6
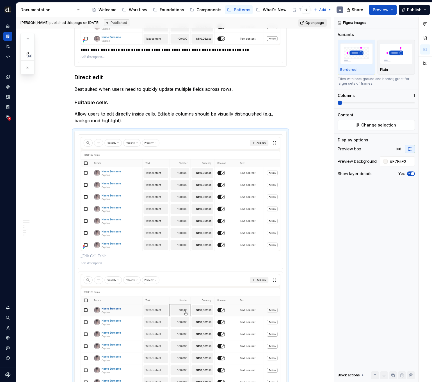
click at [311, 26] on link "Open page" at bounding box center [312, 23] width 28 height 8
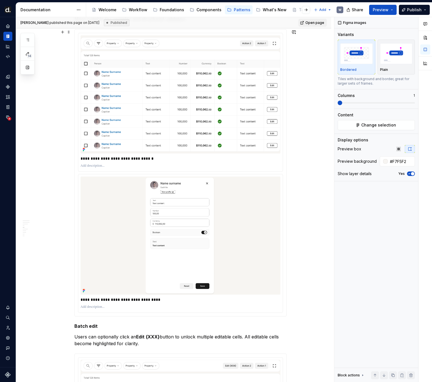
scroll to position [362, 0]
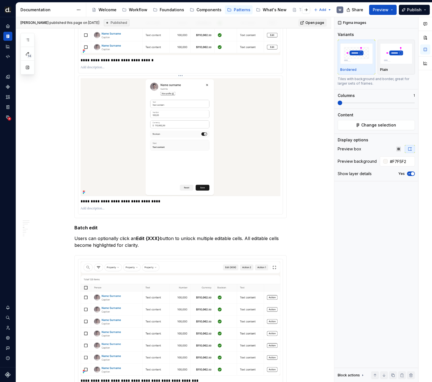
click at [136, 188] on img at bounding box center [180, 137] width 137 height 118
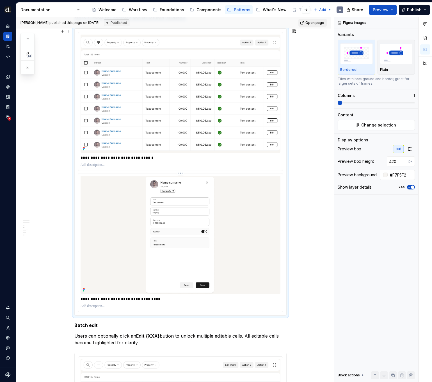
scroll to position [264, 0]
click at [248, 215] on img at bounding box center [180, 235] width 137 height 118
click at [181, 173] on html "[PERSON_NAME] UI W Design system data Documentation Accessibility guide for tre…" at bounding box center [216, 191] width 432 height 382
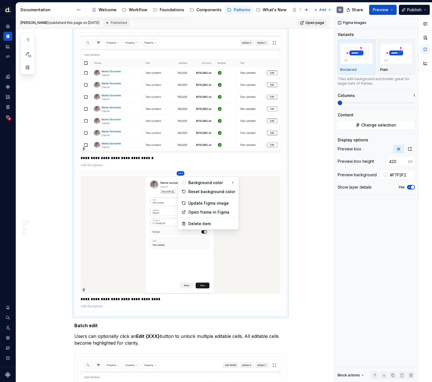
click at [362, 196] on div "Comments Open comments No comments yet Select ‘Comment’ from the block context …" at bounding box center [383, 199] width 98 height 365
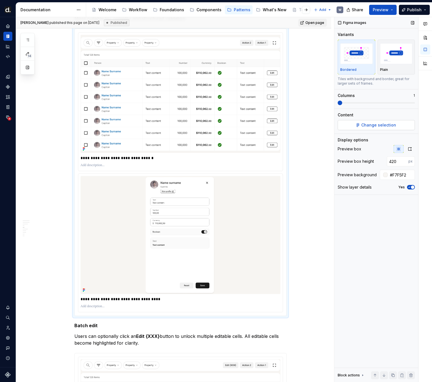
click at [362, 126] on span "Change selection" at bounding box center [378, 125] width 35 height 6
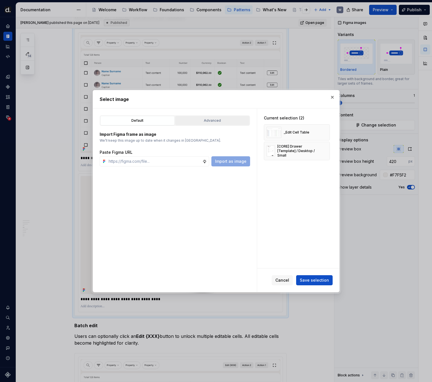
click at [231, 123] on div "Advanced" at bounding box center [212, 121] width 70 height 6
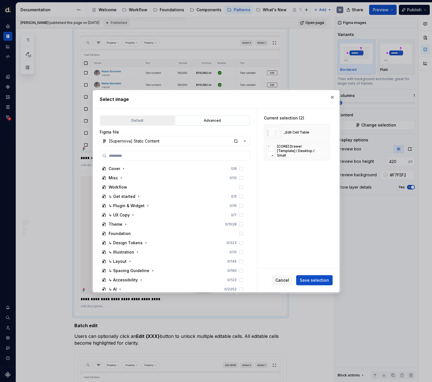
click at [151, 118] on div "Default" at bounding box center [137, 121] width 70 height 6
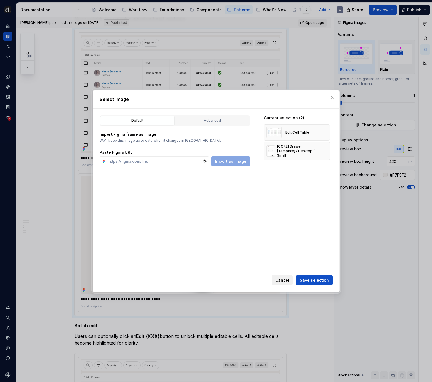
click at [280, 282] on span "Cancel" at bounding box center [282, 280] width 14 height 6
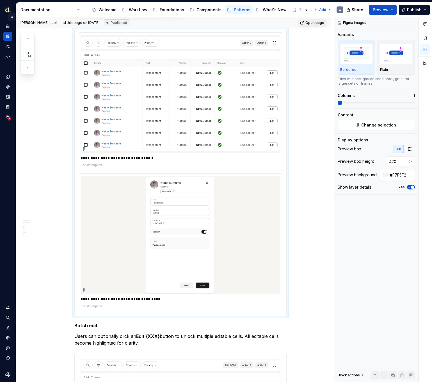
click at [13, 17] on button "Expand sidebar" at bounding box center [12, 17] width 8 height 8
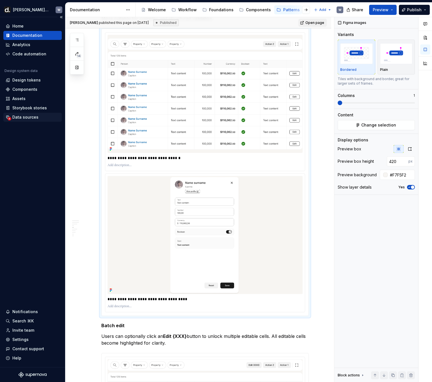
click at [41, 115] on div "Data sources" at bounding box center [33, 117] width 54 height 6
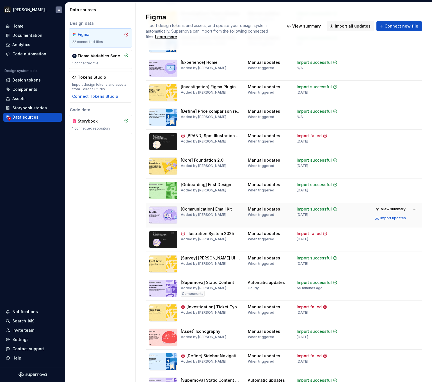
scroll to position [138, 0]
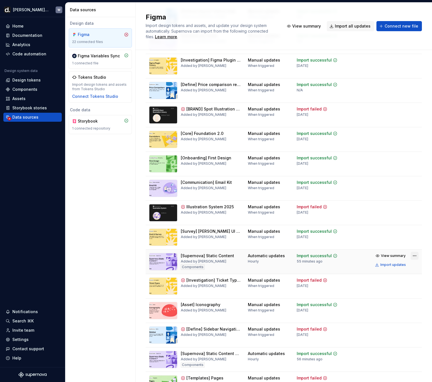
click at [362, 257] on html "[PERSON_NAME] UI W Home Documentation Analytics Code automation Design system d…" at bounding box center [216, 191] width 432 height 382
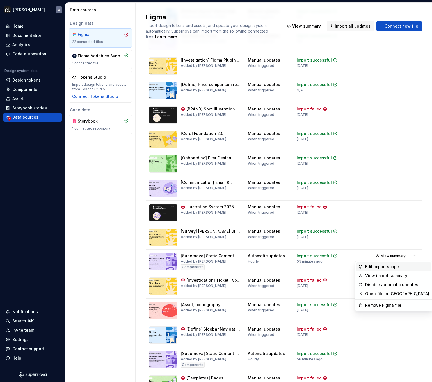
click at [362, 268] on div "Edit import scope" at bounding box center [397, 267] width 64 height 6
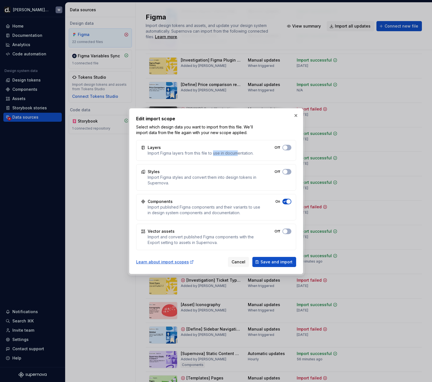
drag, startPoint x: 214, startPoint y: 152, endPoint x: 243, endPoint y: 153, distance: 28.1
click at [242, 153] on div "Import Figma layers from this file to use in documentation." at bounding box center [201, 153] width 106 height 6
click at [243, 153] on div "Import Figma layers from this file to use in documentation." at bounding box center [201, 153] width 106 height 6
click at [287, 147] on span "button" at bounding box center [285, 147] width 4 height 4
click at [278, 264] on button "Save and import" at bounding box center [274, 262] width 44 height 10
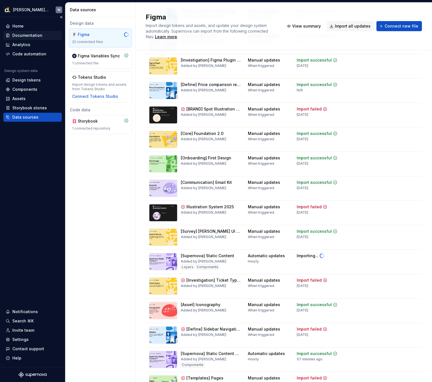
click at [33, 35] on div "Documentation" at bounding box center [27, 36] width 30 height 6
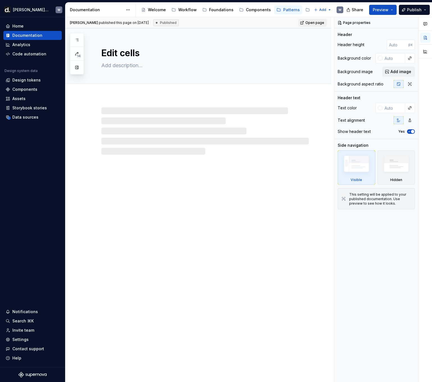
type textarea "*"
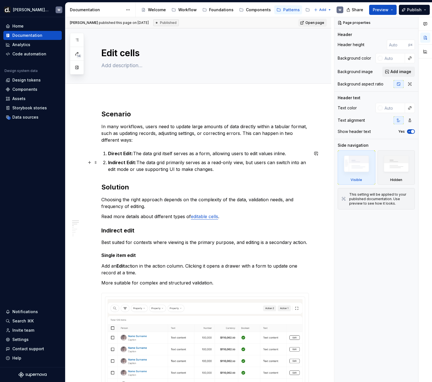
scroll to position [268, 0]
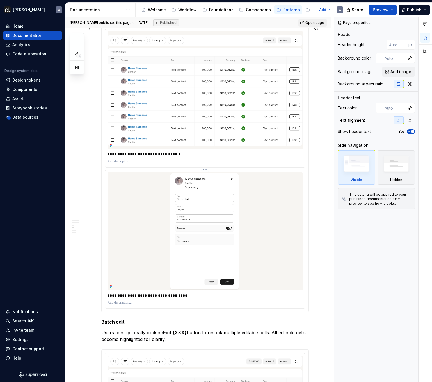
click at [201, 198] on img at bounding box center [205, 231] width 137 height 118
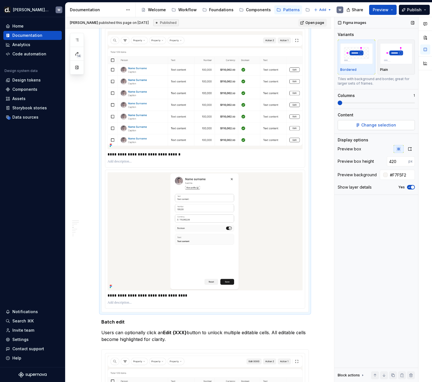
click at [362, 124] on span "Change selection" at bounding box center [378, 125] width 35 height 6
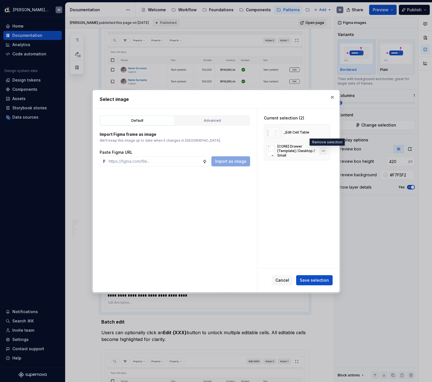
click at [326, 151] on button "button" at bounding box center [323, 151] width 8 height 8
click at [191, 154] on div "Paste Figma URL" at bounding box center [175, 152] width 150 height 6
click at [188, 160] on input "text" at bounding box center [154, 161] width 96 height 10
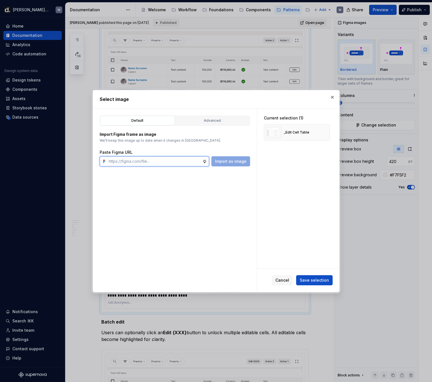
paste input "[URL][DOMAIN_NAME]"
type input "[URL][DOMAIN_NAME]"
click at [229, 161] on span "Import as image" at bounding box center [230, 161] width 31 height 6
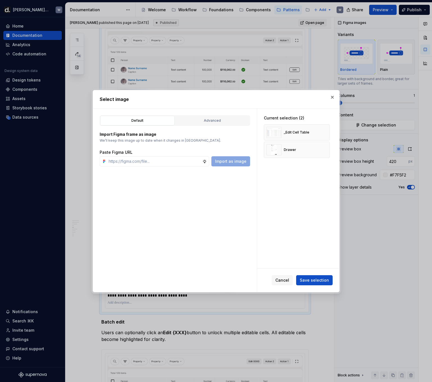
click at [310, 273] on div "Cancel Save selection" at bounding box center [298, 280] width 82 height 24
click at [311, 275] on button "Save selection" at bounding box center [314, 280] width 36 height 10
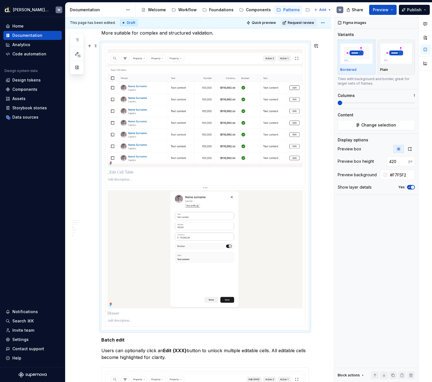
scroll to position [234, 0]
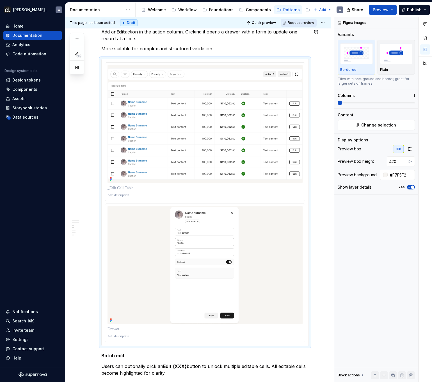
click at [307, 24] on span "Request review" at bounding box center [301, 22] width 26 height 4
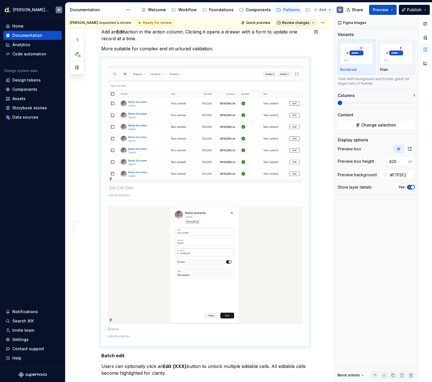
click at [307, 25] on button "Review changes" at bounding box center [296, 23] width 42 height 8
click at [306, 35] on div "Approve" at bounding box center [314, 34] width 49 height 6
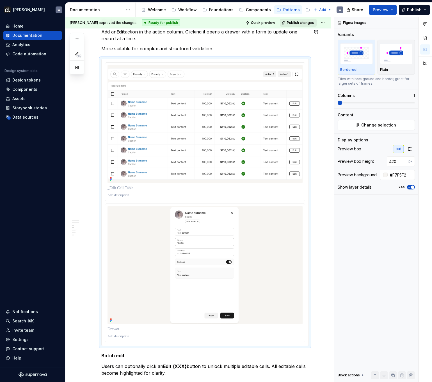
click at [307, 23] on span "Publish changes" at bounding box center [300, 22] width 27 height 4
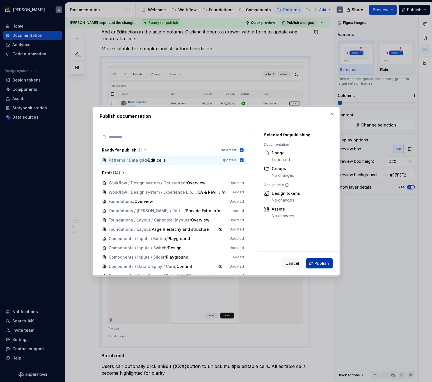
click at [319, 263] on span "Publish" at bounding box center [321, 263] width 15 height 6
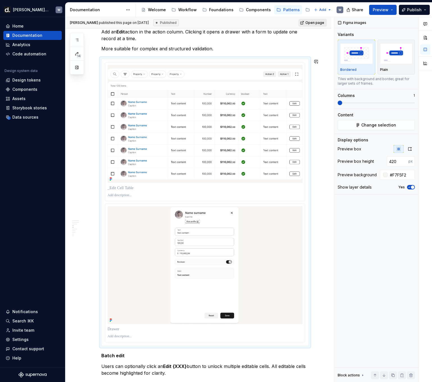
click at [311, 25] on span "Open page" at bounding box center [314, 22] width 19 height 4
click at [362, 151] on icon "button" at bounding box center [410, 149] width 4 height 4
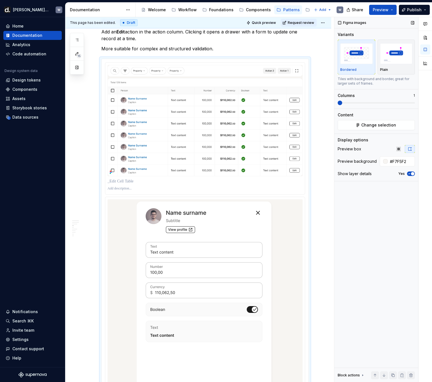
type textarea "*"
click at [362, 148] on button "button" at bounding box center [399, 149] width 10 height 8
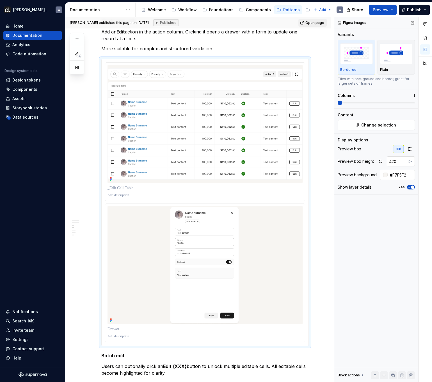
click at [362, 163] on input "420" at bounding box center [398, 161] width 22 height 10
click at [145, 188] on p at bounding box center [207, 188] width 198 height 6
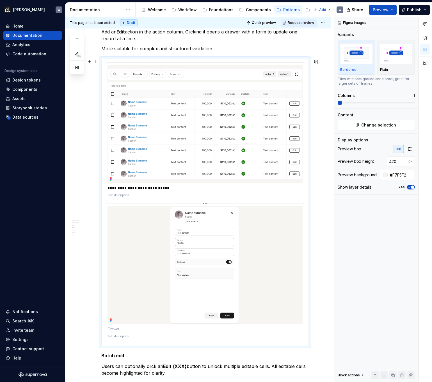
click at [118, 326] on p at bounding box center [207, 329] width 198 height 6
click at [304, 24] on span "Request review" at bounding box center [301, 22] width 26 height 4
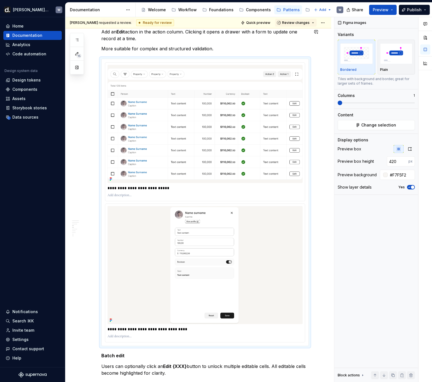
click at [304, 24] on span "Review changes" at bounding box center [296, 22] width 28 height 4
click at [303, 35] on div "Approve" at bounding box center [314, 34] width 49 height 6
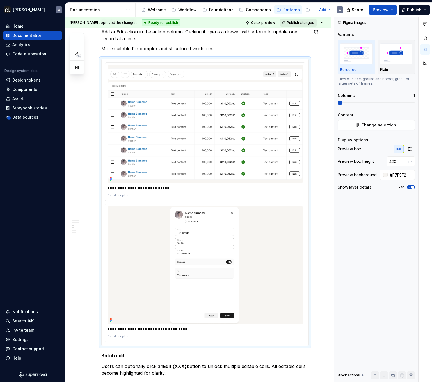
click at [302, 22] on span "Publish changes" at bounding box center [300, 22] width 27 height 4
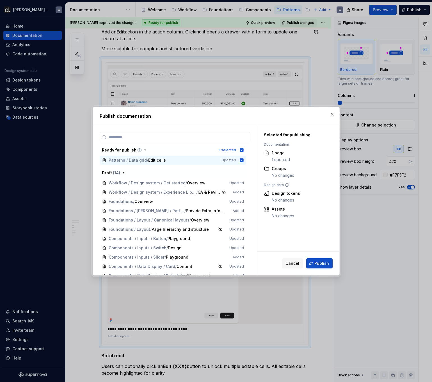
click at [326, 259] on button "Publish" at bounding box center [319, 263] width 26 height 10
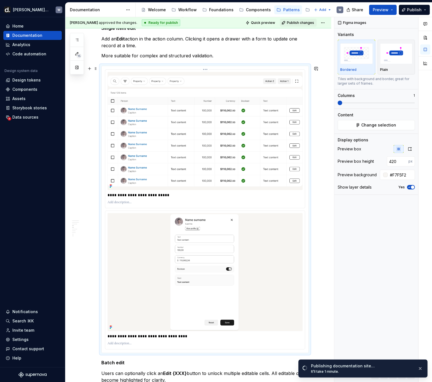
scroll to position [220, 0]
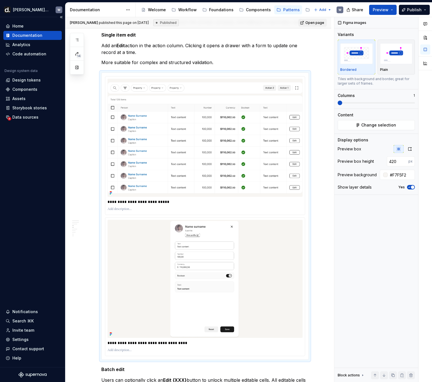
type textarea "*"
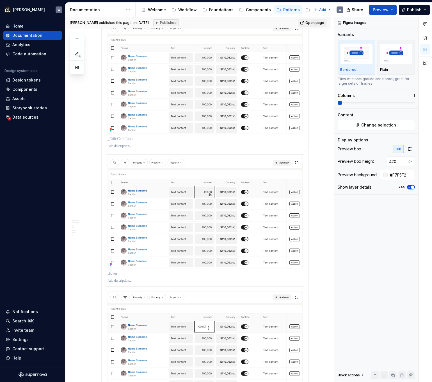
scroll to position [943, 0]
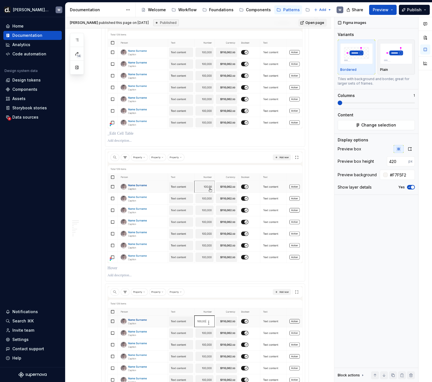
click at [132, 136] on p at bounding box center [205, 134] width 195 height 6
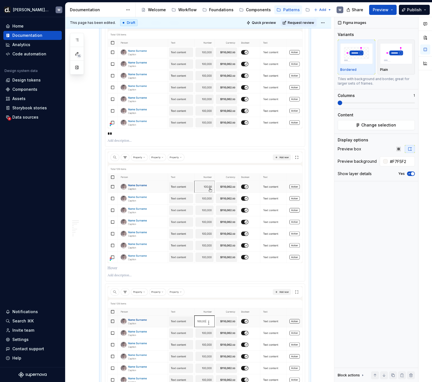
type textarea "*"
click at [121, 271] on p at bounding box center [205, 268] width 195 height 6
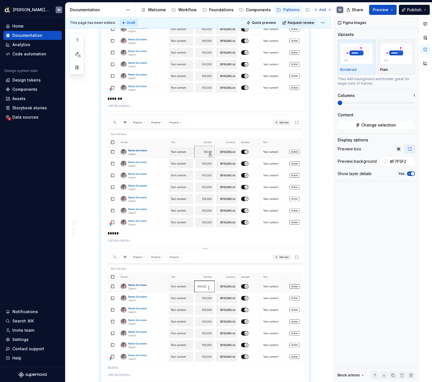
scroll to position [985, 0]
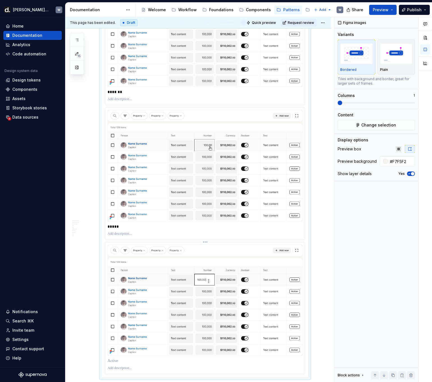
click at [117, 363] on p at bounding box center [205, 361] width 195 height 6
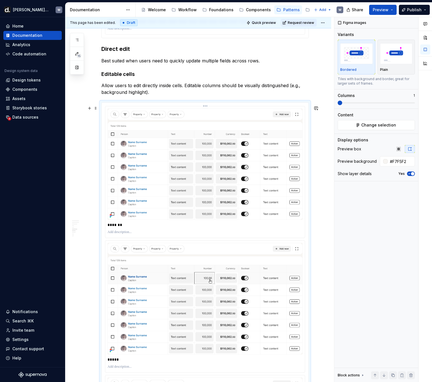
scroll to position [814, 0]
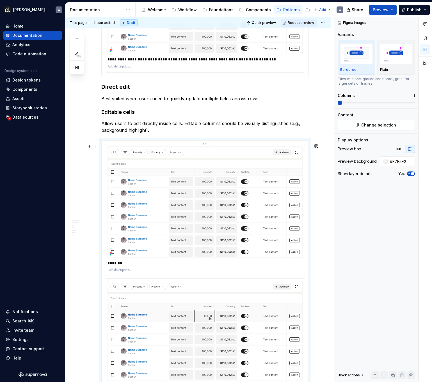
click at [136, 272] on p at bounding box center [205, 270] width 195 height 4
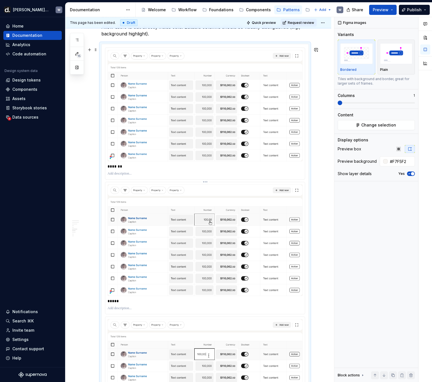
scroll to position [1137, 0]
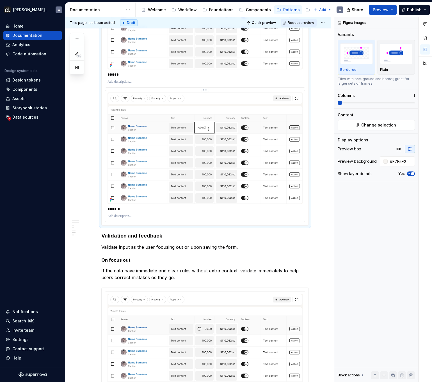
click at [127, 218] on p at bounding box center [205, 216] width 195 height 4
click at [308, 25] on button "Request review" at bounding box center [299, 23] width 36 height 8
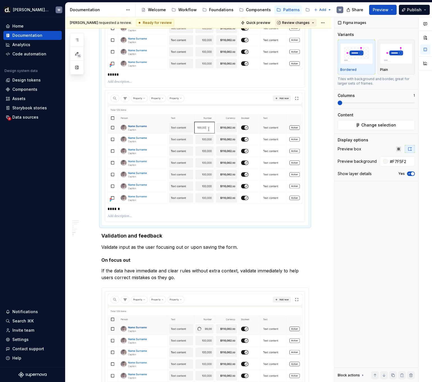
click at [306, 24] on span "Review changes" at bounding box center [296, 22] width 28 height 4
click at [304, 33] on div "Approve" at bounding box center [314, 34] width 49 height 6
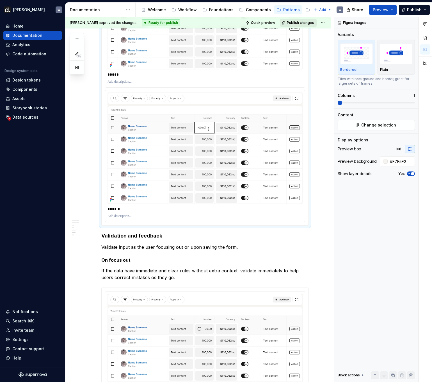
click at [307, 23] on span "Publish changes" at bounding box center [300, 22] width 27 height 4
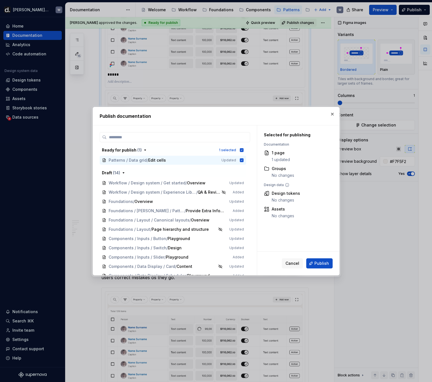
click at [315, 262] on button "Publish" at bounding box center [319, 263] width 26 height 10
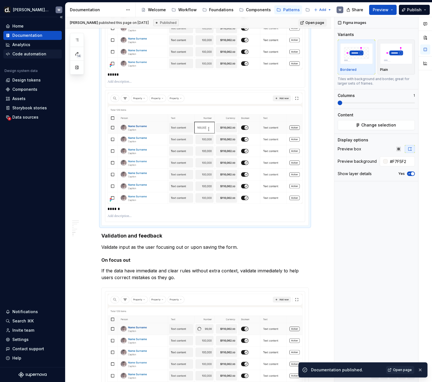
type textarea "*"
click at [33, 114] on div "Data sources" at bounding box center [32, 117] width 58 height 9
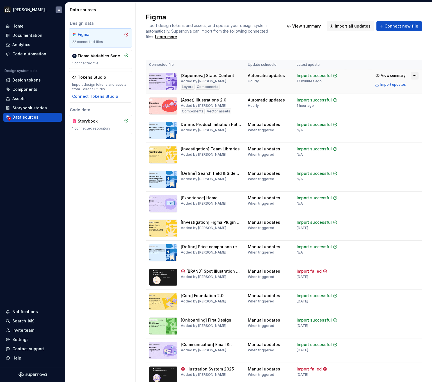
click at [362, 75] on html "[PERSON_NAME] UI W Home Documentation Analytics Code automation Design system d…" at bounding box center [216, 191] width 432 height 382
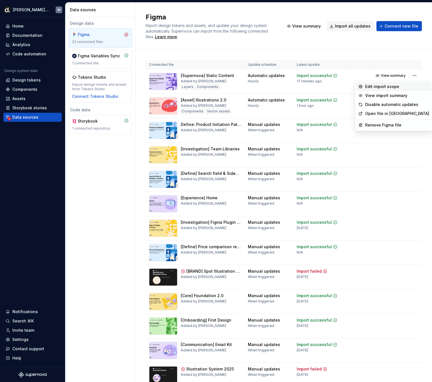
click at [362, 86] on div "Edit import scope" at bounding box center [397, 87] width 64 height 6
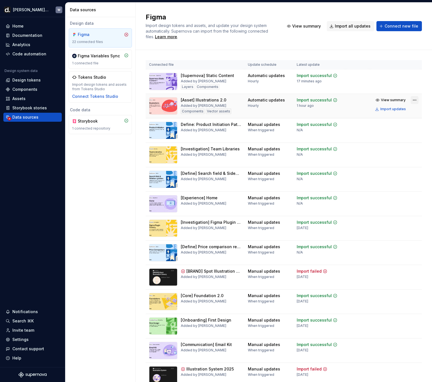
click at [362, 99] on html "[PERSON_NAME] UI W Home Documentation Analytics Code automation Design system d…" at bounding box center [216, 191] width 432 height 382
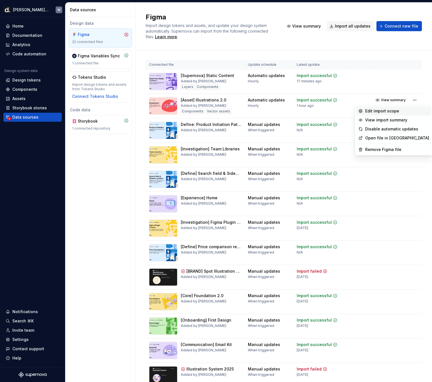
click at [362, 111] on div "Edit import scope" at bounding box center [397, 111] width 64 height 6
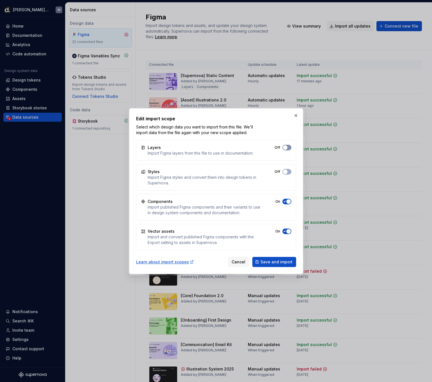
click at [287, 147] on button "Off" at bounding box center [286, 148] width 9 height 6
click at [295, 116] on button "button" at bounding box center [296, 115] width 8 height 8
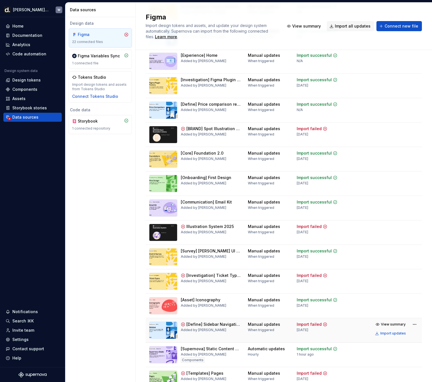
scroll to position [246, 0]
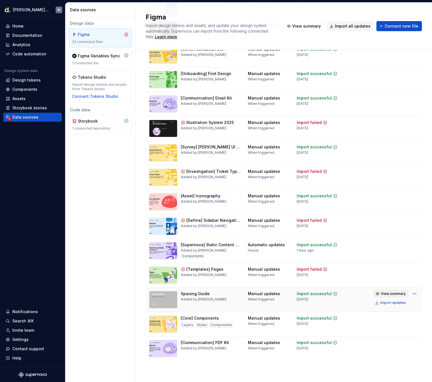
click at [362, 293] on span "View summary" at bounding box center [393, 293] width 25 height 4
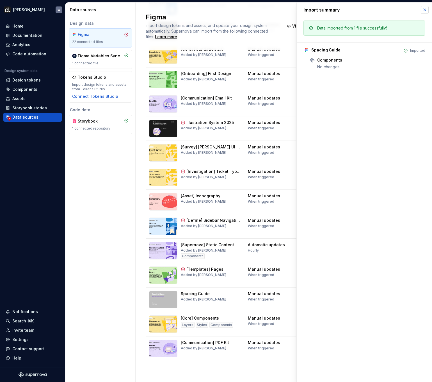
click at [362, 12] on button "button" at bounding box center [425, 10] width 8 height 8
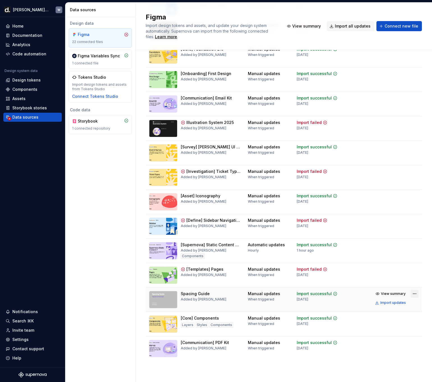
click at [362, 292] on html "[PERSON_NAME] UI W Home Documentation Analytics Code automation Design system d…" at bounding box center [216, 191] width 432 height 382
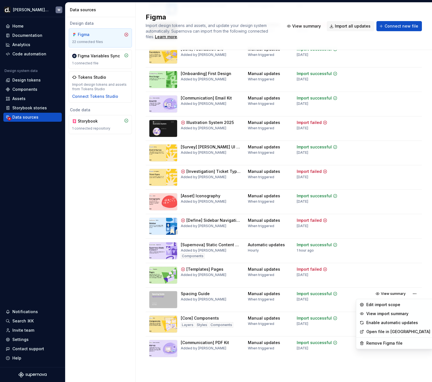
click at [111, 177] on html "[PERSON_NAME] UI W Home Documentation Analytics Code automation Design system d…" at bounding box center [216, 191] width 432 height 382
